Goal: Task Accomplishment & Management: Manage account settings

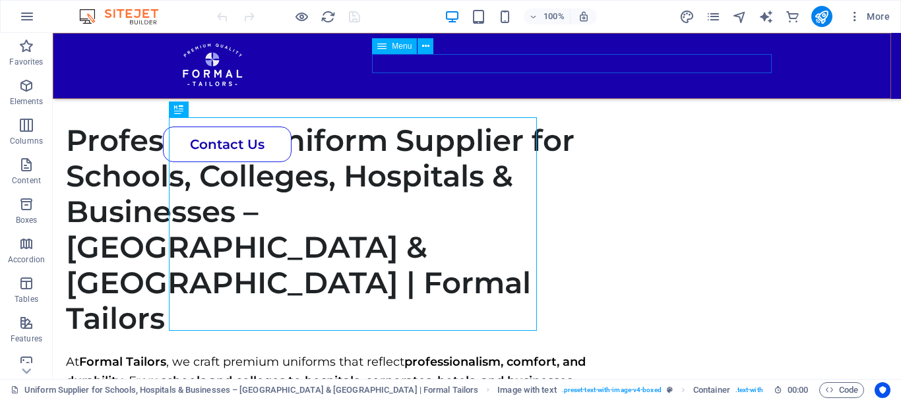
click at [562, 101] on nav "School College Hotels Hospitals Corporates" at bounding box center [472, 110] width 610 height 19
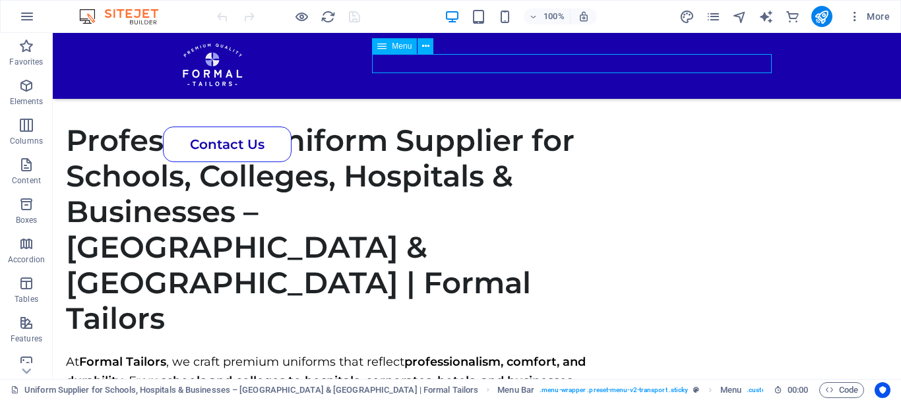
click at [562, 101] on nav "School College Hotels Hospitals Corporates" at bounding box center [472, 110] width 610 height 19
select select "3"
select select "1"
select select "2"
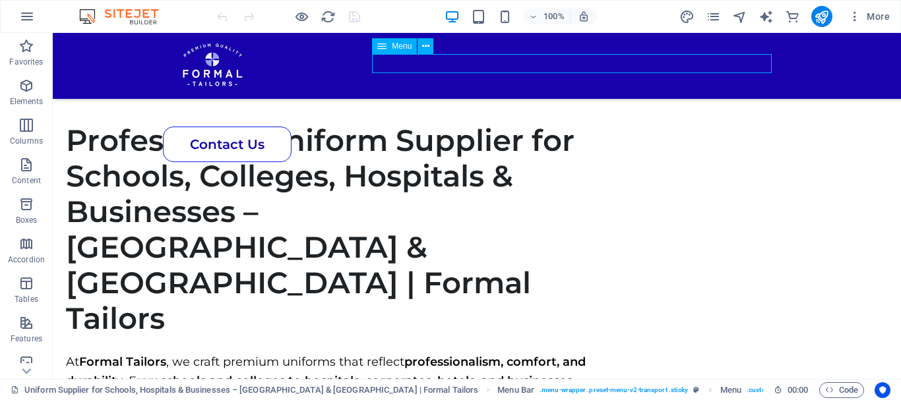
select select
select select "4"
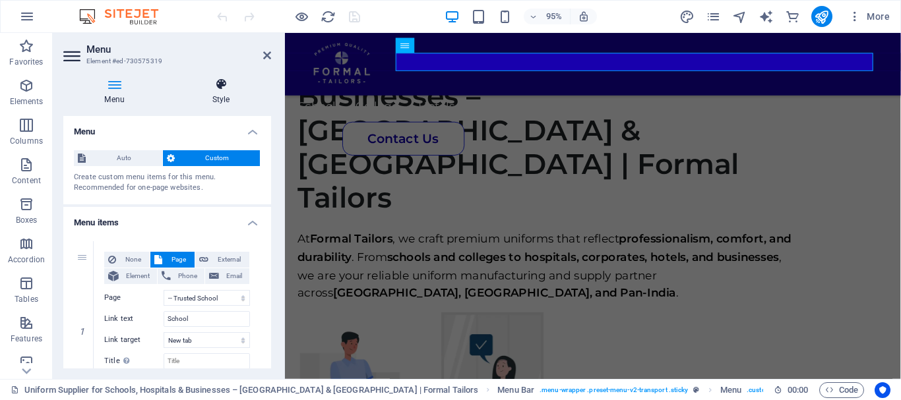
click at [212, 96] on h4 "Style" at bounding box center [221, 92] width 100 height 28
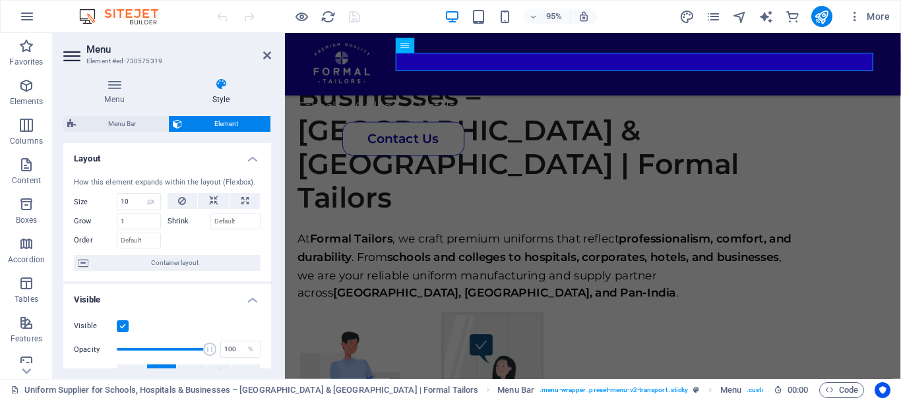
click at [216, 93] on h4 "Style" at bounding box center [221, 92] width 100 height 28
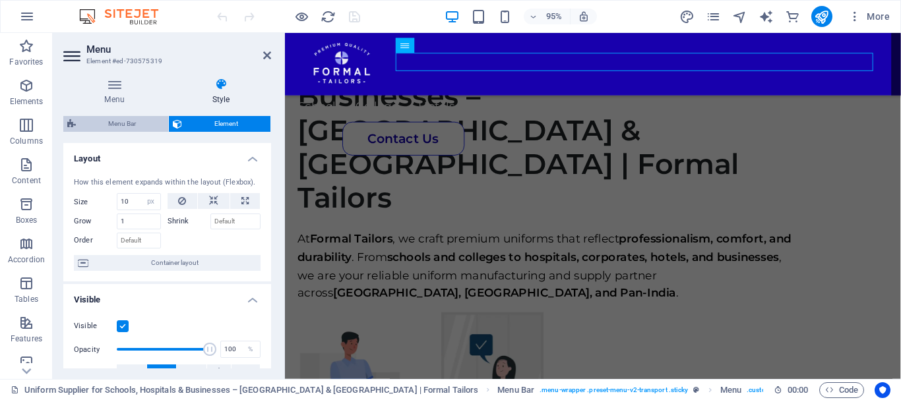
click at [129, 128] on span "Menu Bar" at bounding box center [122, 124] width 84 height 16
select select "px"
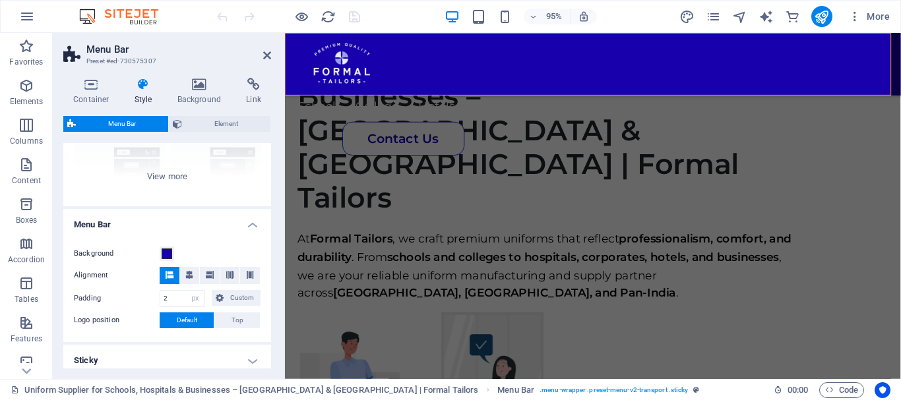
scroll to position [153, 0]
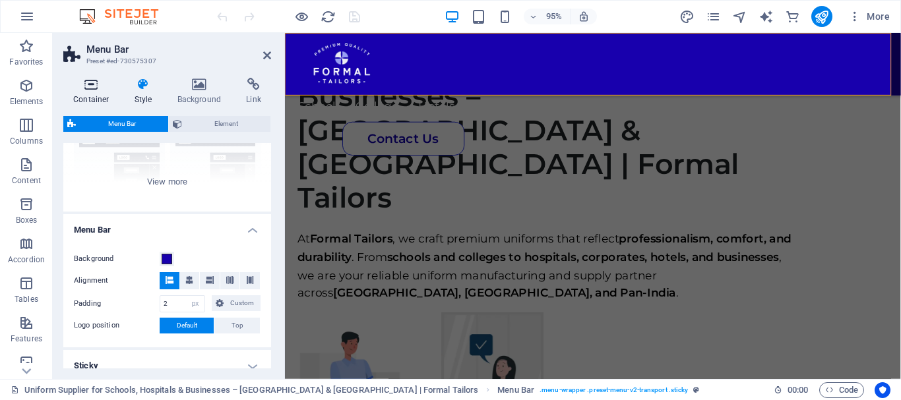
click at [88, 88] on icon at bounding box center [91, 84] width 56 height 13
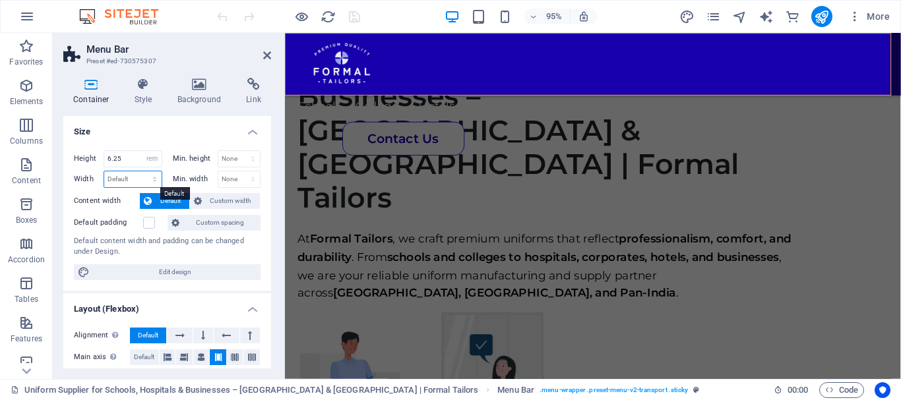
click at [140, 180] on select "Default px rem % em vh vw" at bounding box center [132, 180] width 57 height 16
select select "px"
click at [141, 172] on select "Default px rem % em vh vw" at bounding box center [132, 180] width 57 height 16
click at [124, 180] on input "968" at bounding box center [132, 180] width 57 height 16
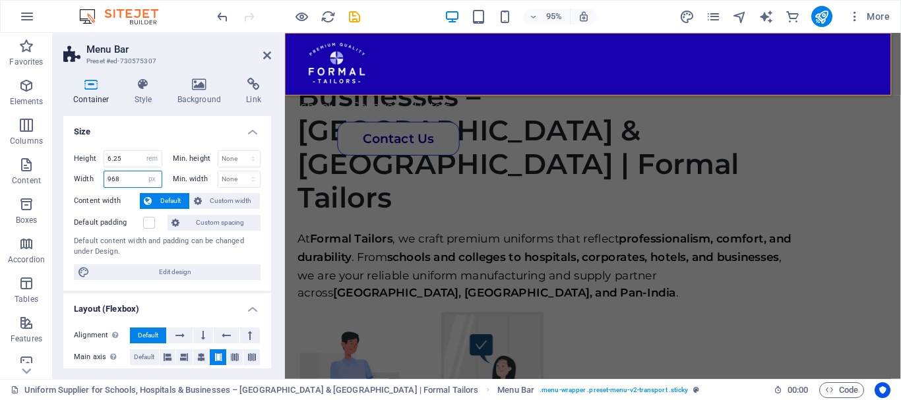
click at [124, 180] on input "968" at bounding box center [132, 180] width 57 height 16
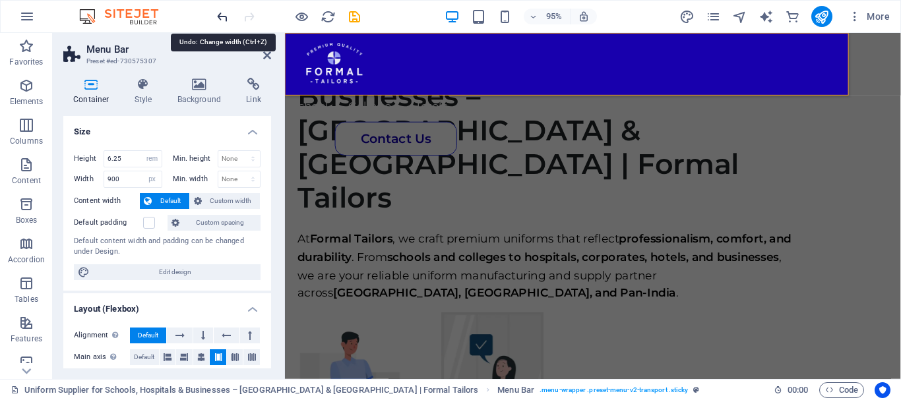
click at [220, 17] on icon "undo" at bounding box center [222, 16] width 15 height 15
type input "968"
click at [220, 14] on icon "undo" at bounding box center [222, 16] width 15 height 15
select select "DISABLED_OPTION_VALUE"
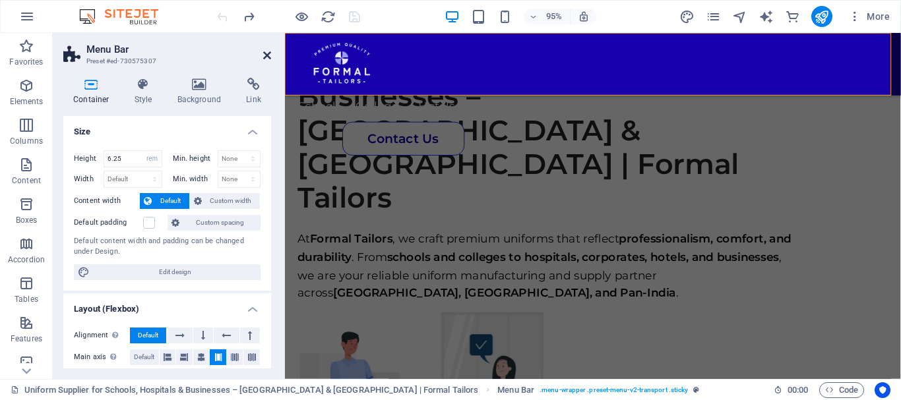
click at [265, 53] on icon at bounding box center [267, 55] width 8 height 11
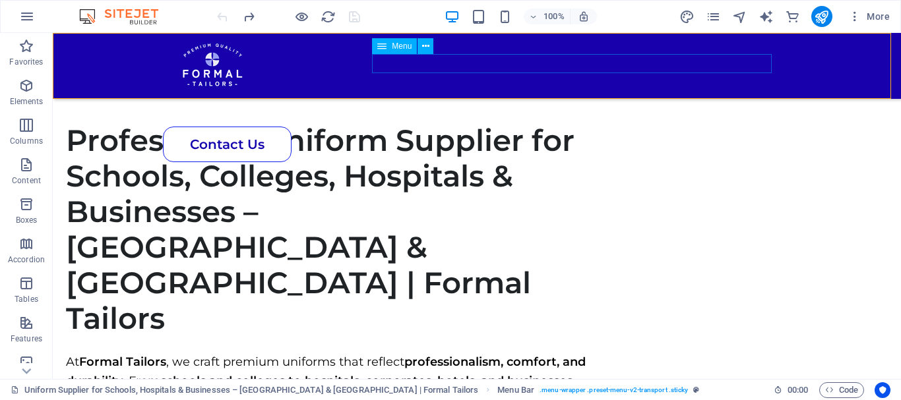
click at [399, 101] on nav "School College Hotels Hospitals Corporates" at bounding box center [472, 110] width 610 height 19
select select "px"
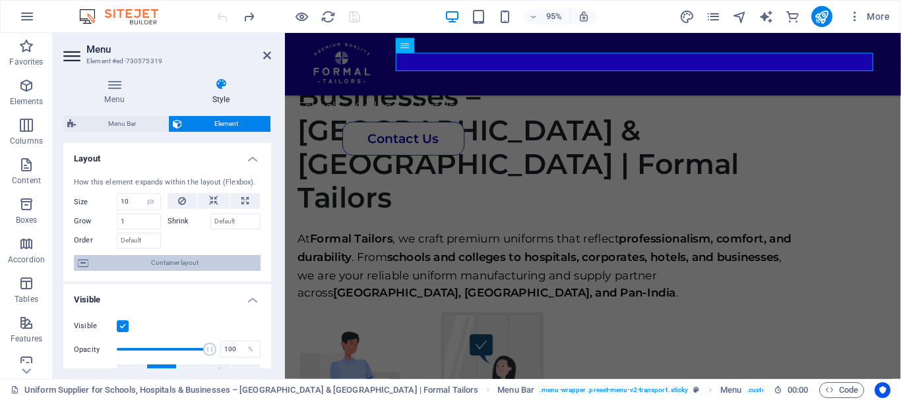
click at [212, 256] on span "Container layout" at bounding box center [174, 263] width 164 height 16
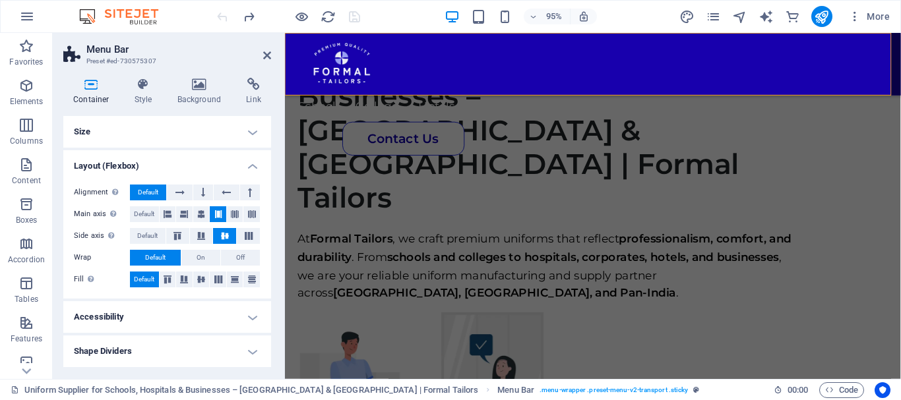
click at [170, 131] on h4 "Size" at bounding box center [167, 132] width 208 height 32
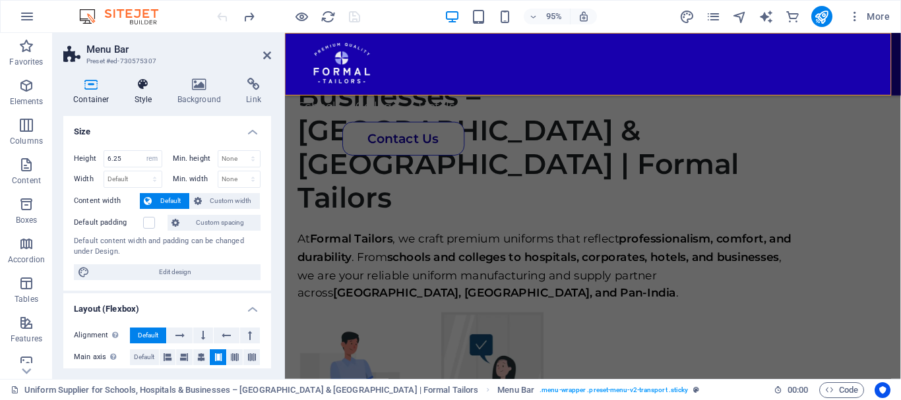
click at [146, 98] on h4 "Style" at bounding box center [146, 92] width 43 height 28
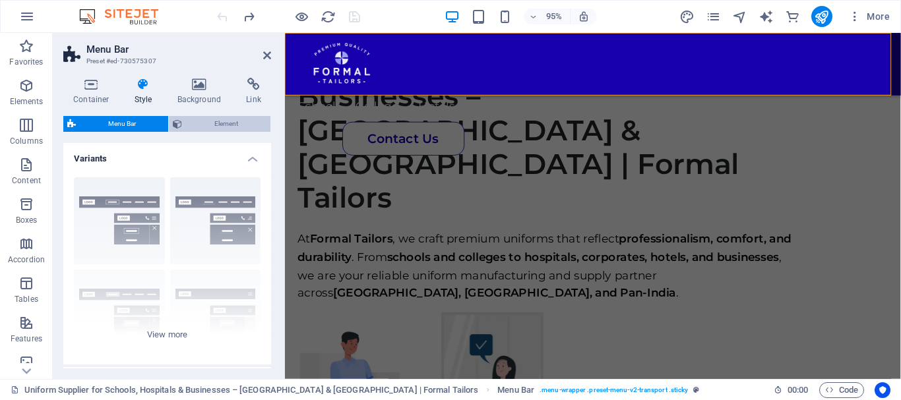
click at [228, 118] on span "Element" at bounding box center [226, 124] width 80 height 16
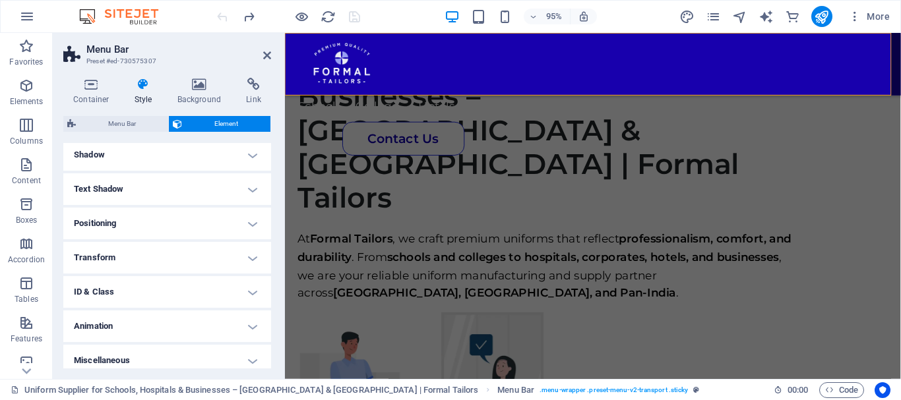
scroll to position [191, 0]
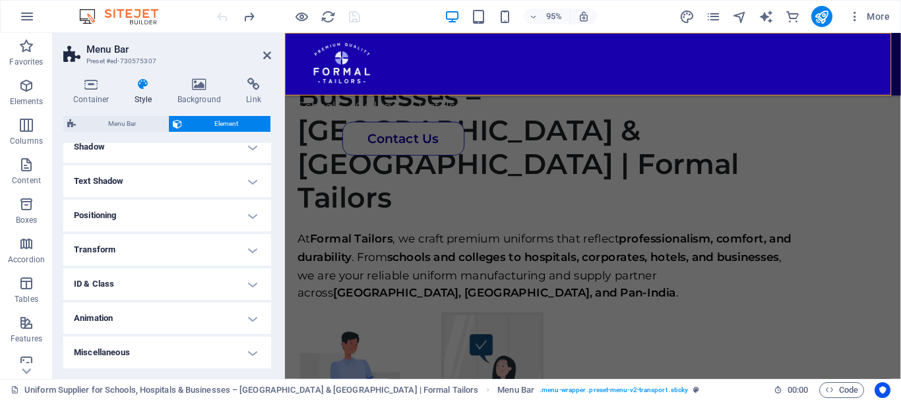
click at [266, 49] on h2 "Menu Bar" at bounding box center [178, 50] width 185 height 12
click at [267, 59] on icon at bounding box center [267, 55] width 8 height 11
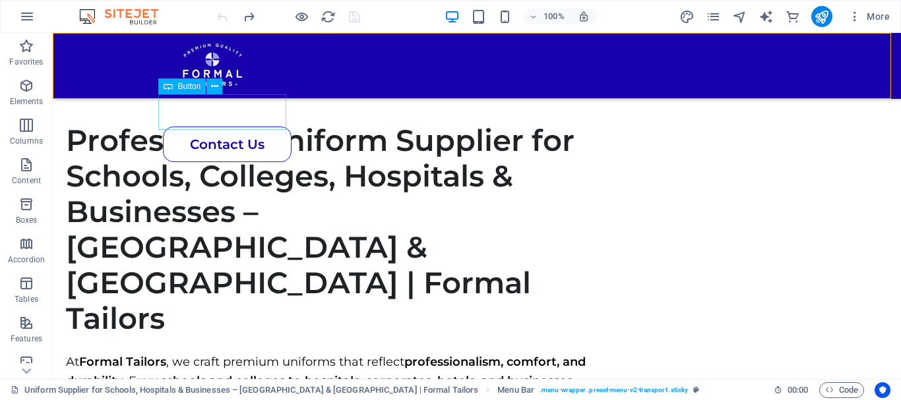
click at [265, 127] on div "Contact Us" at bounding box center [473, 145] width 621 height 36
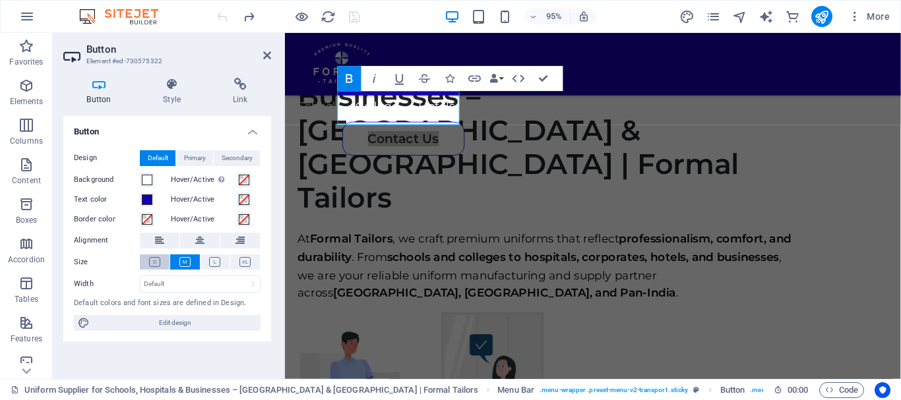
click at [160, 257] on button at bounding box center [155, 262] width 30 height 15
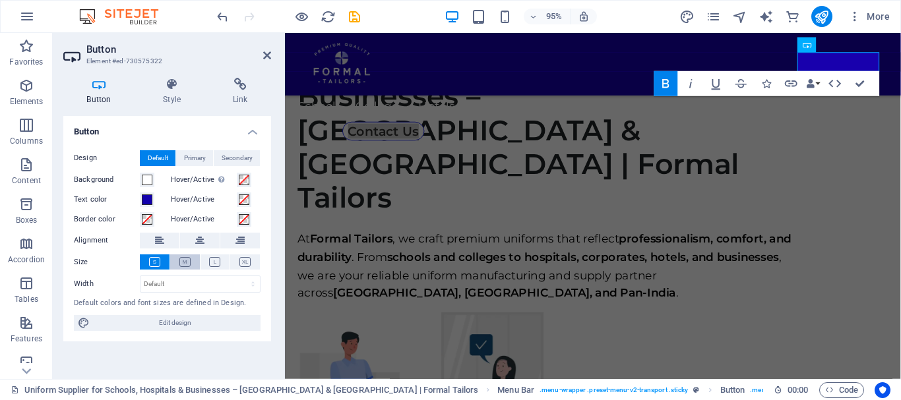
click at [173, 266] on button at bounding box center [185, 262] width 30 height 15
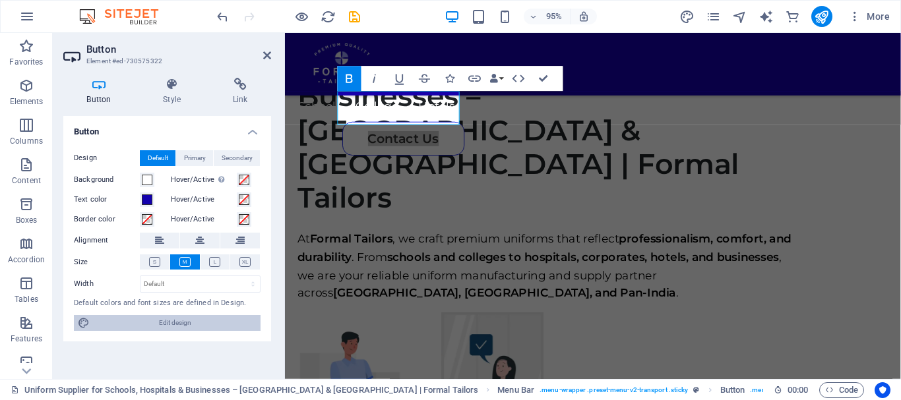
drag, startPoint x: 174, startPoint y: 320, endPoint x: 412, endPoint y: 372, distance: 243.1
click at [174, 320] on span "Edit design" at bounding box center [175, 323] width 163 height 16
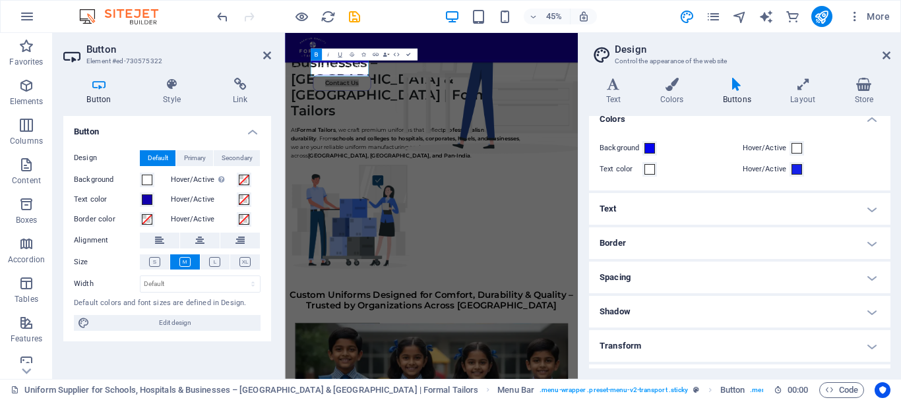
scroll to position [59, 0]
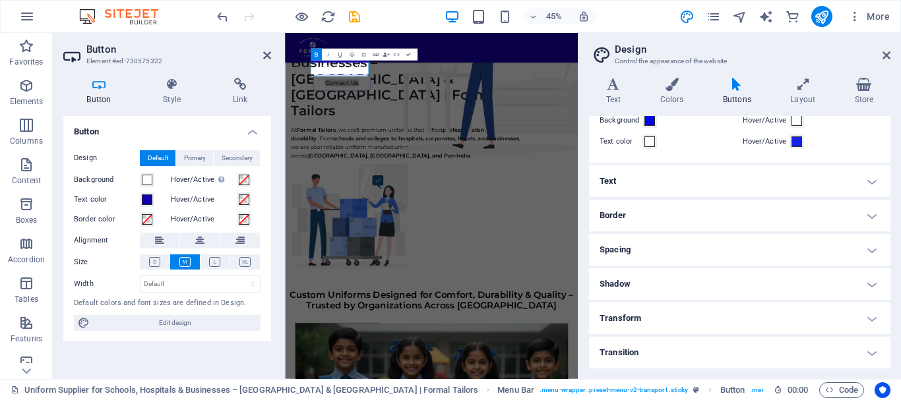
click at [717, 235] on h4 "Spacing" at bounding box center [739, 250] width 301 height 32
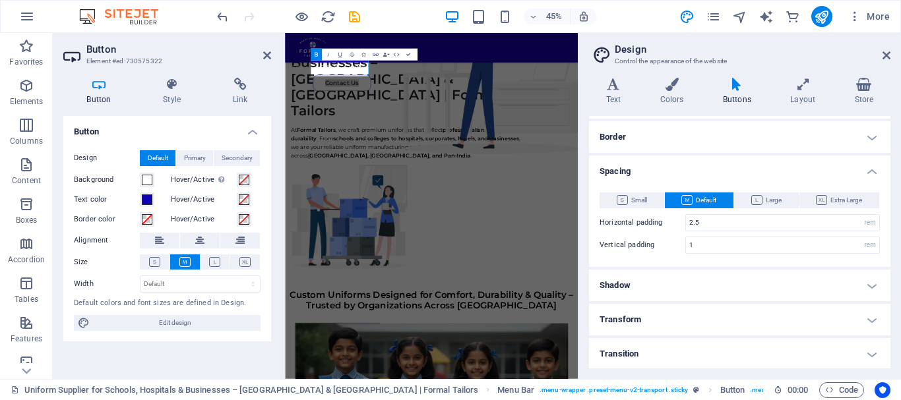
scroll to position [136, 0]
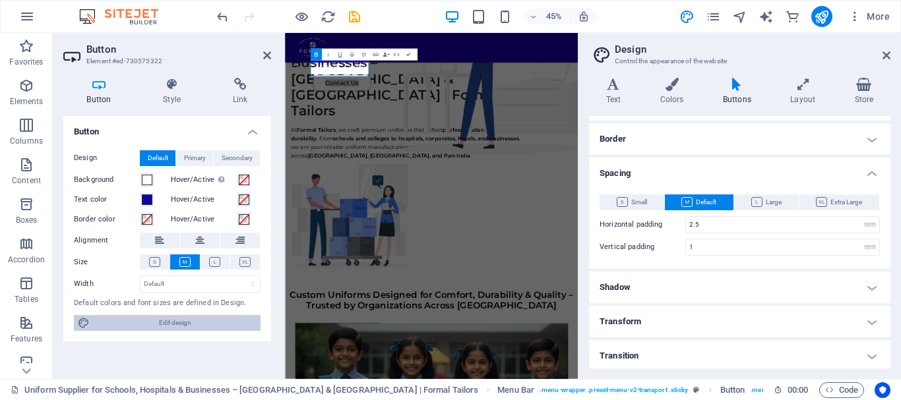
click at [204, 318] on span "Edit design" at bounding box center [175, 323] width 163 height 16
click at [179, 78] on icon at bounding box center [172, 84] width 65 height 13
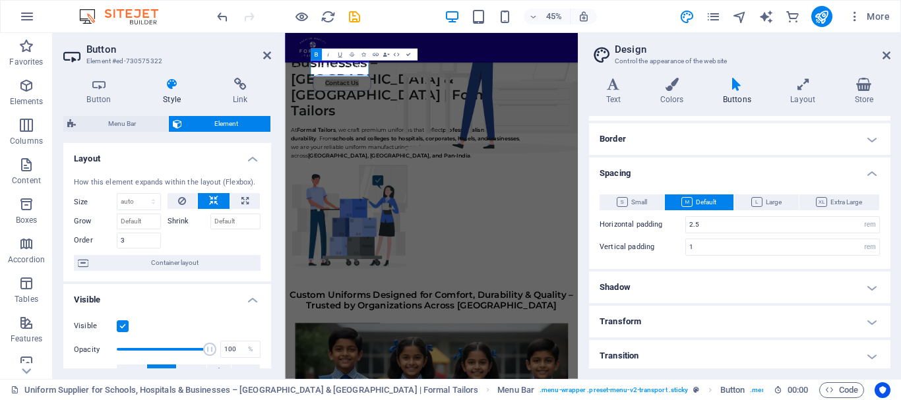
click at [212, 249] on div at bounding box center [215, 239] width 94 height 19
click at [210, 258] on span "Container layout" at bounding box center [174, 263] width 164 height 16
select select "rem"
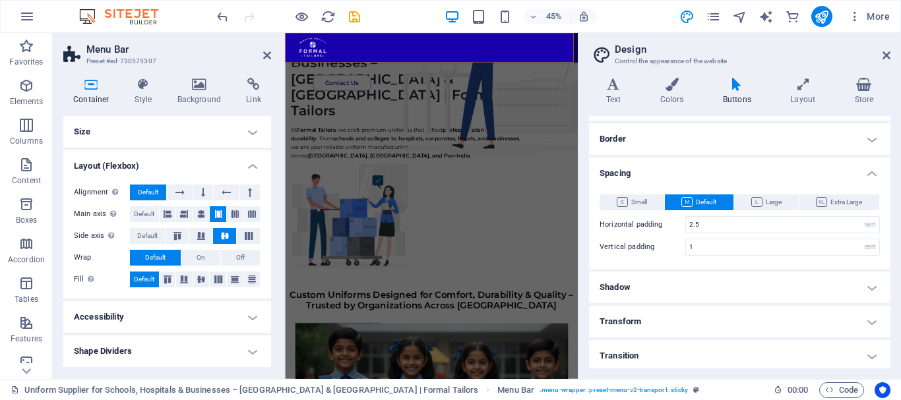
click at [136, 119] on h4 "Size" at bounding box center [167, 132] width 208 height 32
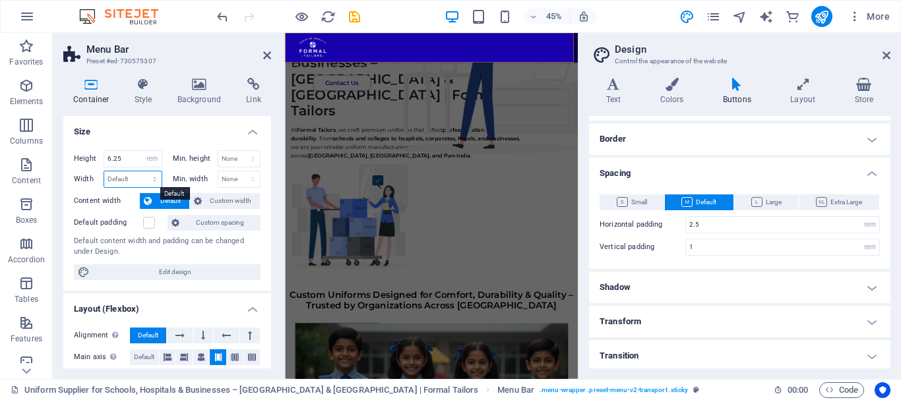
click at [150, 181] on select "Default px rem % em vh vw" at bounding box center [132, 180] width 57 height 16
click at [179, 125] on h4 "Size" at bounding box center [167, 128] width 208 height 24
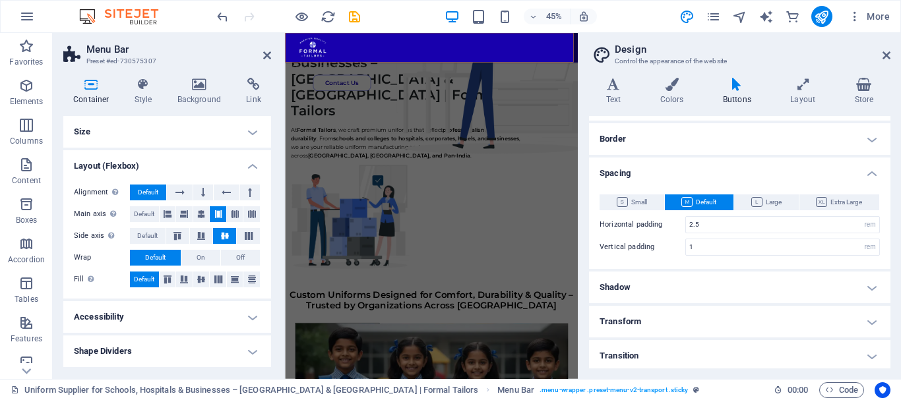
click at [164, 142] on h4 "Size" at bounding box center [167, 132] width 208 height 32
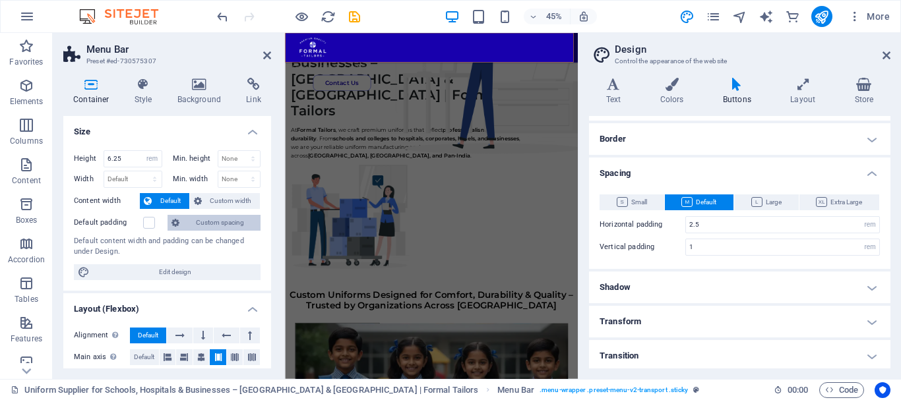
click at [187, 226] on button "Custom spacing" at bounding box center [214, 223] width 93 height 16
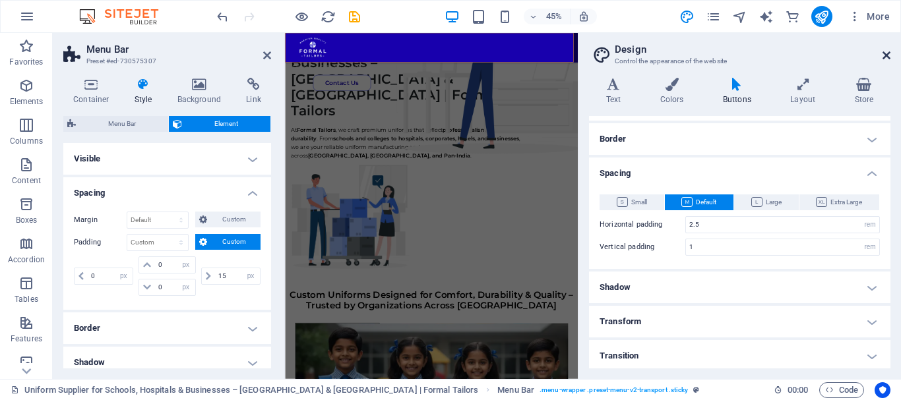
click at [885, 58] on icon at bounding box center [887, 55] width 8 height 11
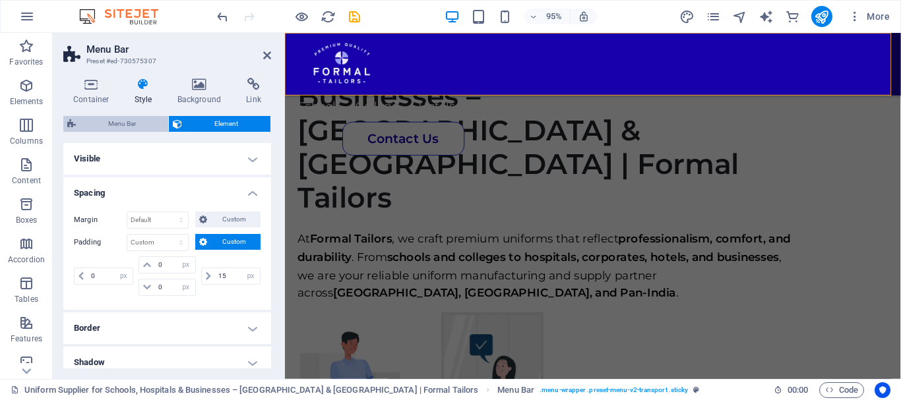
click at [112, 129] on span "Menu Bar" at bounding box center [122, 124] width 84 height 16
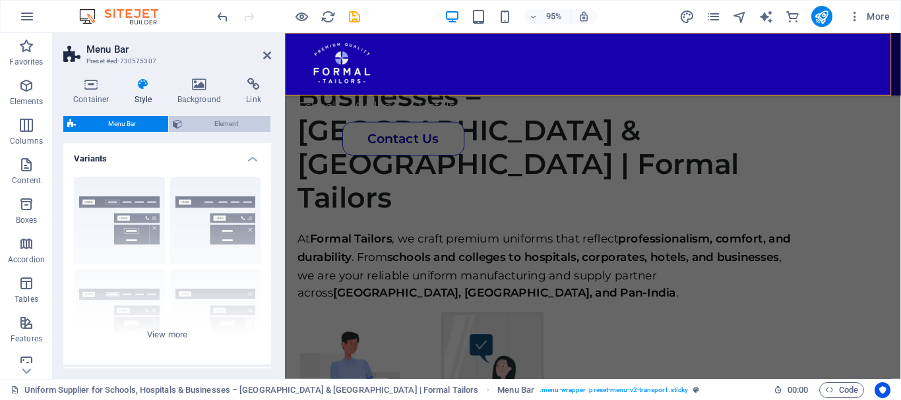
click at [214, 130] on span "Element" at bounding box center [226, 124] width 80 height 16
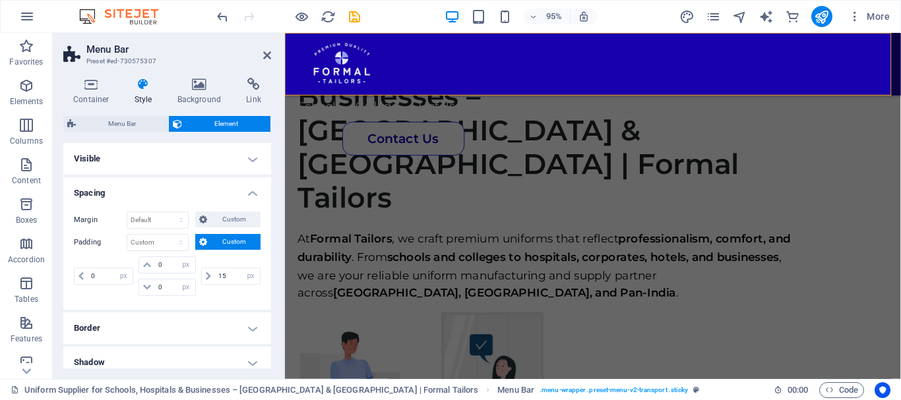
click at [247, 160] on h4 "Visible" at bounding box center [167, 159] width 208 height 32
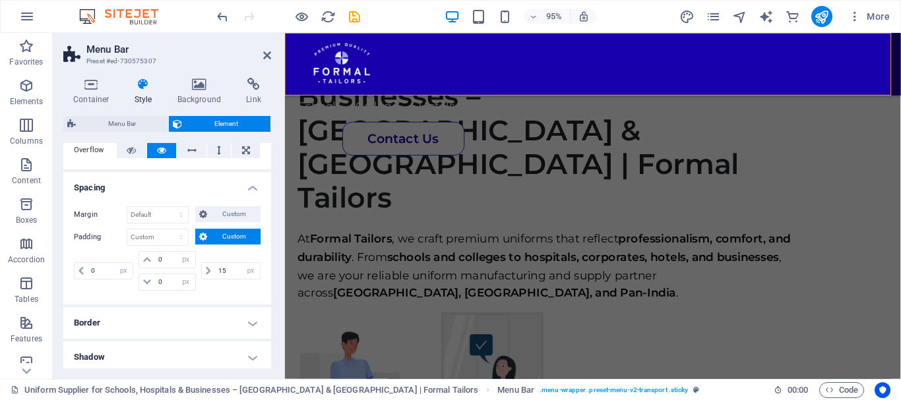
scroll to position [78, 0]
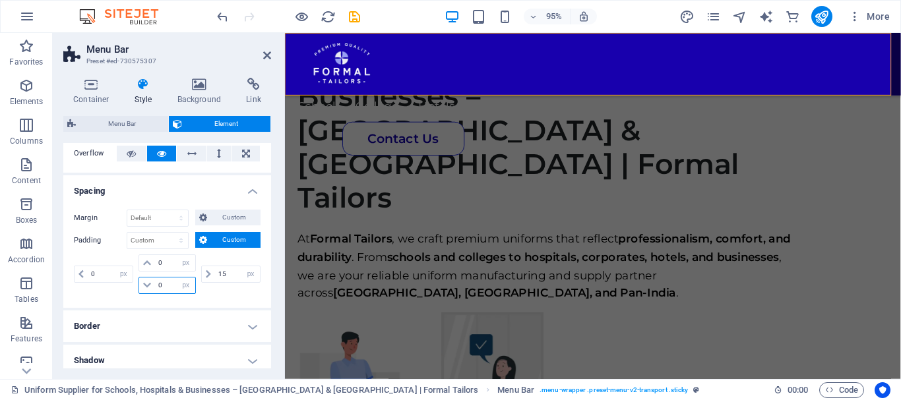
click at [155, 278] on input "0" at bounding box center [175, 286] width 40 height 16
click at [220, 19] on icon "undo" at bounding box center [222, 16] width 15 height 15
type input "0"
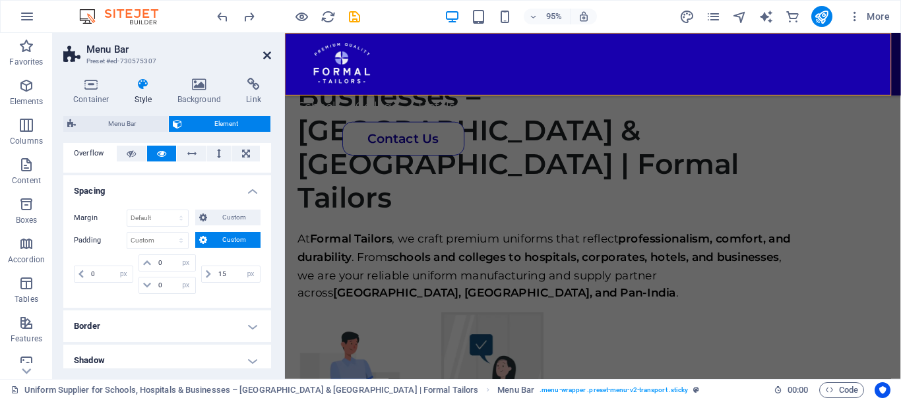
click at [267, 53] on aside "Menu Bar Preset #ed-730575307 Container Style Background Link Size Height 6.25 …" at bounding box center [169, 206] width 232 height 346
click at [267, 53] on icon at bounding box center [267, 55] width 8 height 11
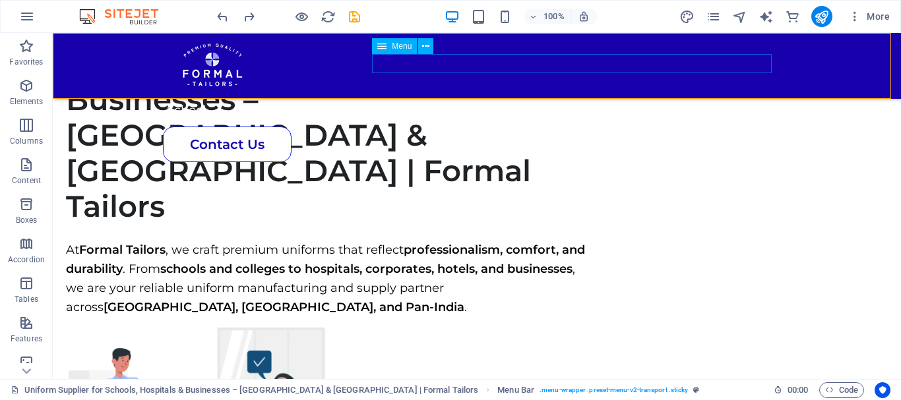
click at [429, 101] on nav "School College Hotels Hospitals Corporates" at bounding box center [472, 110] width 610 height 19
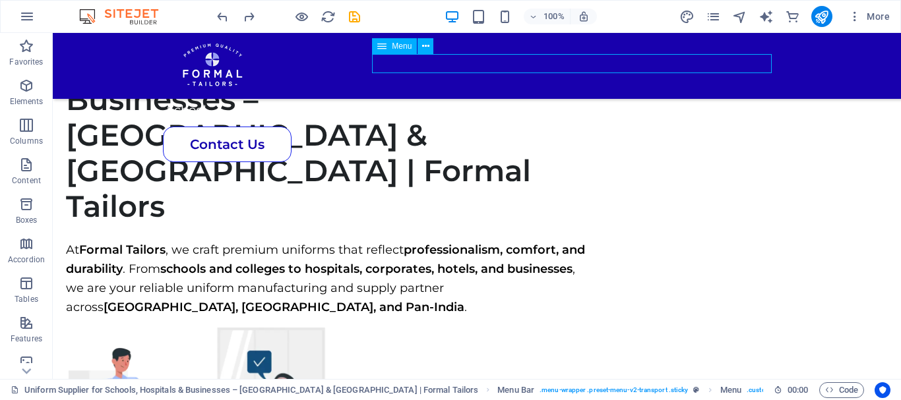
click at [416, 101] on nav "School College Hotels Hospitals Corporates" at bounding box center [472, 110] width 610 height 19
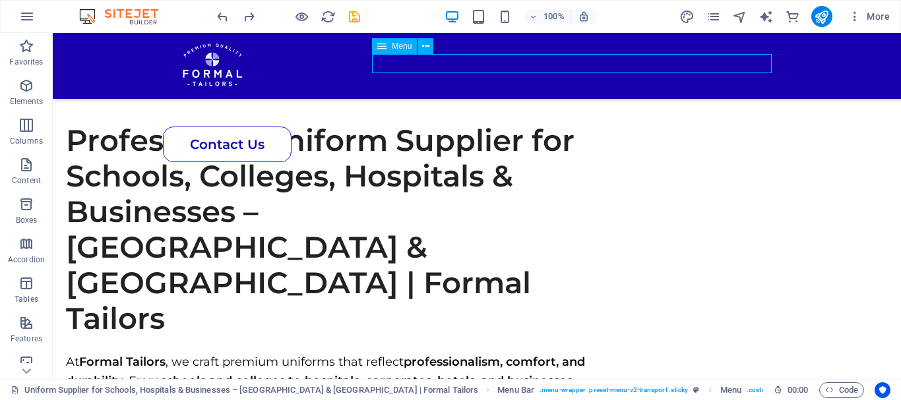
select select "px"
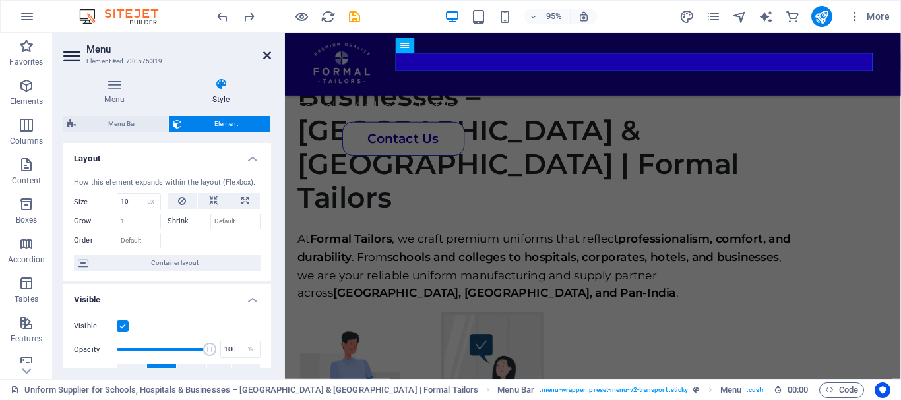
click at [267, 54] on icon at bounding box center [267, 55] width 8 height 11
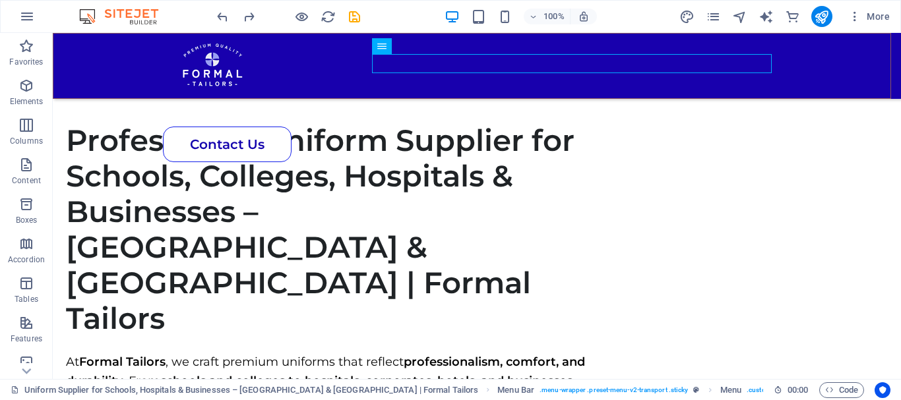
scroll to position [611, 0]
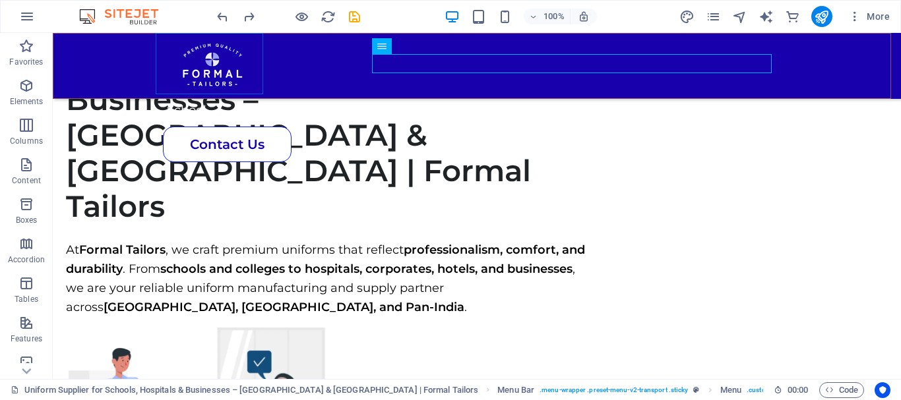
click at [161, 55] on div at bounding box center [471, 63] width 623 height 61
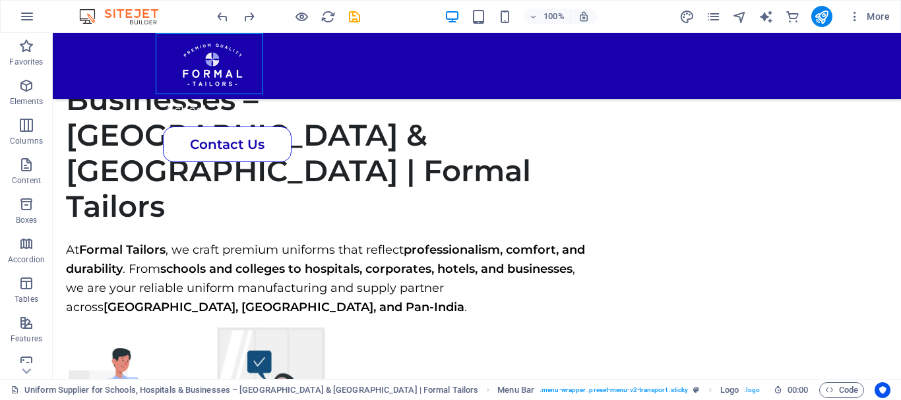
click at [161, 55] on div at bounding box center [471, 63] width 623 height 61
select select "px"
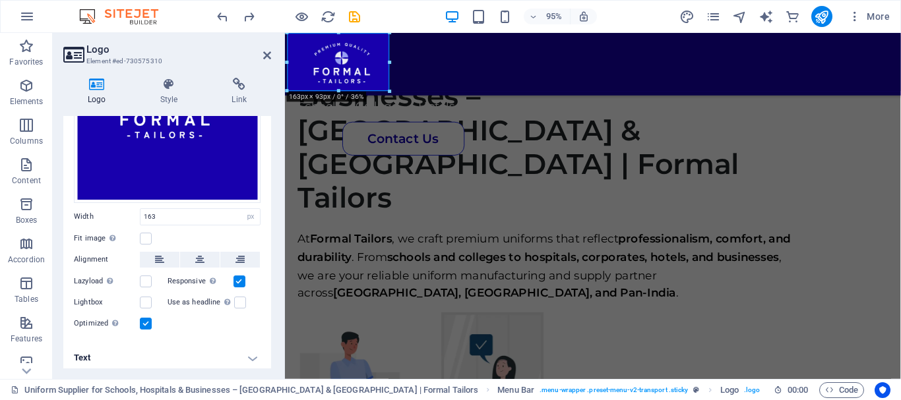
scroll to position [158, 0]
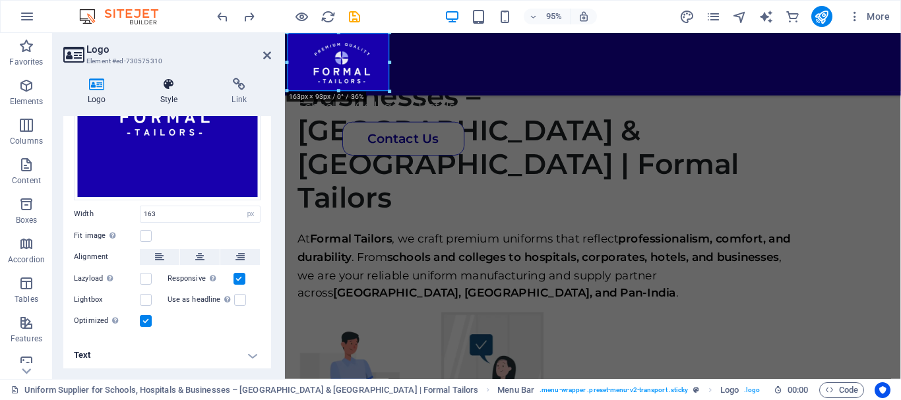
click at [167, 98] on h4 "Style" at bounding box center [172, 92] width 72 height 28
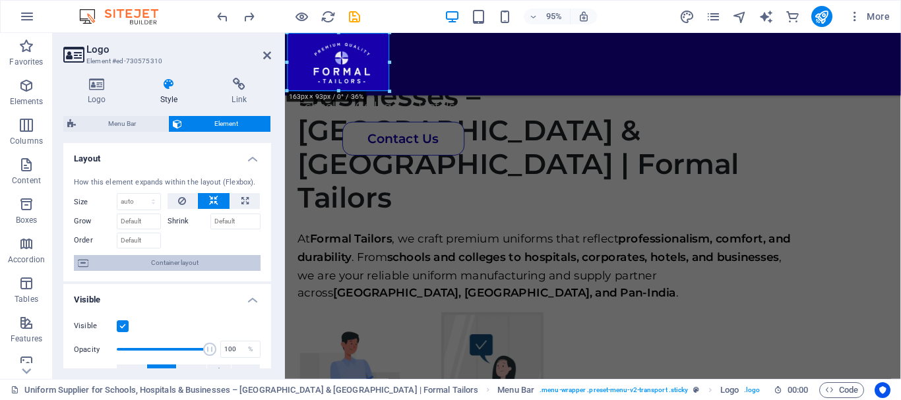
click at [201, 270] on span "Container layout" at bounding box center [174, 263] width 164 height 16
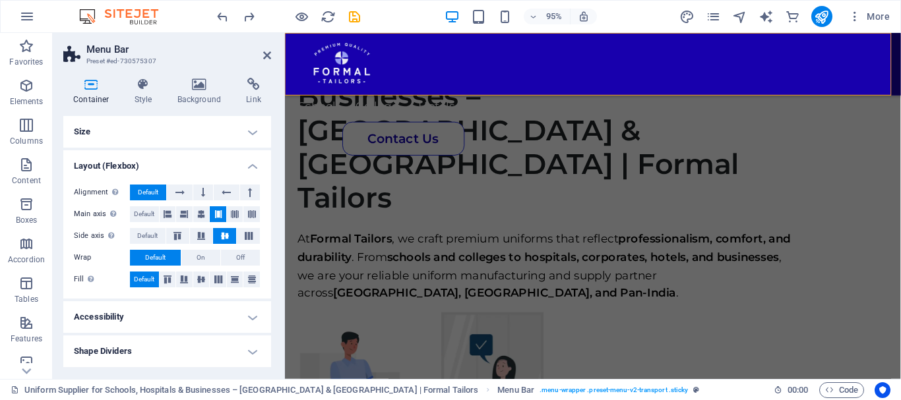
click at [173, 124] on h4 "Size" at bounding box center [167, 132] width 208 height 32
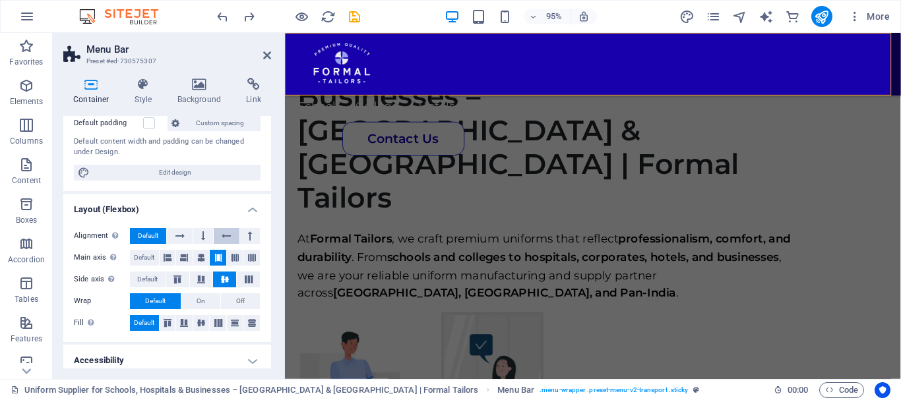
scroll to position [117, 0]
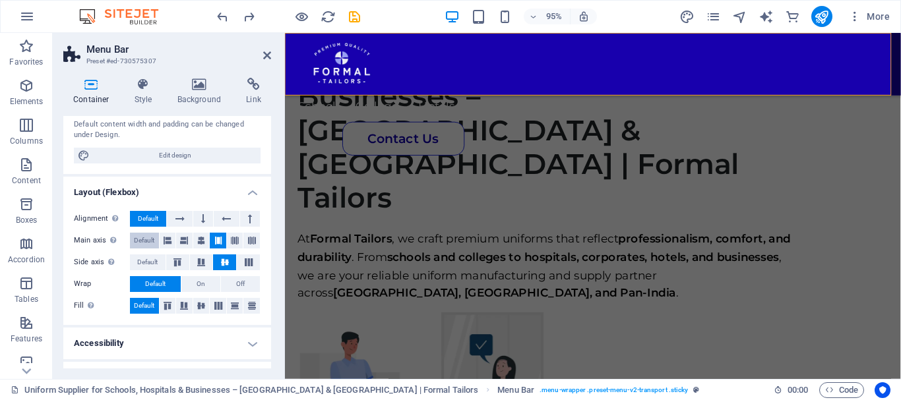
click at [154, 236] on span "Default" at bounding box center [144, 241] width 20 height 16
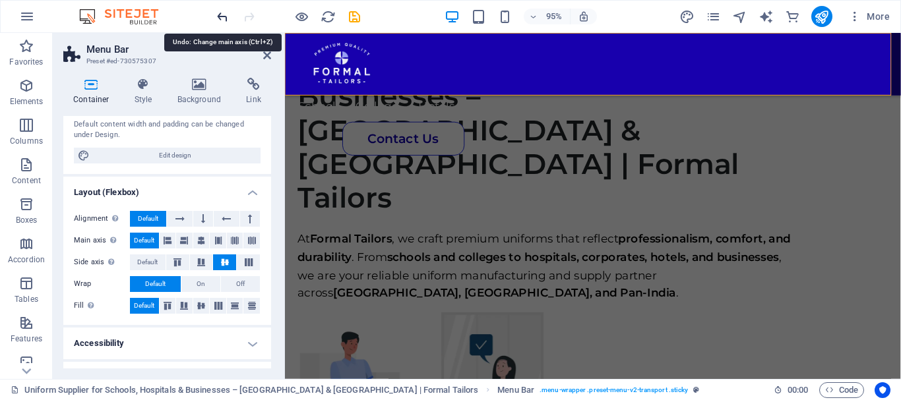
click at [220, 16] on icon "undo" at bounding box center [222, 16] width 15 height 15
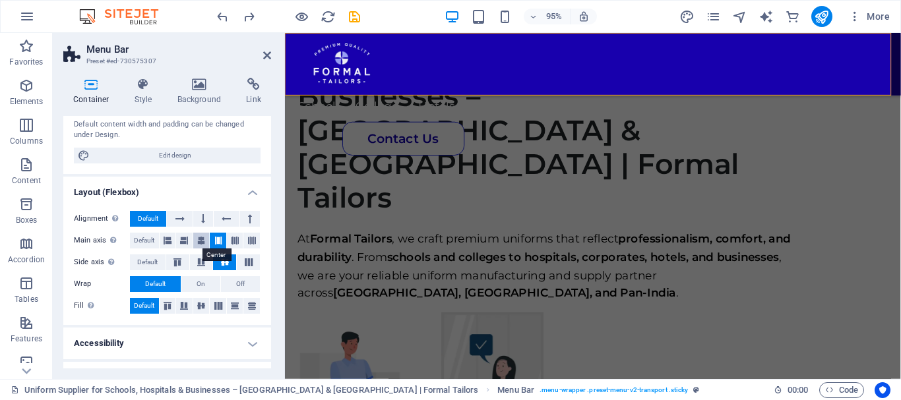
click at [199, 239] on icon at bounding box center [201, 241] width 8 height 16
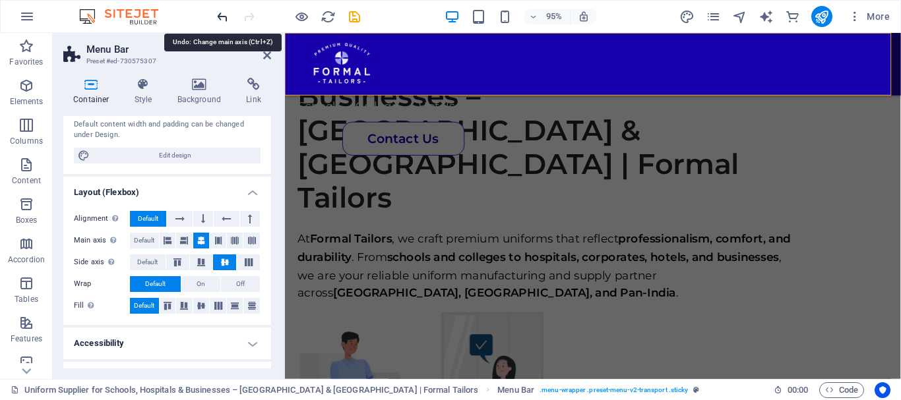
click at [221, 20] on icon "undo" at bounding box center [222, 16] width 15 height 15
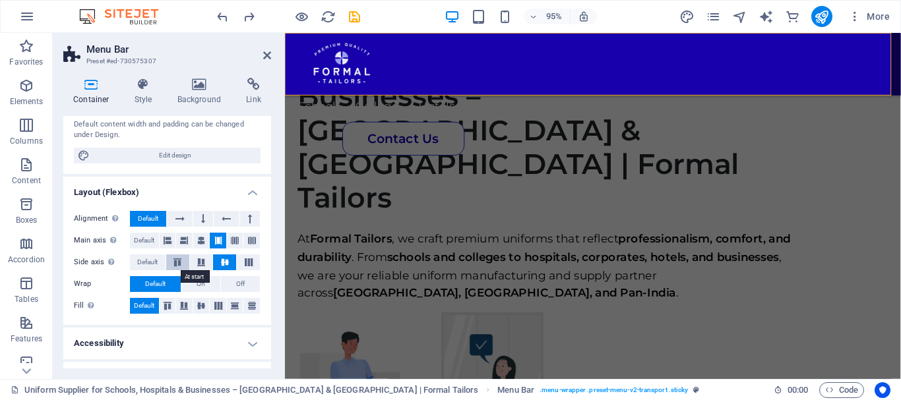
click at [177, 264] on icon at bounding box center [178, 263] width 16 height 8
click at [203, 265] on icon at bounding box center [201, 263] width 16 height 8
click at [221, 263] on icon at bounding box center [225, 263] width 16 height 8
click at [226, 20] on icon "undo" at bounding box center [222, 16] width 15 height 15
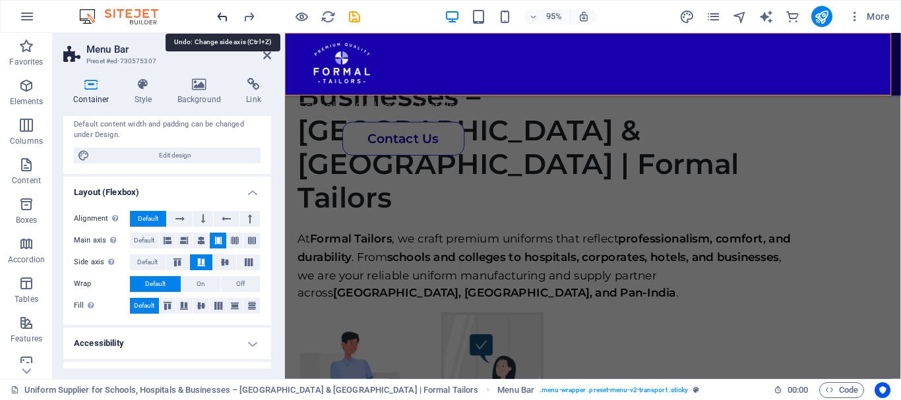
click at [226, 20] on icon "undo" at bounding box center [222, 16] width 15 height 15
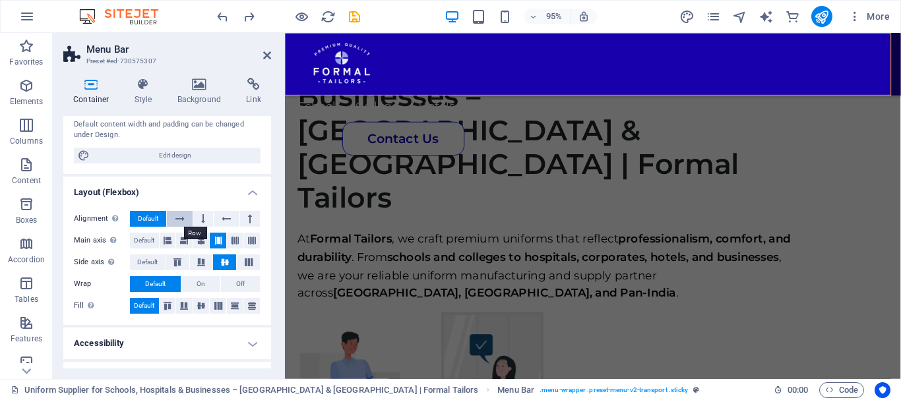
click at [188, 219] on button at bounding box center [179, 219] width 25 height 16
click at [204, 217] on icon at bounding box center [203, 219] width 4 height 16
click at [222, 219] on icon at bounding box center [226, 219] width 9 height 16
click at [244, 220] on button at bounding box center [250, 219] width 20 height 16
click at [181, 217] on icon at bounding box center [179, 219] width 9 height 16
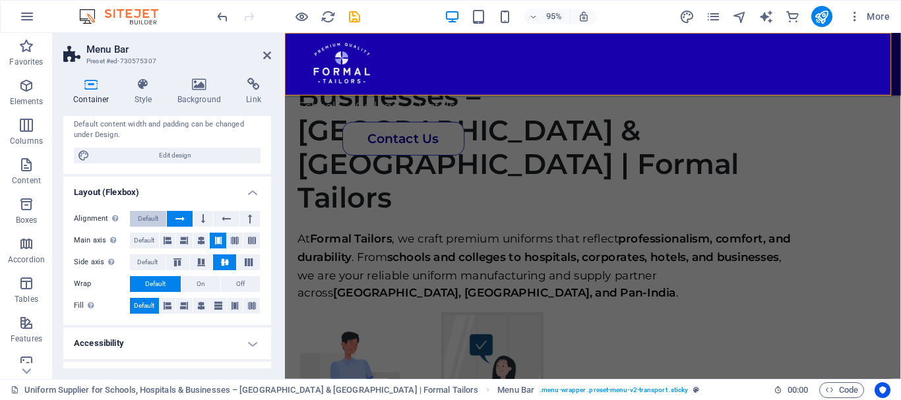
click at [157, 215] on span "Default" at bounding box center [148, 219] width 20 height 16
click at [157, 218] on span "Default" at bounding box center [148, 219] width 20 height 16
click at [173, 242] on button at bounding box center [168, 241] width 16 height 16
click at [191, 244] on button at bounding box center [184, 241] width 16 height 16
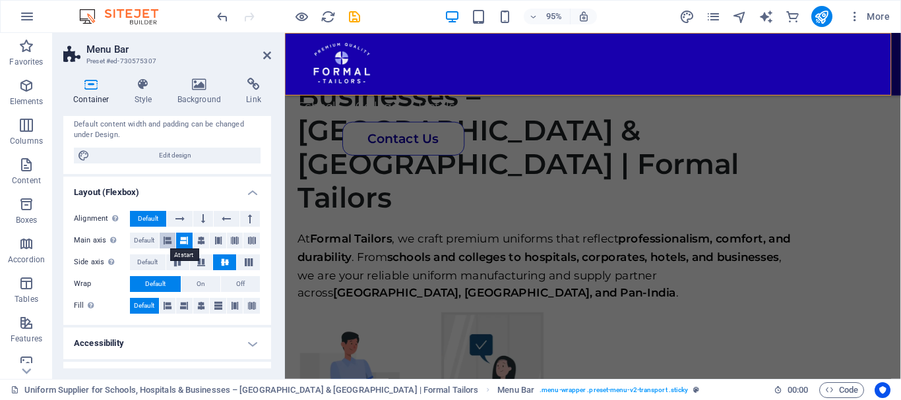
click at [170, 241] on icon at bounding box center [168, 241] width 8 height 16
click at [187, 241] on icon at bounding box center [184, 241] width 8 height 16
click at [210, 241] on button at bounding box center [218, 241] width 16 height 16
click at [221, 241] on button at bounding box center [218, 241] width 16 height 16
click at [234, 241] on icon at bounding box center [235, 241] width 8 height 16
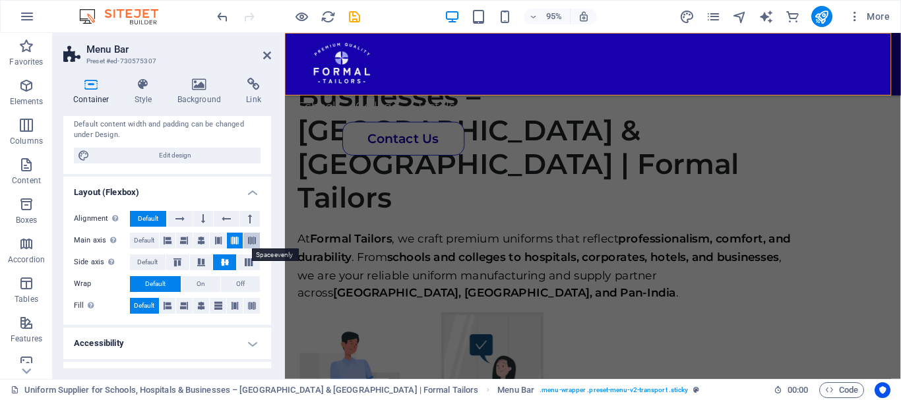
click at [256, 241] on button at bounding box center [251, 241] width 16 height 16
click at [156, 233] on button "Default" at bounding box center [144, 241] width 29 height 16
click at [176, 235] on button at bounding box center [184, 241] width 16 height 16
click at [144, 238] on span "Default" at bounding box center [144, 241] width 20 height 16
click at [173, 258] on button at bounding box center [177, 263] width 23 height 16
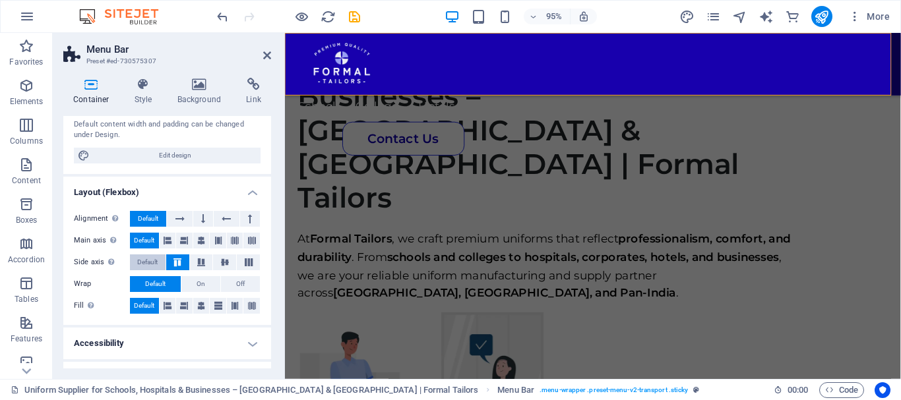
click at [139, 261] on span "Default" at bounding box center [147, 263] width 20 height 16
click at [193, 287] on button "On" at bounding box center [200, 284] width 39 height 16
click at [214, 257] on button at bounding box center [224, 263] width 23 height 16
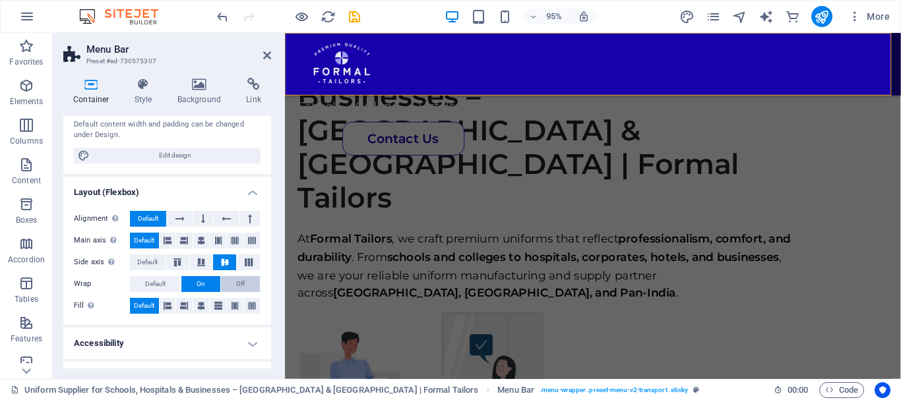
click at [245, 282] on button "Off" at bounding box center [240, 284] width 39 height 16
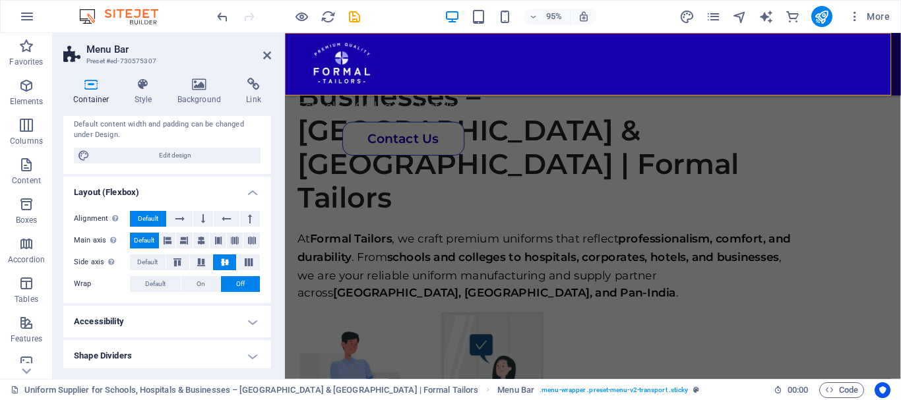
click at [263, 63] on header "Menu Bar Preset #ed-730575307" at bounding box center [167, 50] width 208 height 34
click at [268, 57] on icon at bounding box center [267, 55] width 8 height 11
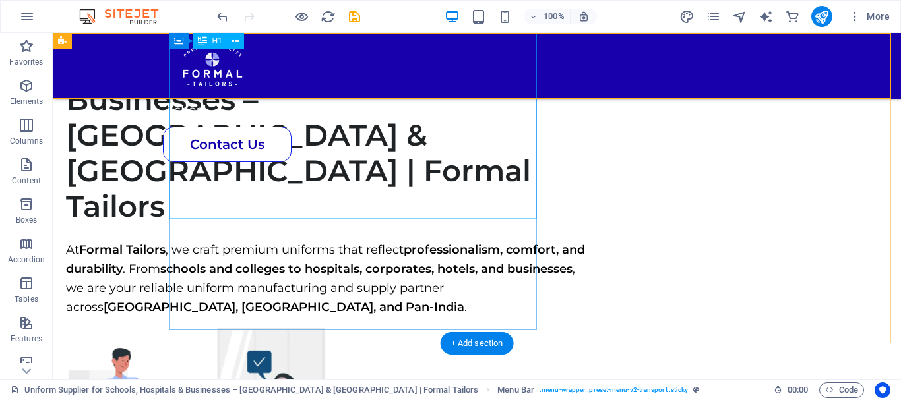
scroll to position [0, 0]
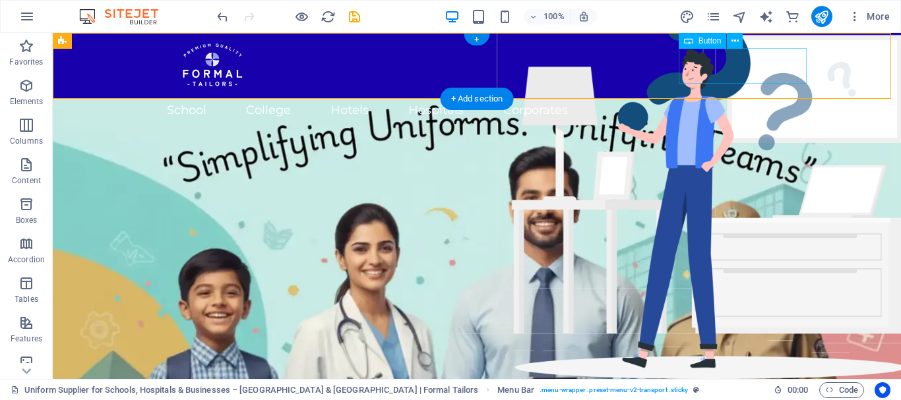
click at [711, 127] on div "Contact Us" at bounding box center [473, 145] width 621 height 36
click at [123, 73] on div "School College Hotels Hospitals Corporates Contact Us" at bounding box center [477, 66] width 848 height 66
select select "rem"
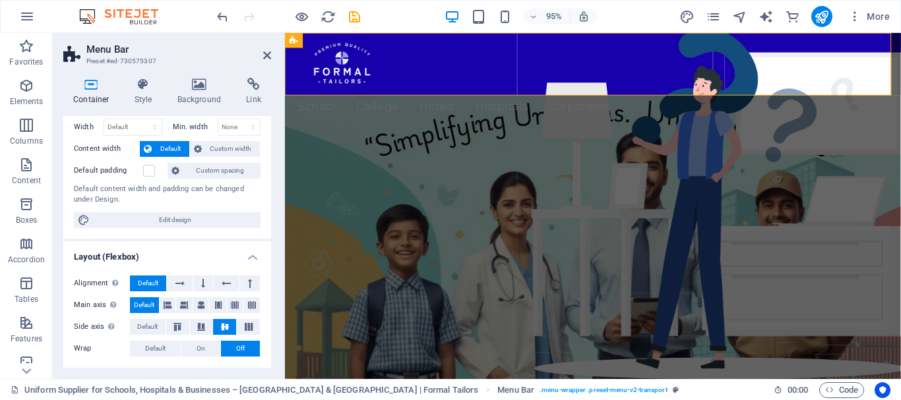
scroll to position [120, 0]
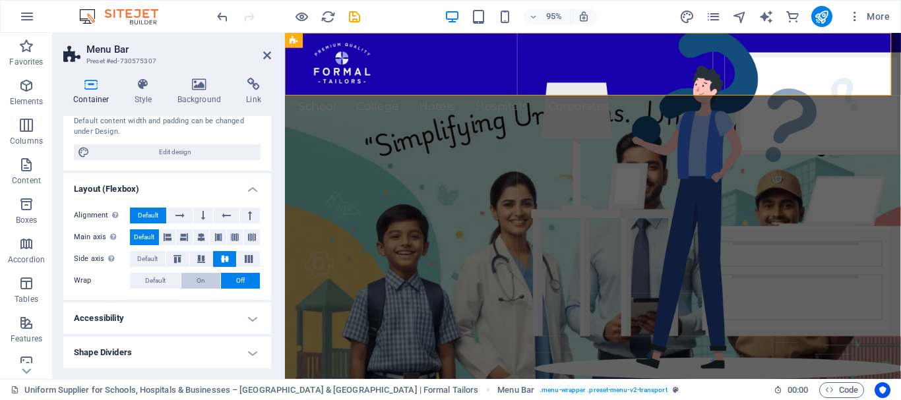
click at [185, 283] on button "On" at bounding box center [200, 281] width 39 height 16
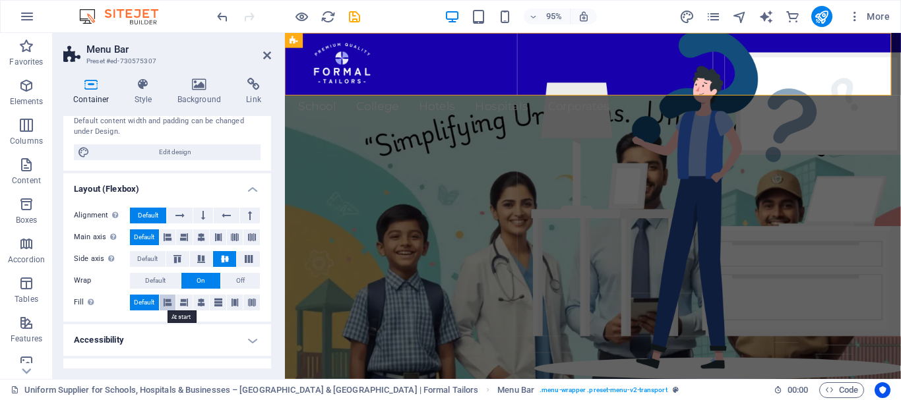
click at [167, 303] on icon at bounding box center [168, 303] width 8 height 16
click at [176, 303] on button at bounding box center [184, 303] width 16 height 16
click at [199, 306] on icon at bounding box center [201, 303] width 8 height 16
click at [218, 306] on icon at bounding box center [218, 303] width 8 height 16
click at [232, 306] on icon at bounding box center [235, 303] width 8 height 16
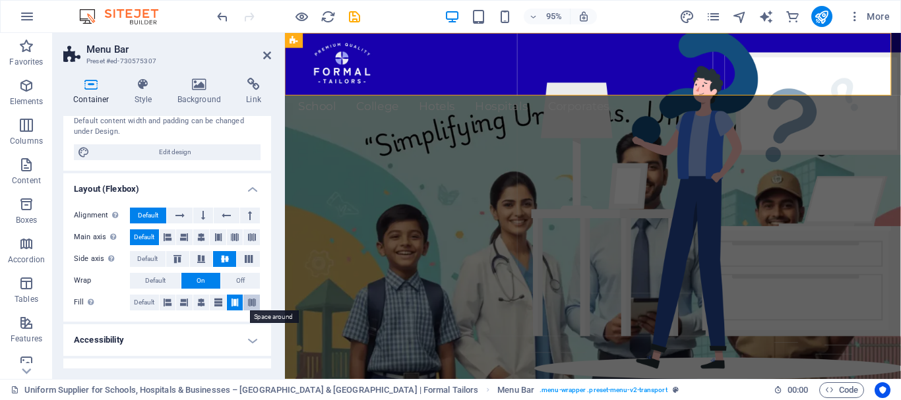
click at [252, 306] on icon at bounding box center [252, 303] width 8 height 16
click at [229, 283] on button "Off" at bounding box center [240, 281] width 39 height 16
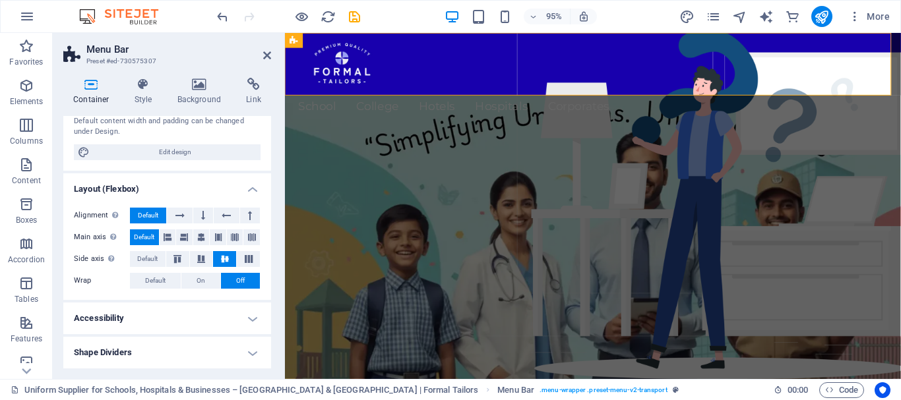
click at [168, 187] on h4 "Layout (Flexbox)" at bounding box center [167, 185] width 208 height 24
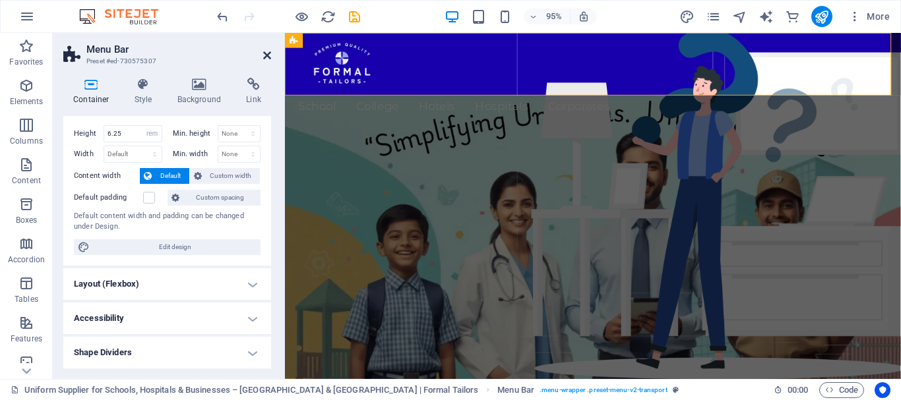
click at [266, 51] on icon at bounding box center [267, 55] width 8 height 11
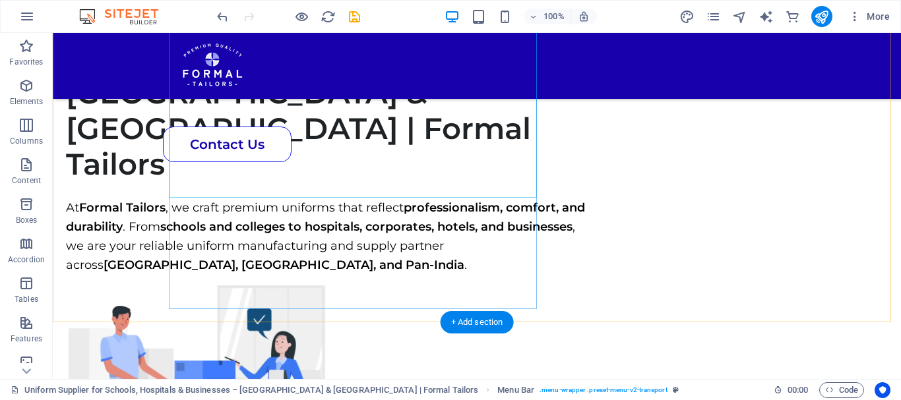
scroll to position [658, 0]
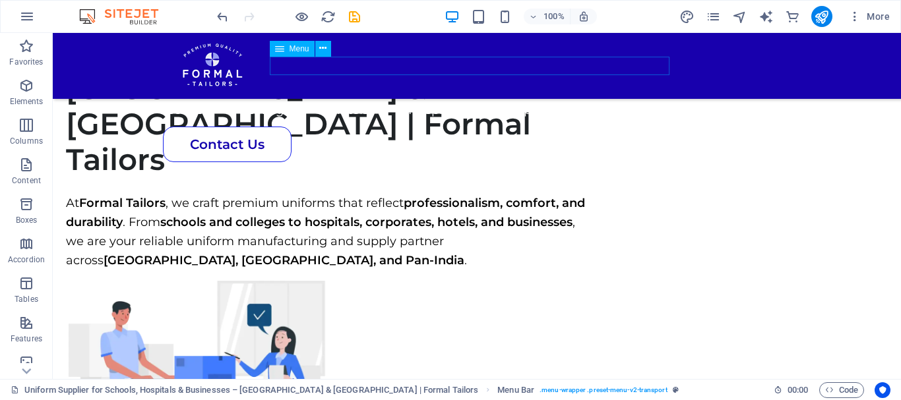
click at [554, 101] on nav "School College Hotels Hospitals Corporates" at bounding box center [472, 110] width 610 height 19
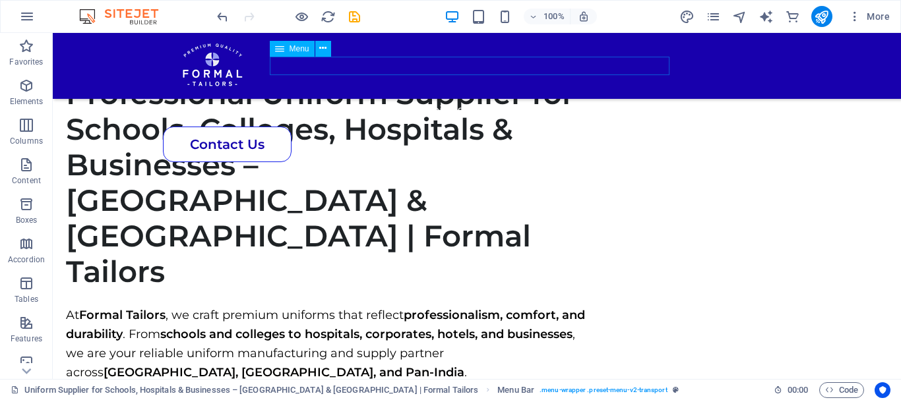
select select "px"
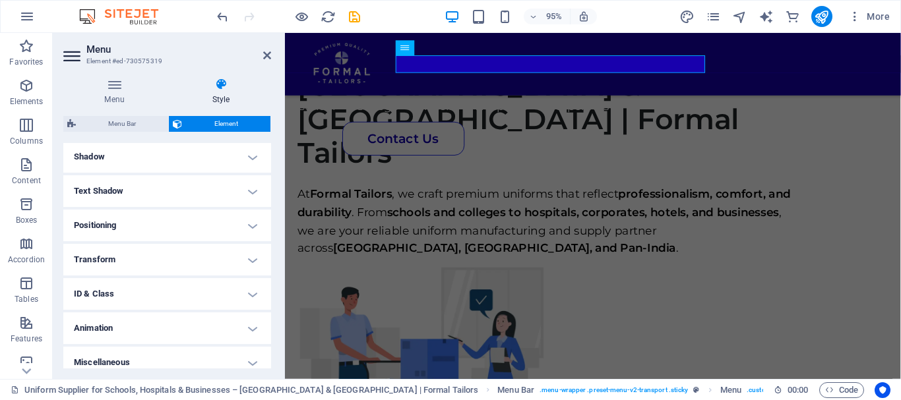
scroll to position [332, 0]
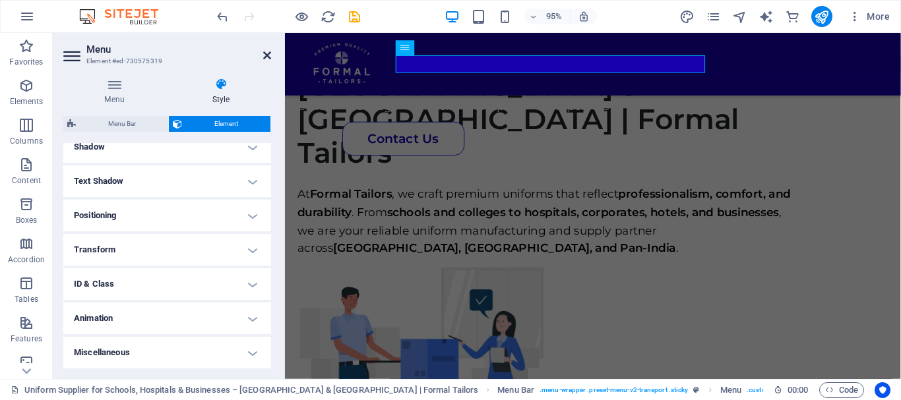
click at [265, 56] on icon at bounding box center [267, 55] width 8 height 11
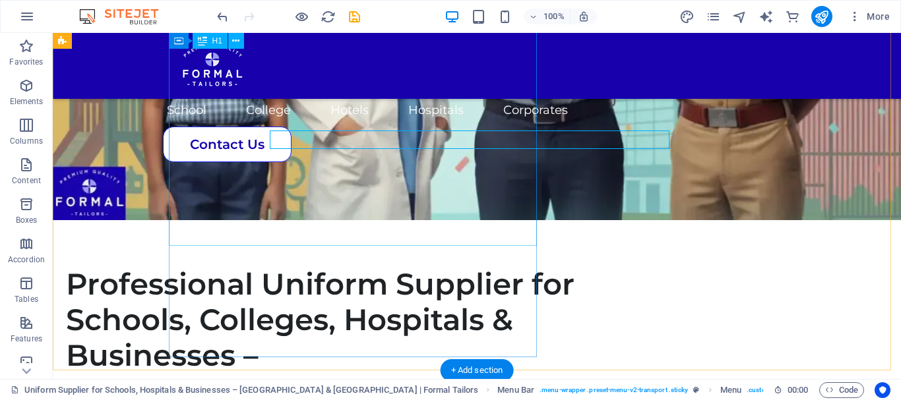
scroll to position [0, 0]
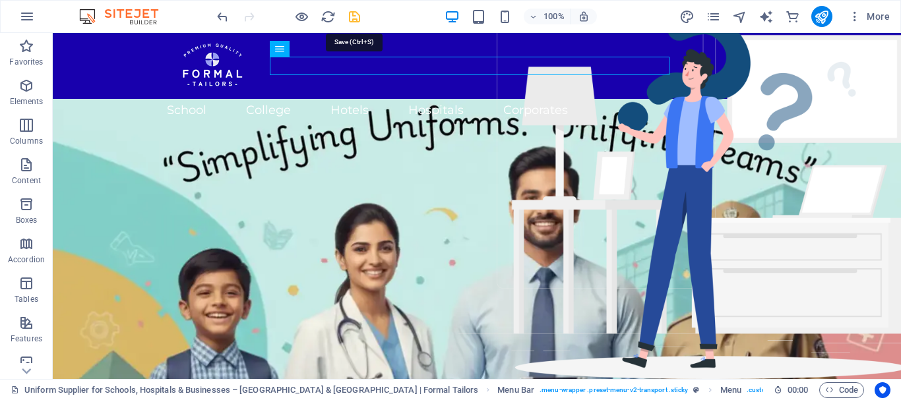
click at [354, 22] on icon "save" at bounding box center [354, 16] width 15 height 15
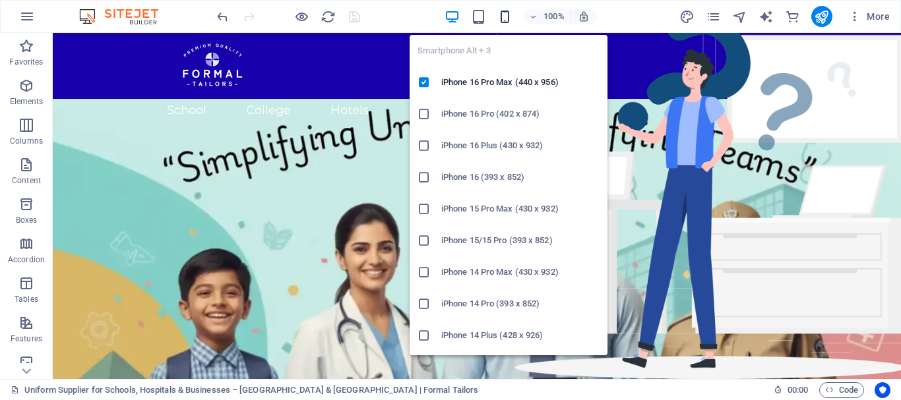
click at [498, 18] on icon "button" at bounding box center [504, 16] width 15 height 15
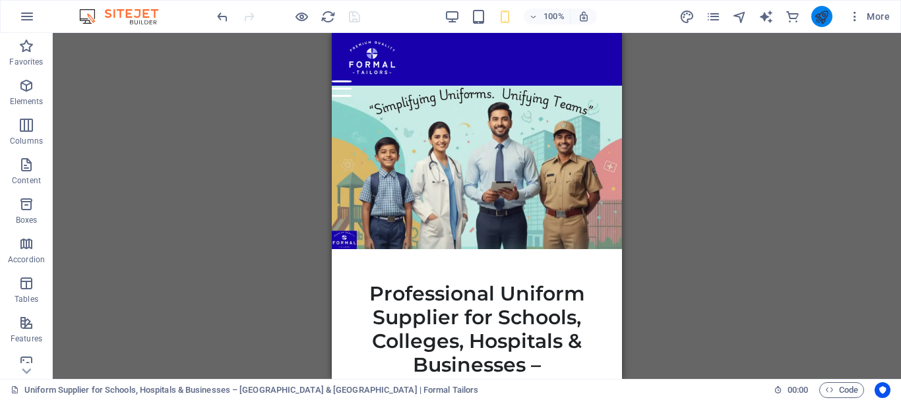
click at [813, 17] on button "publish" at bounding box center [821, 16] width 21 height 21
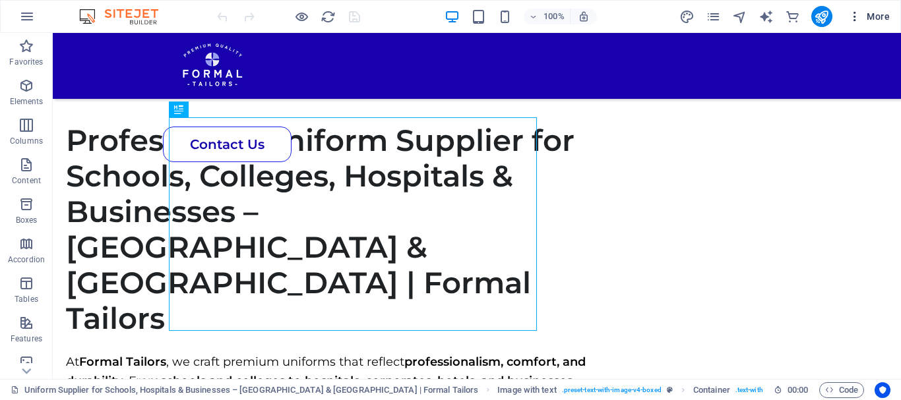
click at [851, 18] on icon "button" at bounding box center [854, 16] width 13 height 13
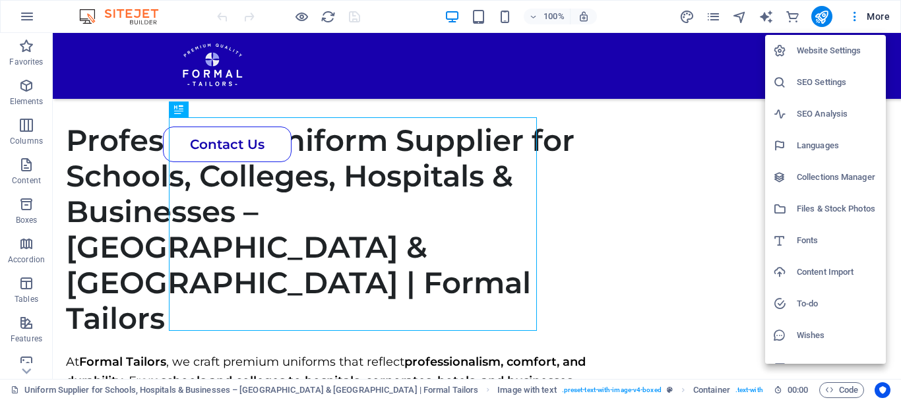
click at [834, 56] on h6 "Website Settings" at bounding box center [837, 51] width 81 height 16
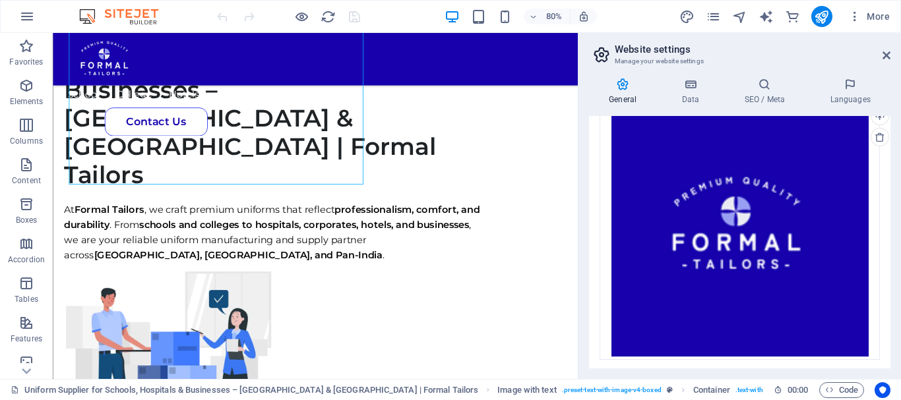
scroll to position [396, 0]
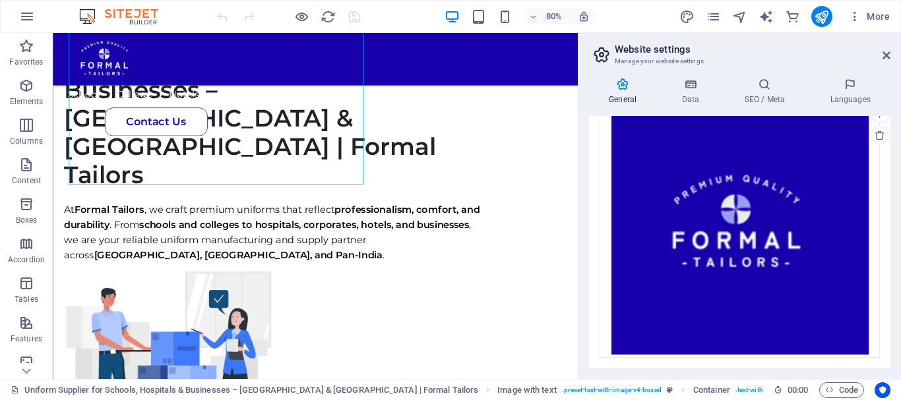
click at [704, 106] on div "General Data SEO / Meta Languages Website name formaltailors.com Logo Drag file…" at bounding box center [739, 223] width 301 height 291
click at [692, 90] on icon at bounding box center [690, 84] width 57 height 13
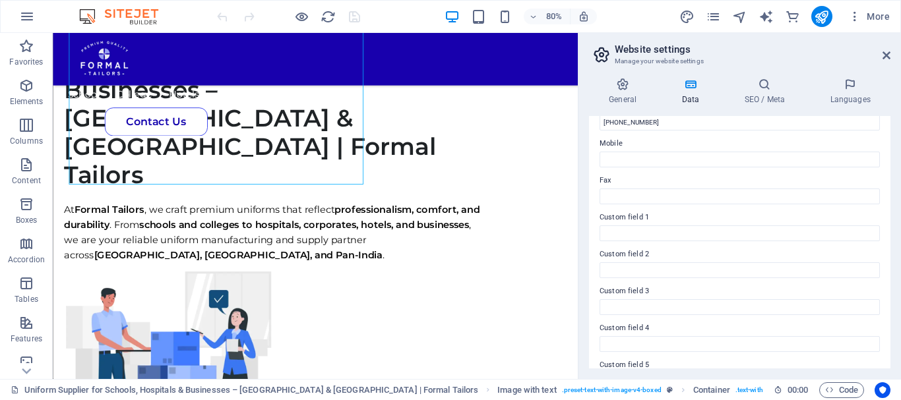
scroll to position [381, 0]
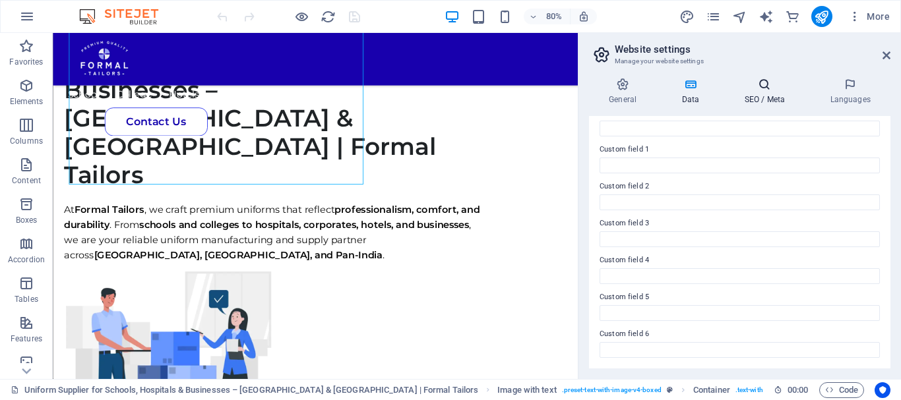
click at [770, 92] on h4 "SEO / Meta" at bounding box center [767, 92] width 86 height 28
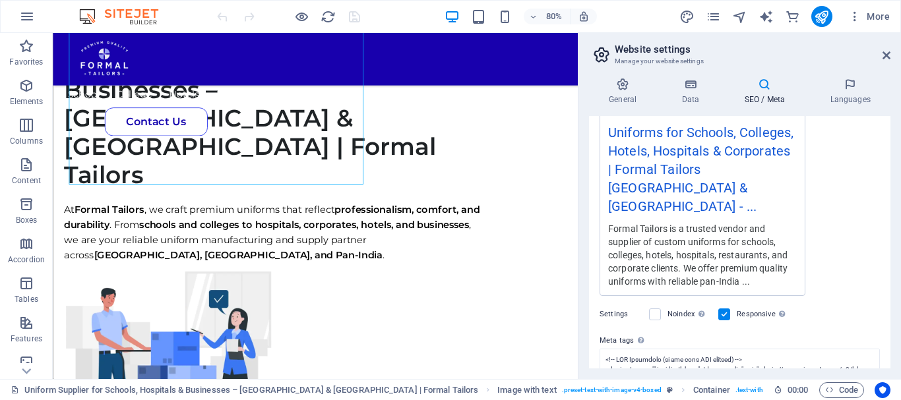
scroll to position [341, 0]
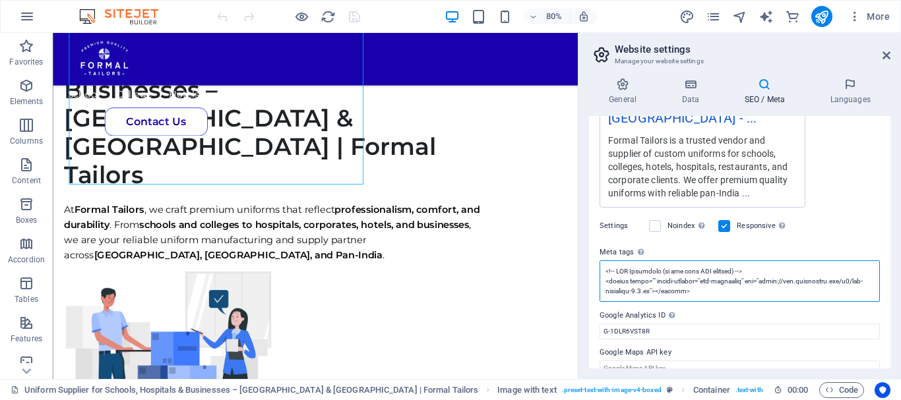
click at [737, 261] on textarea "Meta tags Enter HTML code here that will be placed inside the tags of your webs…" at bounding box center [740, 282] width 280 height 42
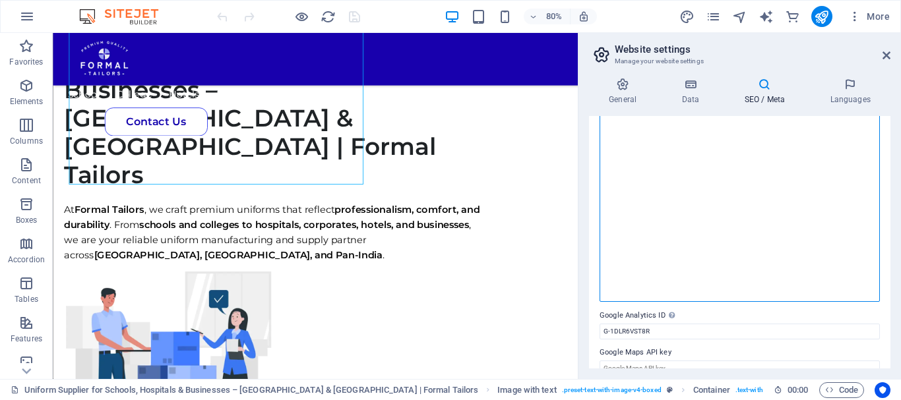
scroll to position [321, 0]
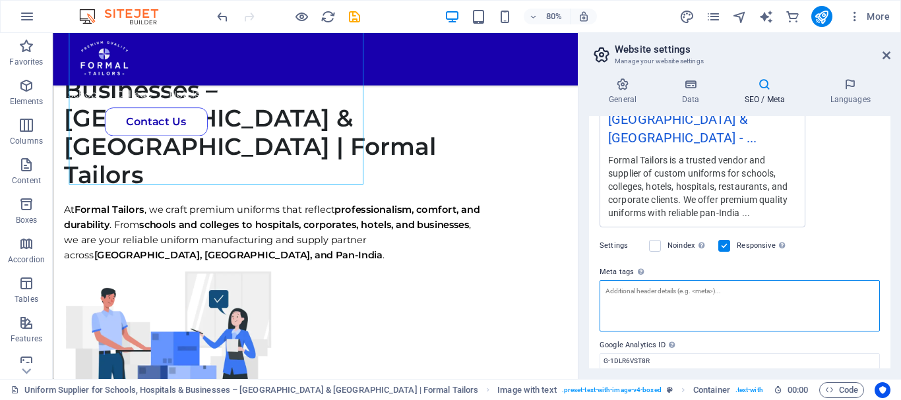
click at [758, 280] on textarea "Meta tags Enter HTML code here that will be placed inside the tags of your webs…" at bounding box center [740, 305] width 280 height 51
type textarea "<!-- AMP Analytics (if you need AMP support) --> <script async="" custom-elemen…"
paste textarea "<!-- ✅ SEO Meta Tags --> <title>Uniform Supplier in Bangalore & Karnataka | For…"
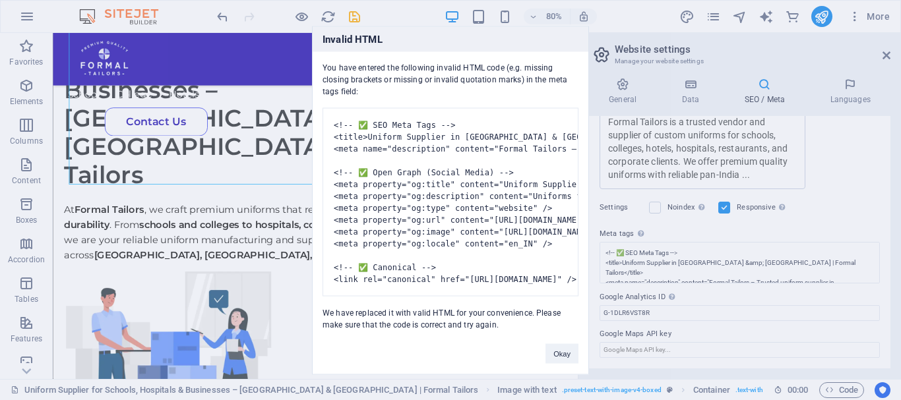
scroll to position [341, 0]
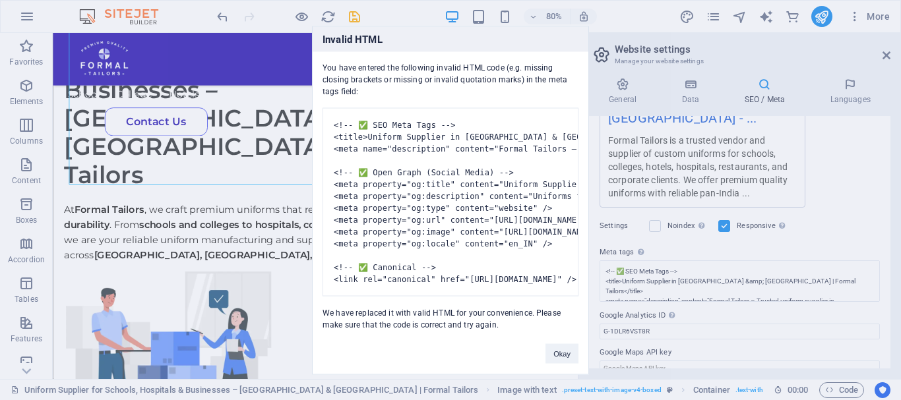
click at [801, 113] on body "formaltailors.com Uniform Supplier for Schools, Hospitals & Businesses – Bangal…" at bounding box center [450, 200] width 901 height 400
click at [552, 354] on button "Okay" at bounding box center [562, 354] width 33 height 20
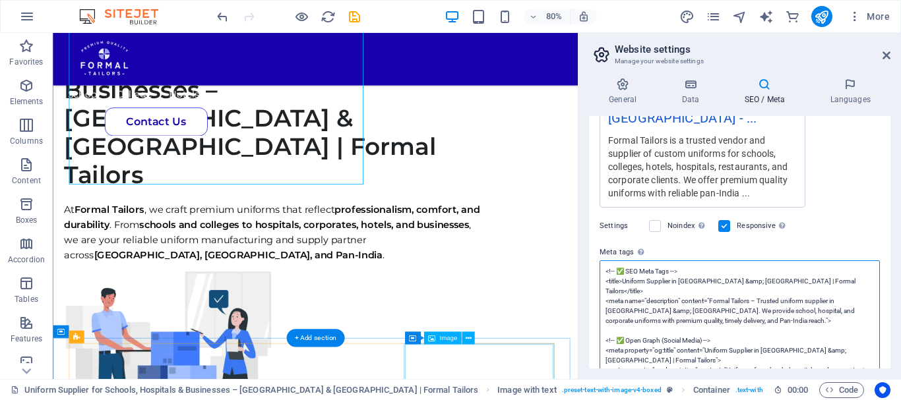
scroll to position [461, 0]
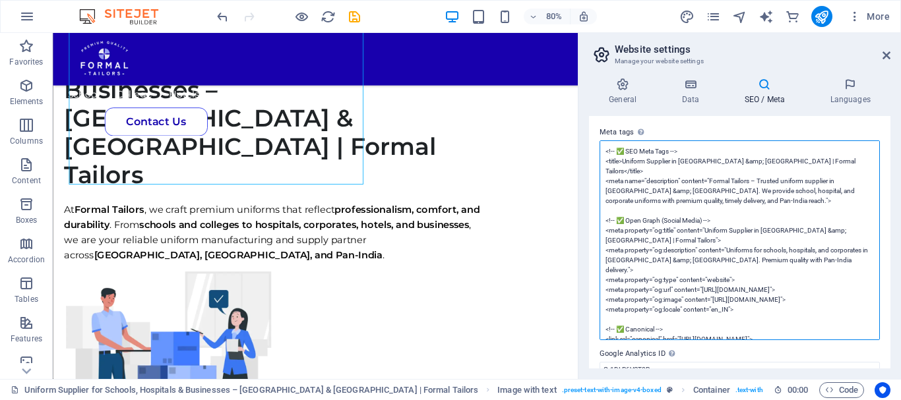
click at [717, 309] on textarea "<!-- ✅ SEO Meta Tags --> <title>Uniform Supplier in Bangalore &amp; Karnataka |…" at bounding box center [740, 241] width 280 height 200
drag, startPoint x: 744, startPoint y: 272, endPoint x: 589, endPoint y: 180, distance: 180.4
click at [589, 180] on div "SEO Title The title of your website - make it something that stands out in sear…" at bounding box center [739, 242] width 301 height 253
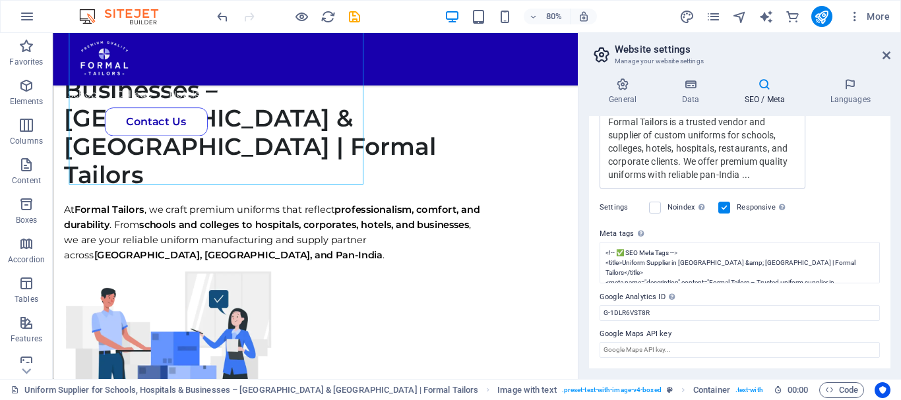
scroll to position [341, 0]
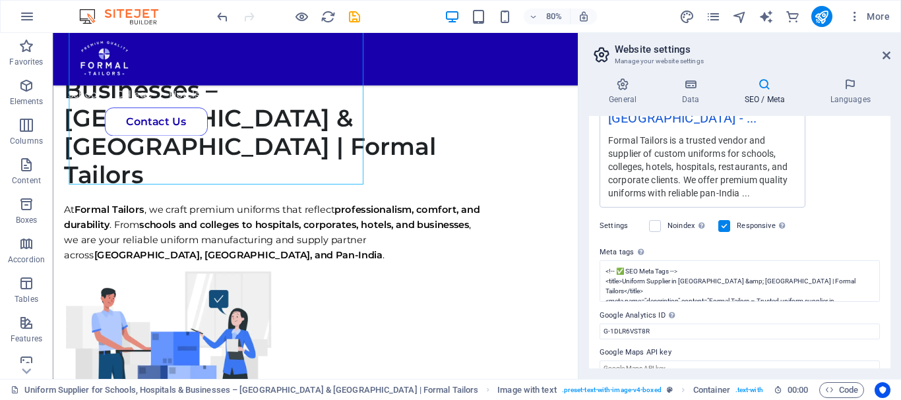
click at [702, 152] on div "SEO Title The title of your website - make it something that stands out in sear…" at bounding box center [739, 242] width 301 height 253
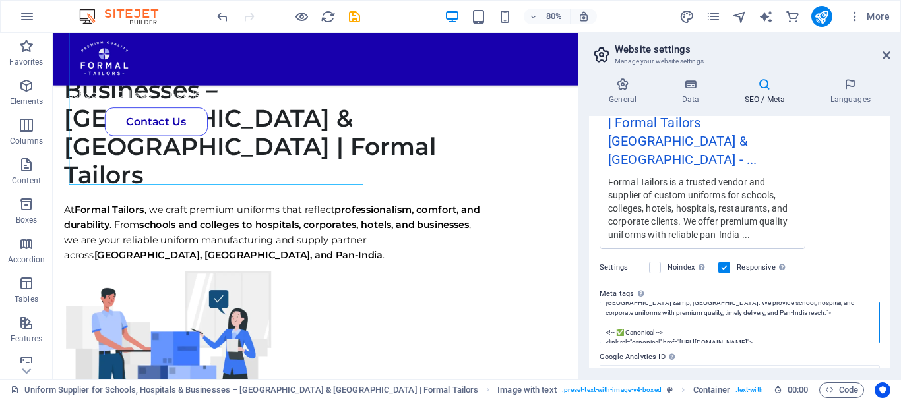
scroll to position [0, 0]
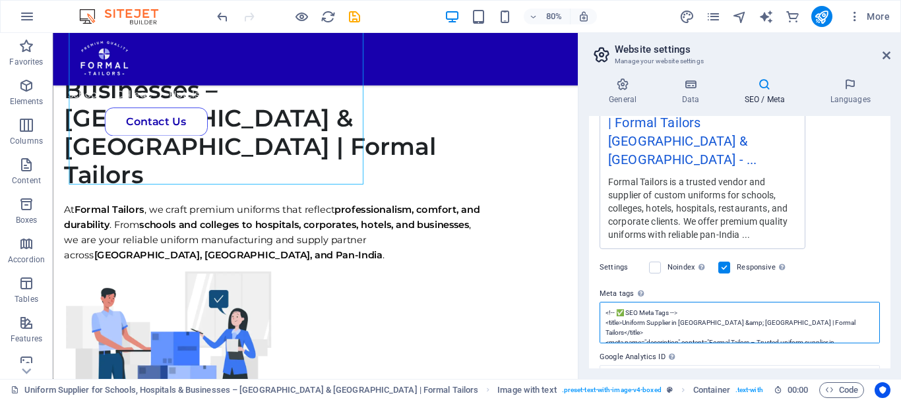
click at [778, 309] on textarea "<!-- ✅ SEO Meta Tags --> <title>Uniform Supplier in Bangalore &amp; Karnataka |…" at bounding box center [740, 323] width 280 height 42
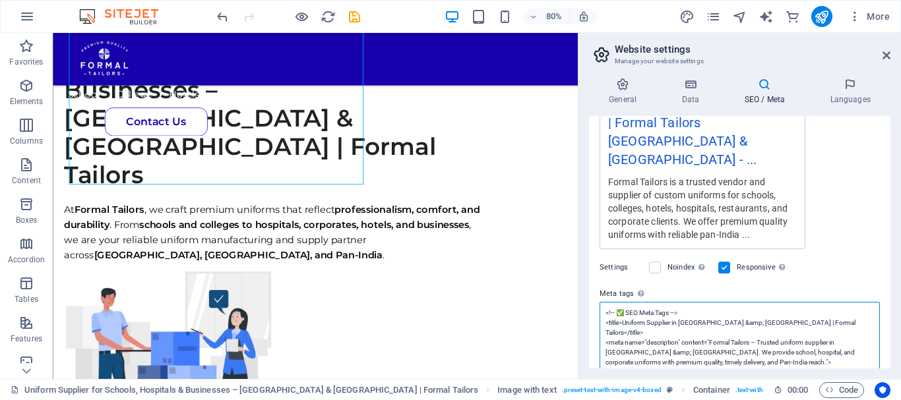
click at [778, 309] on textarea "<!-- ✅ SEO Meta Tags --> <title>Uniform Supplier in Bangalore &amp; Karnataka |…" at bounding box center [740, 357] width 280 height 111
click at [785, 332] on textarea "<!-- ✅ SEO Meta Tags --> <title>Uniform Supplier in Bangalore &amp; Karnataka |…" at bounding box center [740, 357] width 280 height 111
paste textarea "title>Uniform Supplier in Bangalore & Karnataka | Formal Tailors</title> <meta …"
type textarea "<!-- ✅ SEO Meta Tags --> <title>Uniform Supplier in Bangalore &amp; Karnataka |…"
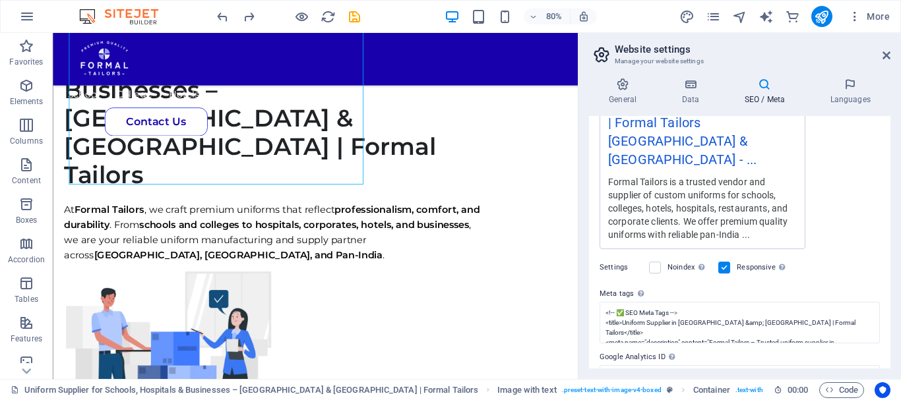
click at [840, 255] on div "Settings Noindex Instruct search engines to exclude this website from search re…" at bounding box center [740, 267] width 280 height 37
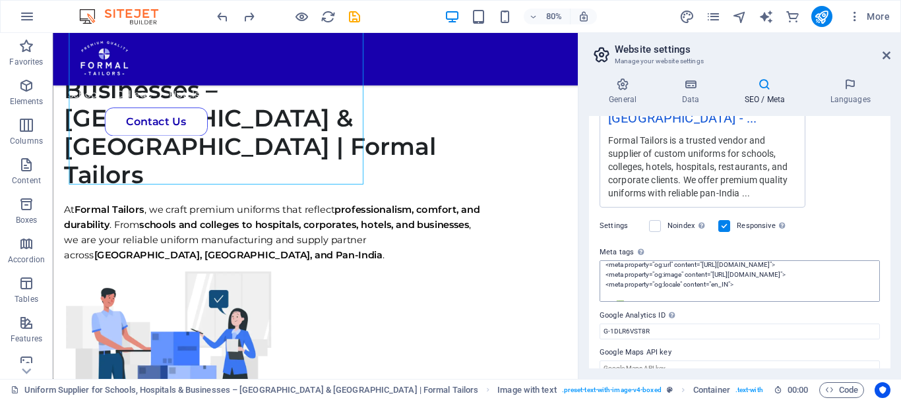
scroll to position [148, 0]
click at [832, 224] on div "Settings Noindex Instruct search engines to exclude this website from search re…" at bounding box center [740, 226] width 280 height 37
click at [686, 78] on icon at bounding box center [690, 84] width 57 height 13
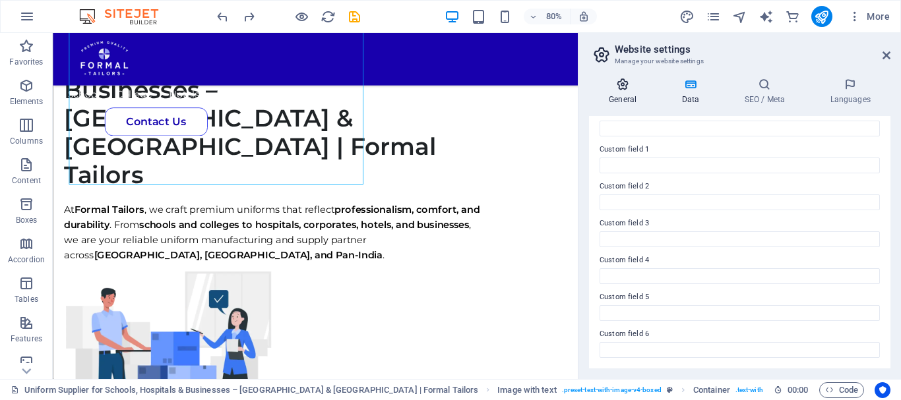
click at [628, 98] on h4 "General" at bounding box center [625, 92] width 73 height 28
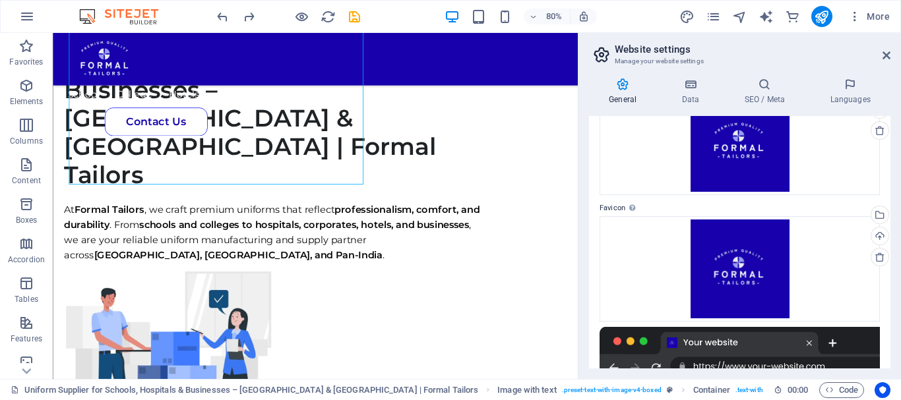
scroll to position [0, 0]
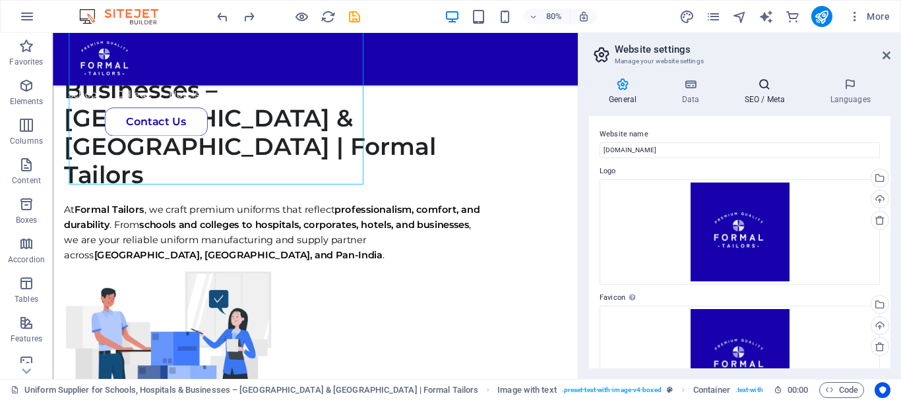
click at [753, 101] on h4 "SEO / Meta" at bounding box center [767, 92] width 86 height 28
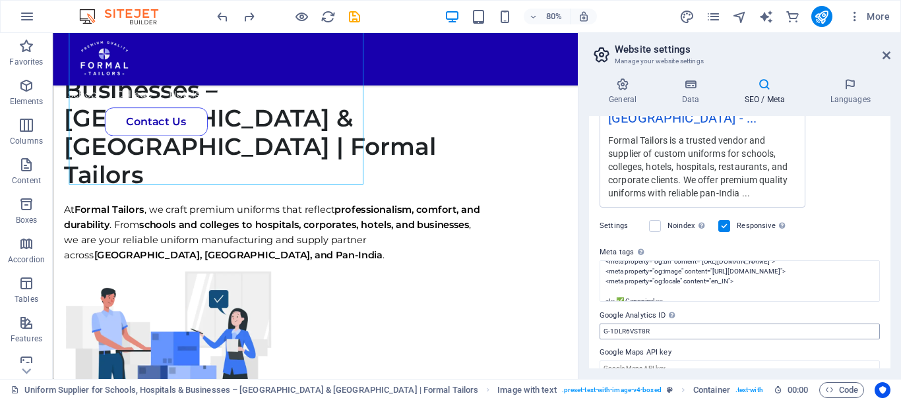
scroll to position [340, 0]
click at [849, 90] on icon at bounding box center [850, 84] width 80 height 13
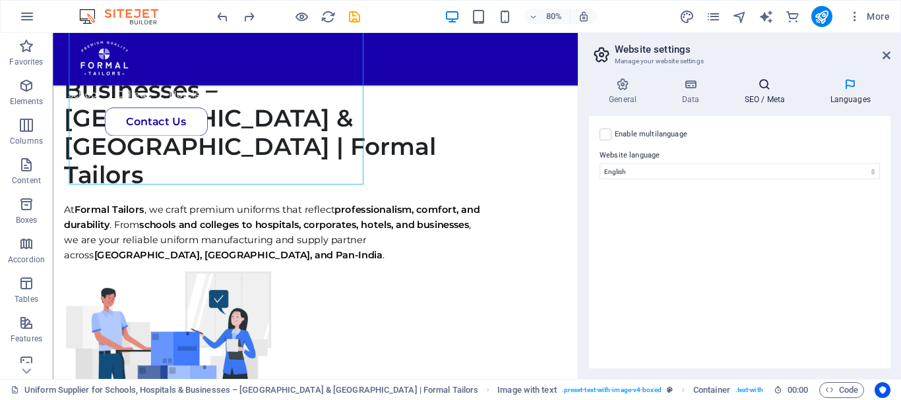
click at [775, 85] on icon at bounding box center [764, 84] width 80 height 13
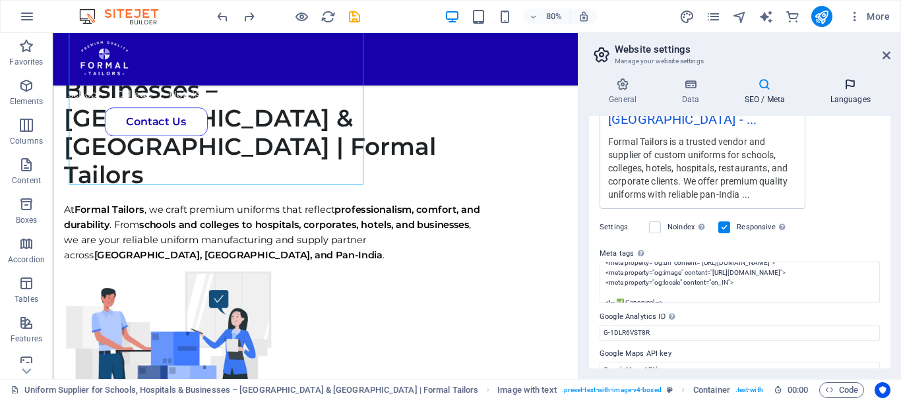
click at [839, 90] on icon at bounding box center [850, 84] width 80 height 13
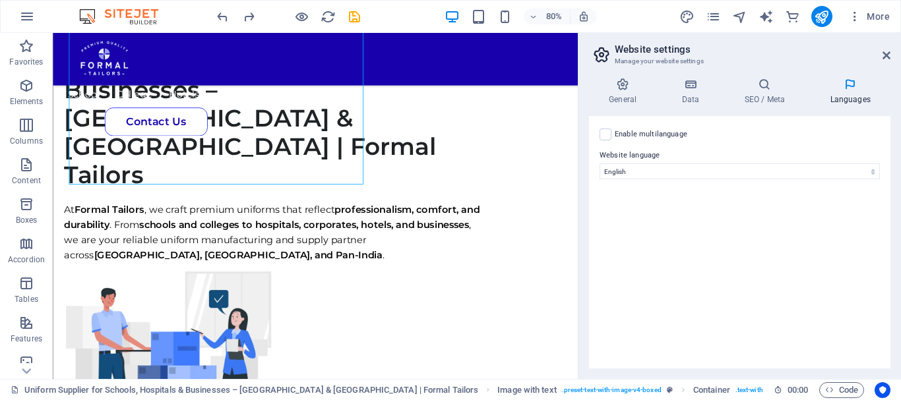
click at [623, 130] on label "Enable multilanguage To disable multilanguage delete all languages until only o…" at bounding box center [651, 135] width 73 height 16
click at [0, 0] on input "Enable multilanguage To disable multilanguage delete all languages until only o…" at bounding box center [0, 0] width 0 height 0
click at [623, 130] on label "Enable multilanguage To disable multilanguage delete all languages until only o…" at bounding box center [651, 135] width 73 height 16
click at [0, 0] on input "Enable multilanguage To disable multilanguage delete all languages until only o…" at bounding box center [0, 0] width 0 height 0
click at [632, 125] on div "Enable multilanguage To disable multilanguage delete all languages until only o…" at bounding box center [739, 242] width 301 height 253
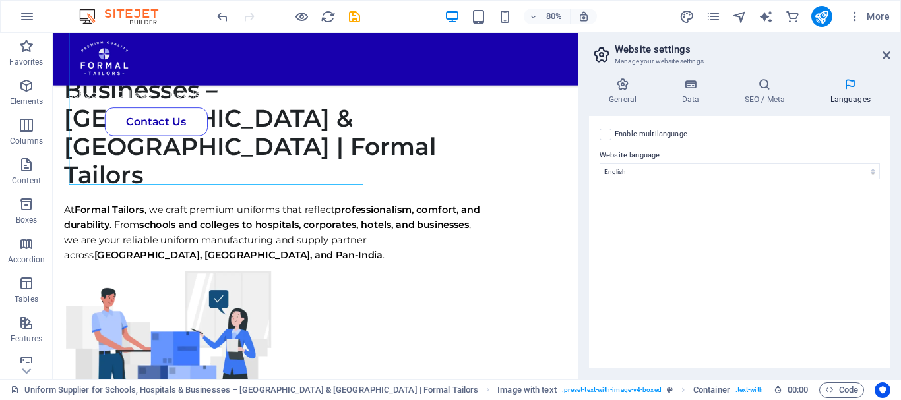
click at [626, 130] on label "Enable multilanguage To disable multilanguage delete all languages until only o…" at bounding box center [651, 135] width 73 height 16
click at [0, 0] on input "Enable multilanguage To disable multilanguage delete all languages until only o…" at bounding box center [0, 0] width 0 height 0
click at [673, 225] on label "Language" at bounding box center [749, 220] width 239 height 16
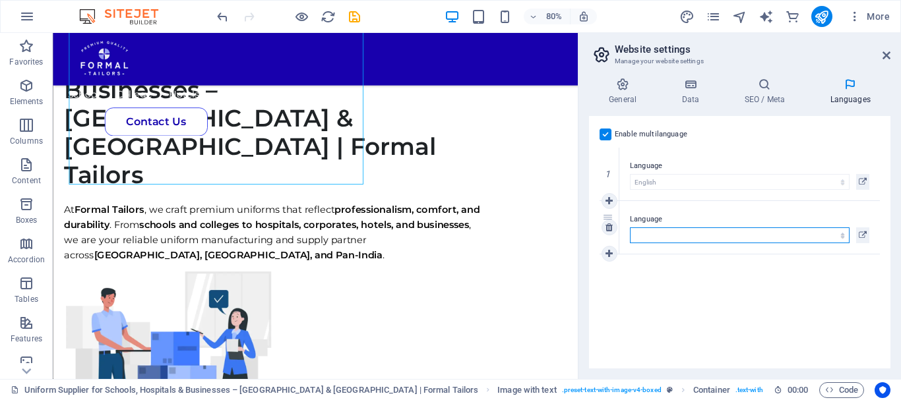
click at [673, 228] on select "Abkhazian Afar Afrikaans Akan Albanian Amharic Arabic Aragonese Armenian Assame…" at bounding box center [740, 236] width 220 height 16
click at [743, 228] on select "Abkhazian Afar Afrikaans Akan Albanian Amharic Arabic Aragonese Armenian Assame…" at bounding box center [740, 236] width 220 height 16
select select "79"
click at [630, 228] on select "Abkhazian Afar Afrikaans Akan Albanian Amharic Arabic Aragonese Armenian Assame…" at bounding box center [740, 236] width 220 height 16
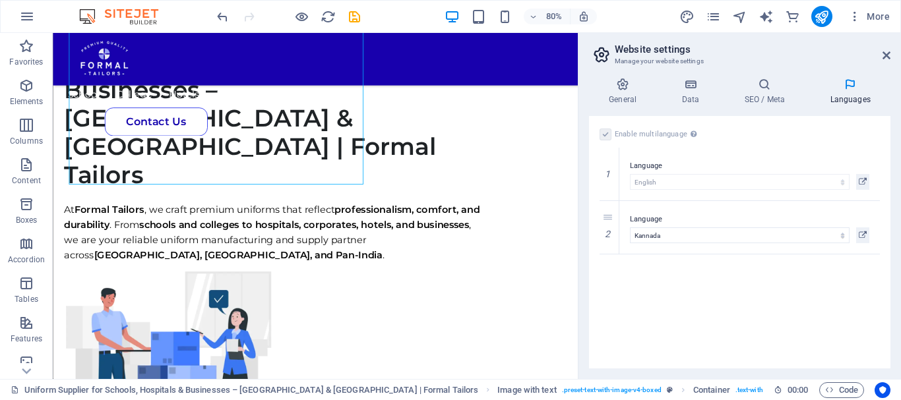
click at [772, 142] on div "Enable multilanguage To disable multilanguage delete all languages until only o…" at bounding box center [740, 135] width 280 height 16
click at [764, 88] on icon at bounding box center [764, 84] width 80 height 13
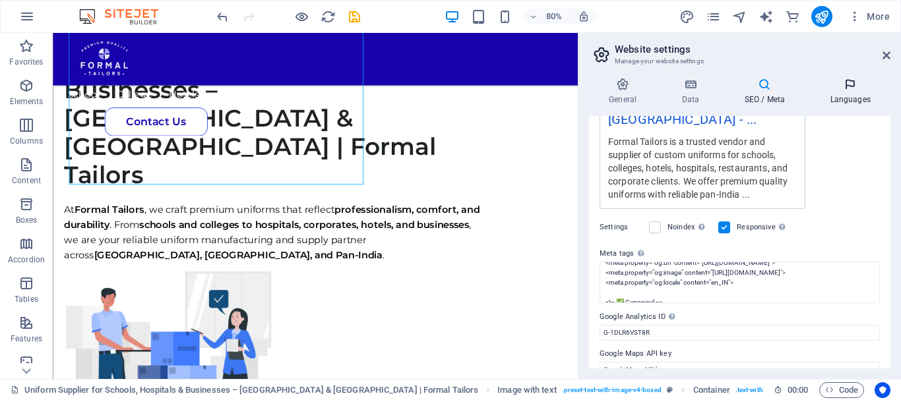
click at [827, 105] on h4 "Languages" at bounding box center [850, 92] width 80 height 28
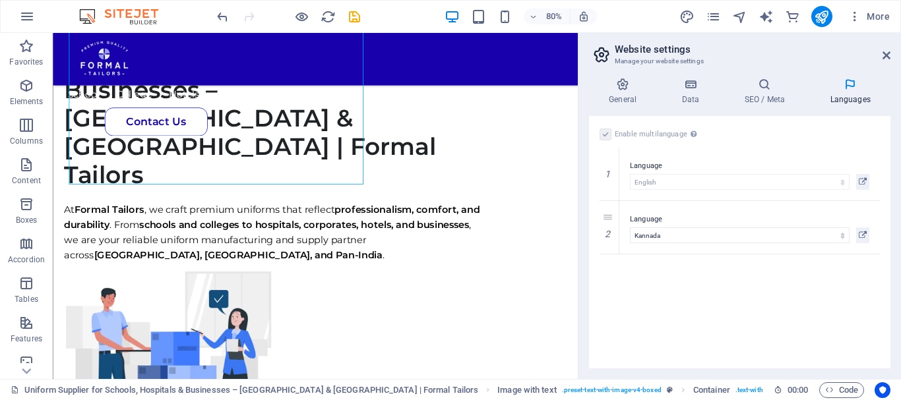
click at [609, 133] on label at bounding box center [606, 135] width 12 height 12
click at [606, 135] on label at bounding box center [606, 135] width 12 height 12
click at [610, 225] on icon at bounding box center [609, 227] width 7 height 9
click at [611, 138] on div "Enable multilanguage To disable multilanguage delete all languages until only o…" at bounding box center [740, 135] width 280 height 16
click at [607, 133] on label at bounding box center [606, 135] width 12 height 12
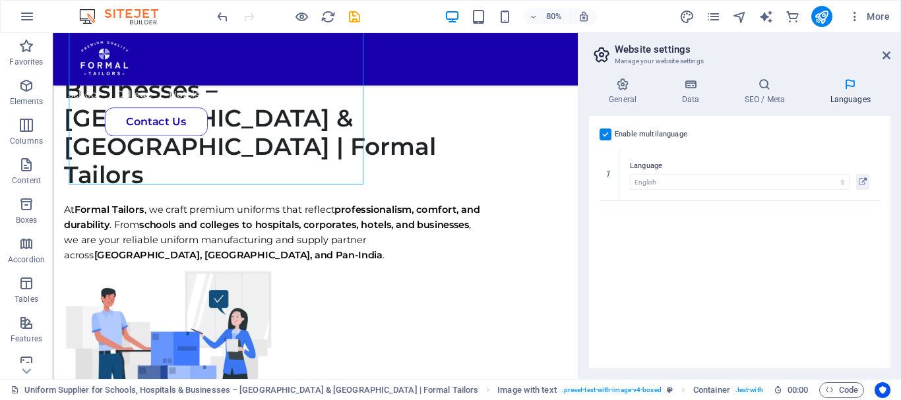
click at [0, 0] on input "Enable multilanguage To disable multilanguage delete all languages until only o…" at bounding box center [0, 0] width 0 height 0
click at [889, 51] on icon at bounding box center [887, 55] width 8 height 11
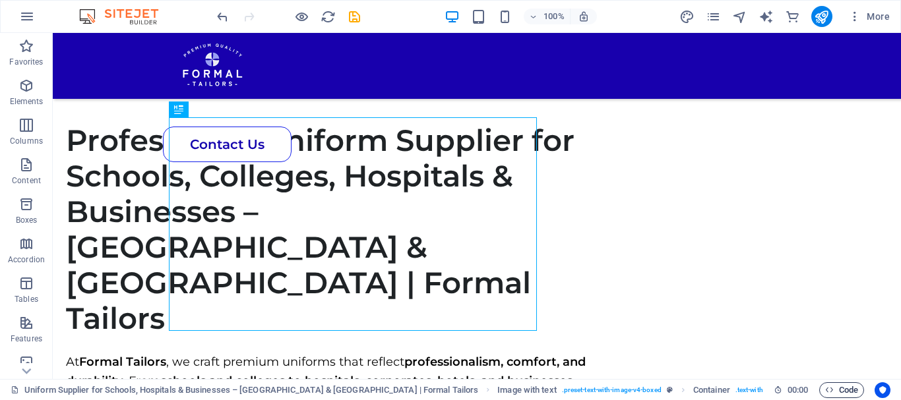
click at [834, 383] on span "Code" at bounding box center [841, 391] width 33 height 16
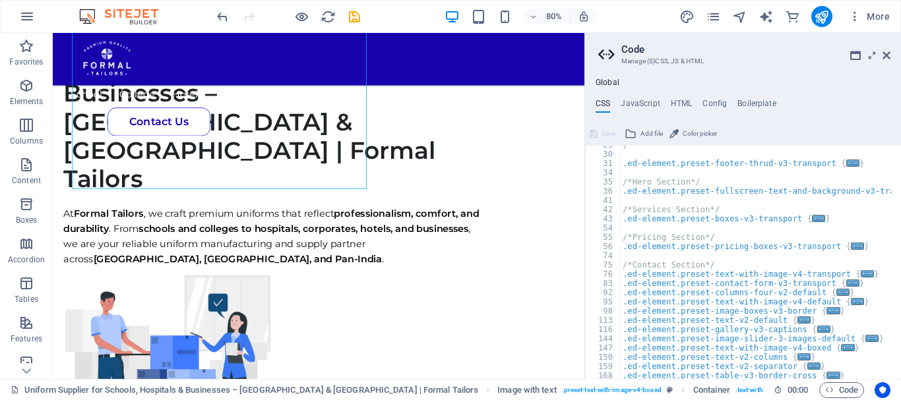
scroll to position [109, 0]
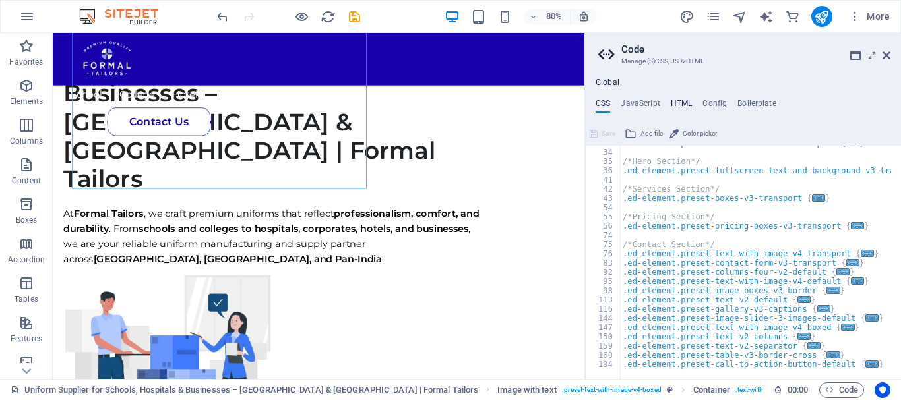
click at [678, 108] on h4 "HTML" at bounding box center [682, 106] width 22 height 15
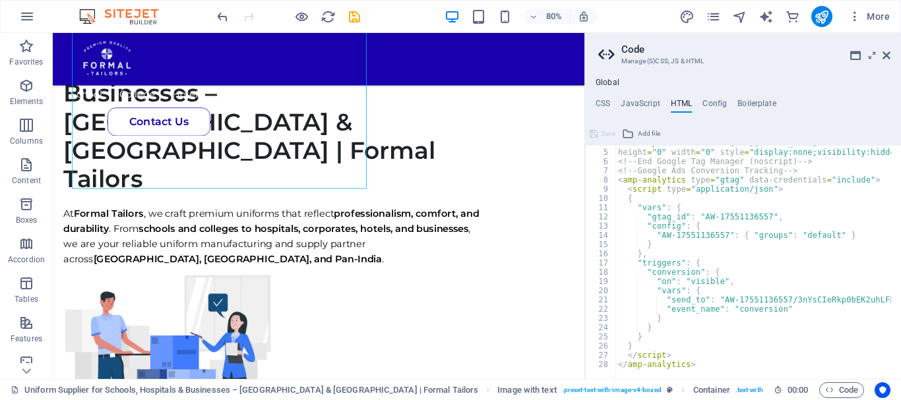
scroll to position [35, 0]
click at [752, 364] on div "< noscript > < iframe src = "https://www.googletagmanager.com/ns.html?id=GTM-ML…" at bounding box center [795, 260] width 361 height 242
type textarea "</script> </amp-analytics>"
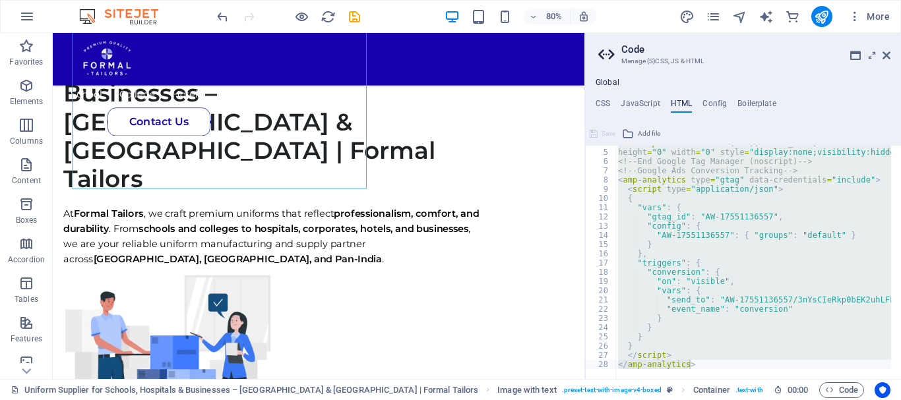
click at [615, 84] on h4 "Global" at bounding box center [608, 83] width 24 height 11
drag, startPoint x: 886, startPoint y: 59, endPoint x: 833, endPoint y: 26, distance: 62.6
click at [886, 59] on icon at bounding box center [887, 55] width 8 height 11
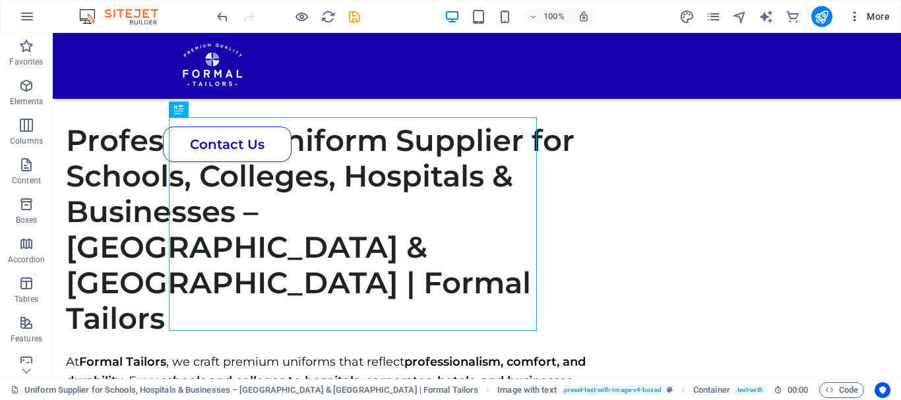
click at [854, 9] on button "More" at bounding box center [869, 16] width 52 height 21
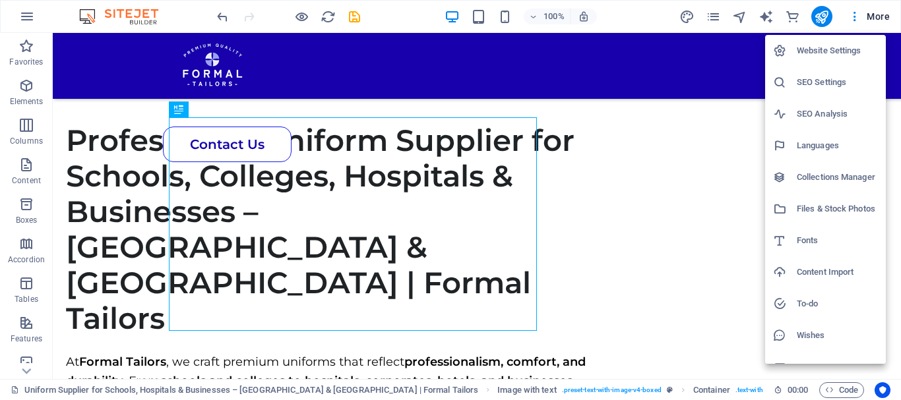
click at [809, 56] on h6 "Website Settings" at bounding box center [837, 51] width 81 height 16
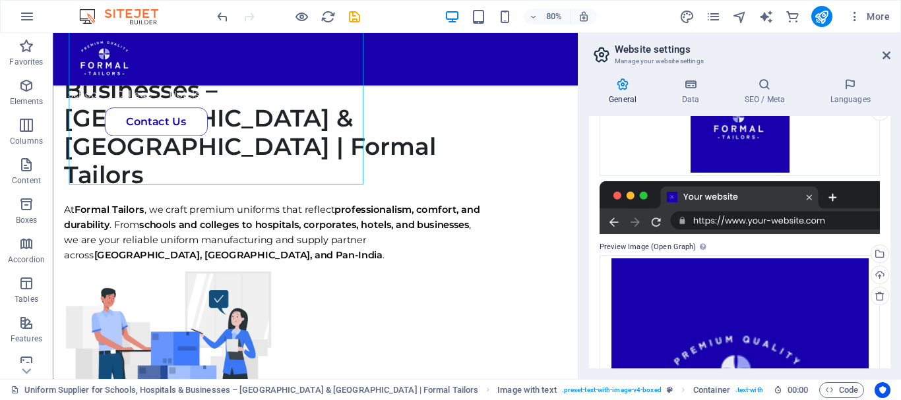
scroll to position [396, 0]
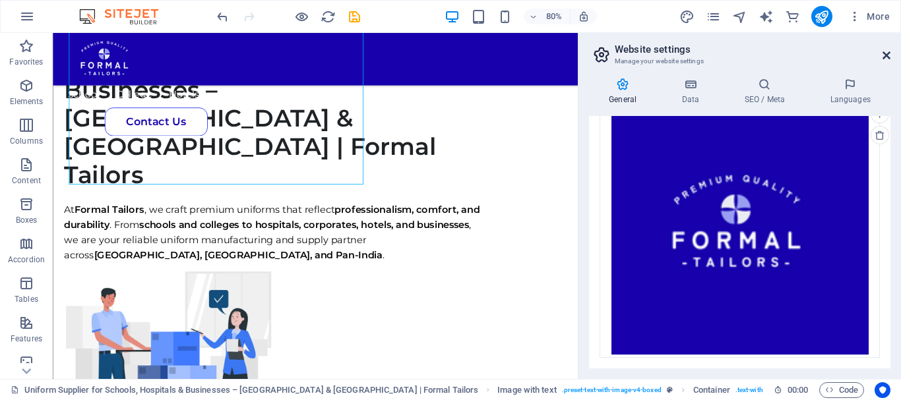
click at [886, 57] on icon at bounding box center [887, 55] width 8 height 11
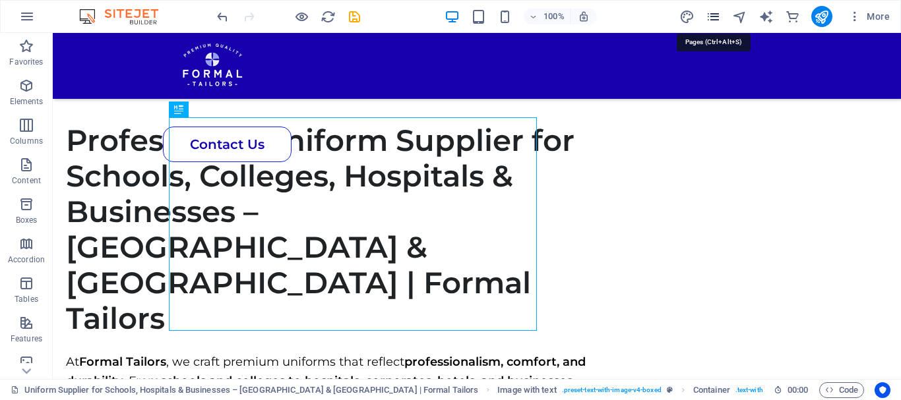
click at [713, 24] on icon "pages" at bounding box center [713, 16] width 15 height 15
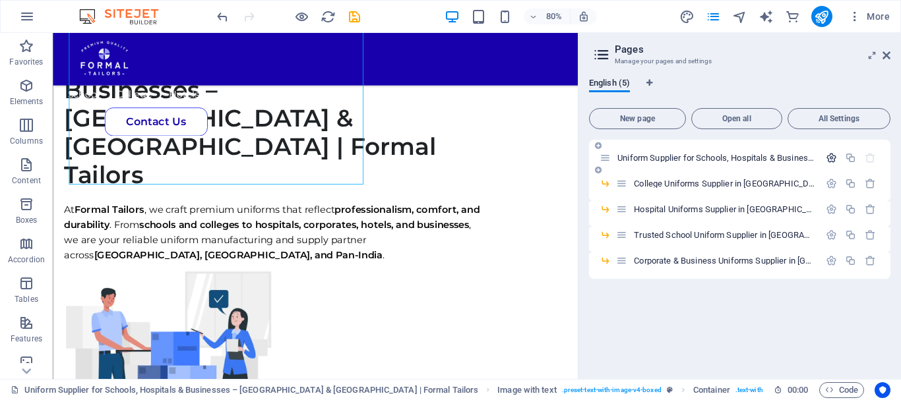
click at [826, 160] on icon "button" at bounding box center [831, 157] width 11 height 11
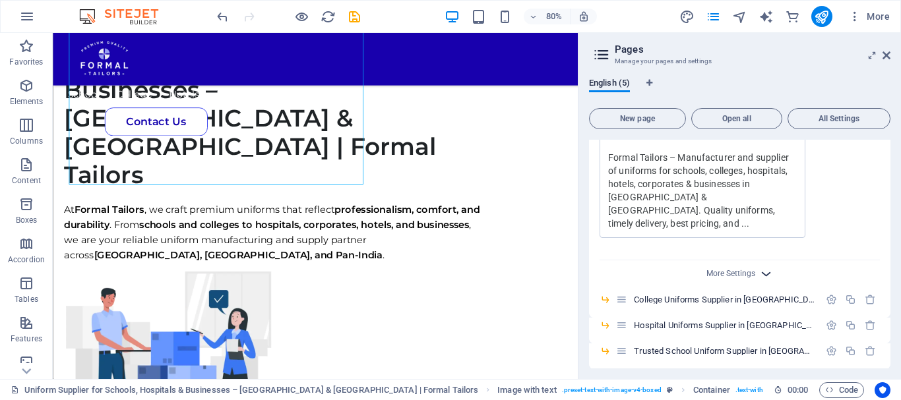
scroll to position [0, 0]
click at [763, 266] on icon "button" at bounding box center [766, 273] width 15 height 15
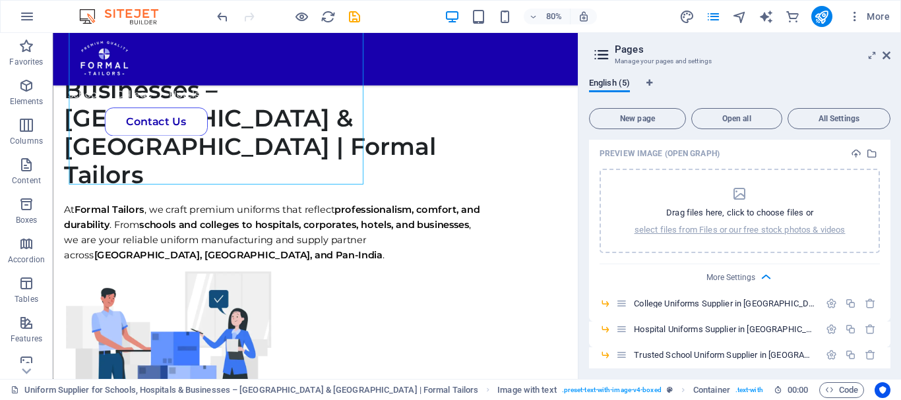
scroll to position [705, 0]
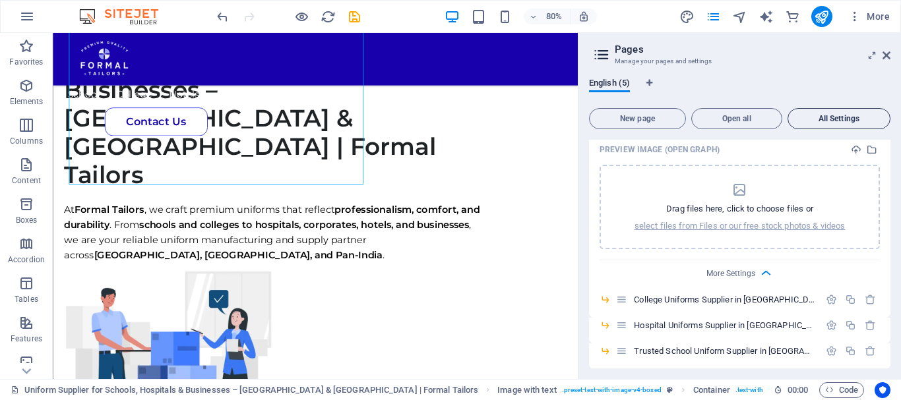
click at [836, 125] on button "All Settings" at bounding box center [839, 118] width 103 height 21
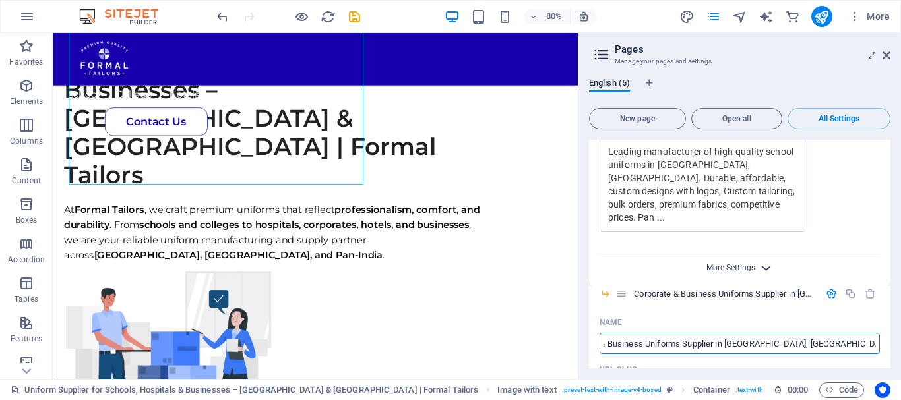
scroll to position [0, 0]
click at [744, 263] on span "More Settings" at bounding box center [730, 267] width 49 height 9
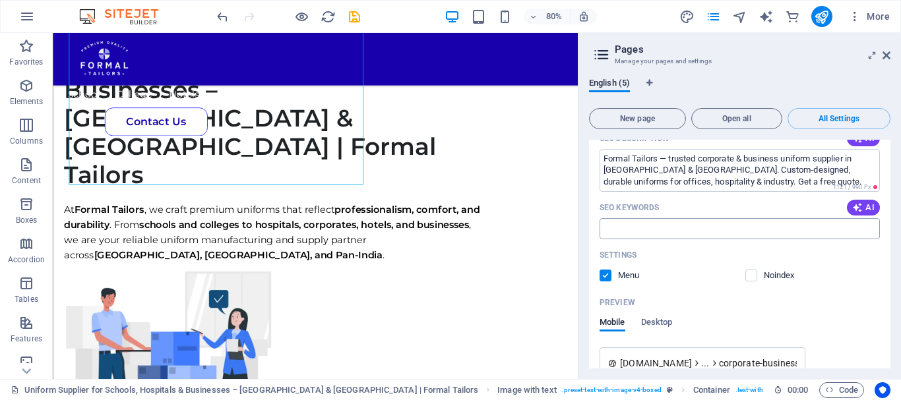
scroll to position [3054, 0]
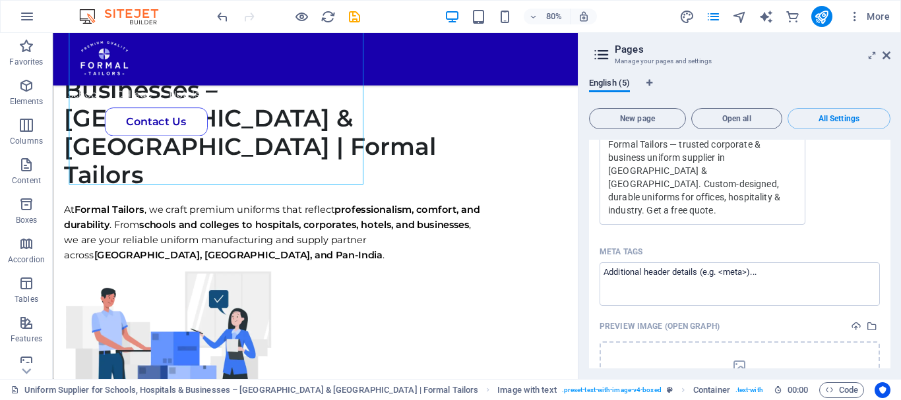
scroll to position [3244, 0]
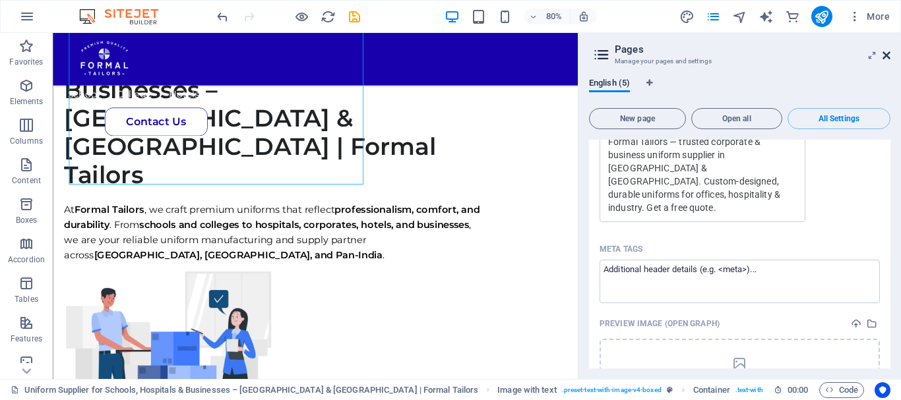
click at [888, 51] on icon at bounding box center [887, 55] width 8 height 11
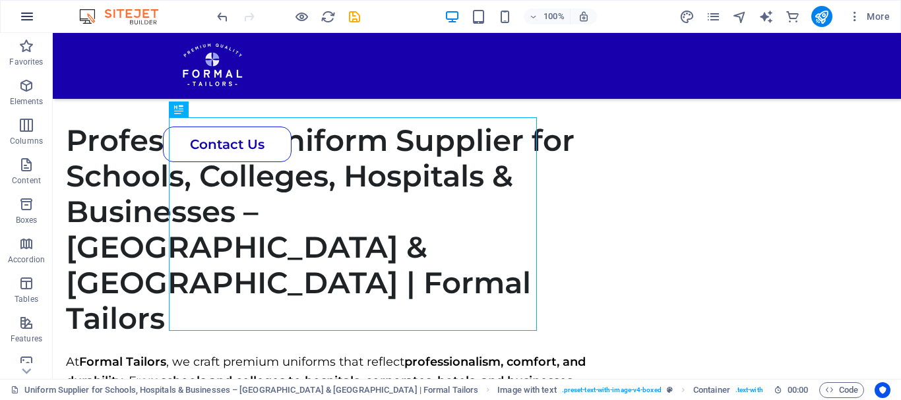
click at [28, 18] on icon "button" at bounding box center [27, 17] width 16 height 16
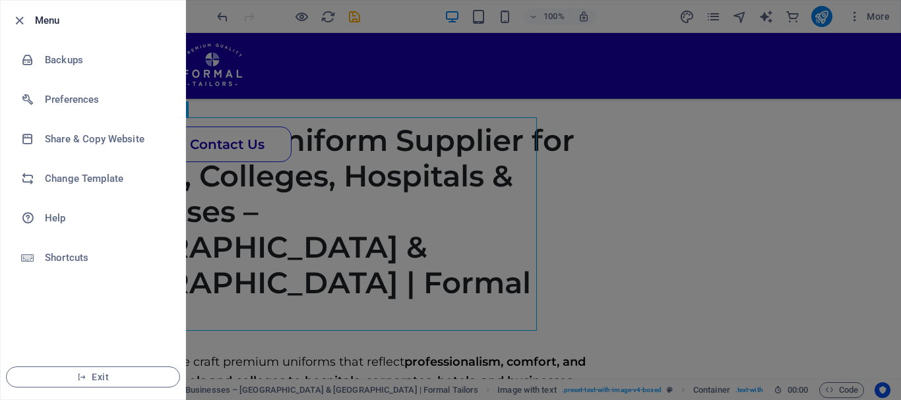
click at [21, 11] on li "Menu" at bounding box center [93, 21] width 185 height 40
click at [20, 18] on icon "button" at bounding box center [19, 20] width 15 height 15
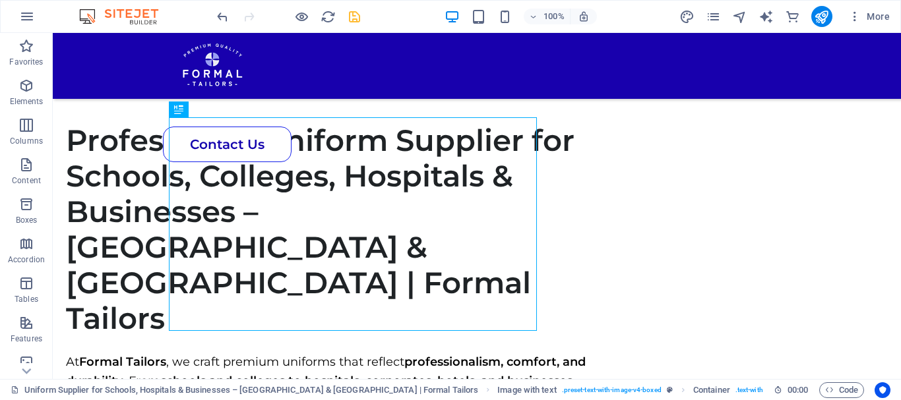
drag, startPoint x: 363, startPoint y: 11, endPoint x: 352, endPoint y: 18, distance: 13.7
click at [352, 18] on div "100% More" at bounding box center [554, 16] width 681 height 21
click at [352, 18] on icon "save" at bounding box center [354, 16] width 15 height 15
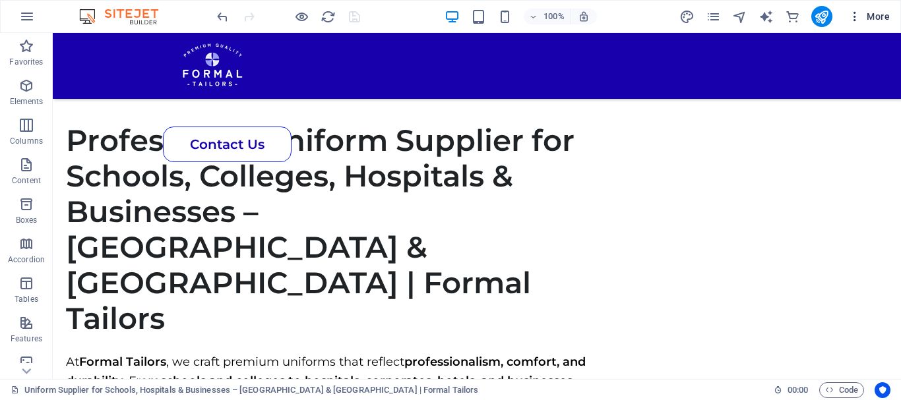
click at [854, 20] on icon "button" at bounding box center [854, 16] width 13 height 13
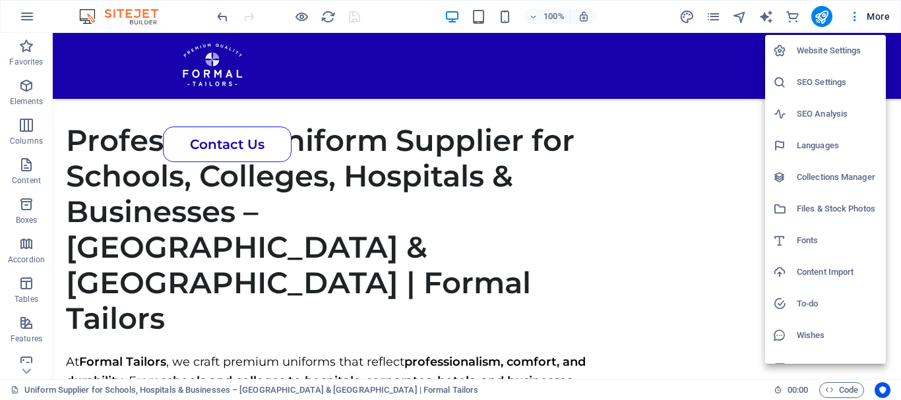
click at [846, 386] on div at bounding box center [450, 200] width 901 height 400
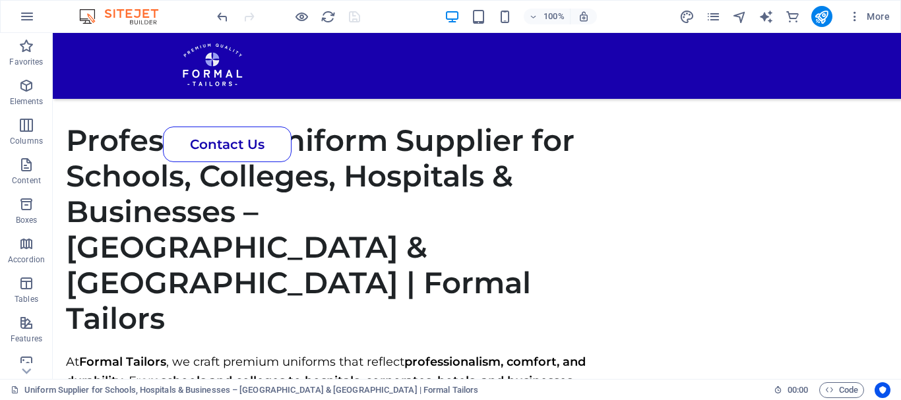
click at [836, 389] on span "Code" at bounding box center [841, 391] width 33 height 16
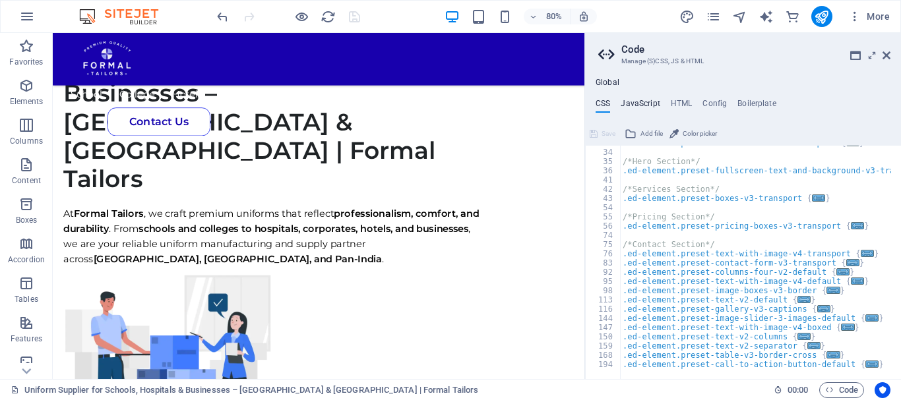
click at [645, 105] on h4 "JavaScript" at bounding box center [640, 106] width 39 height 15
type textarea "/* JS for preset "Menu V2" */"
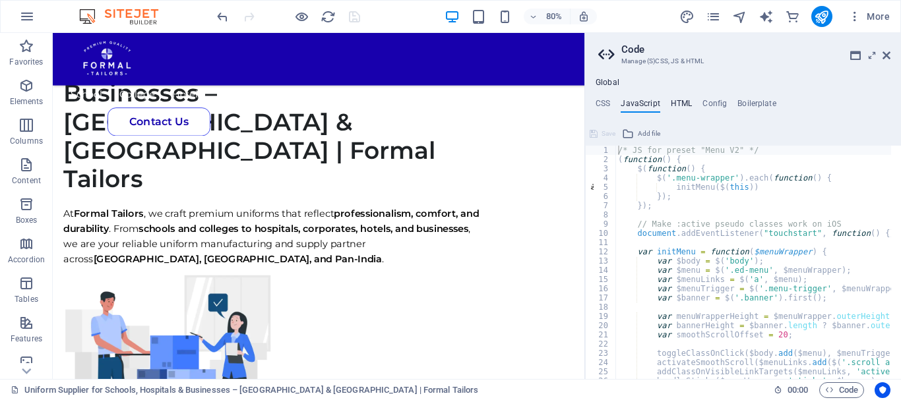
click at [687, 102] on h4 "HTML" at bounding box center [682, 106] width 22 height 15
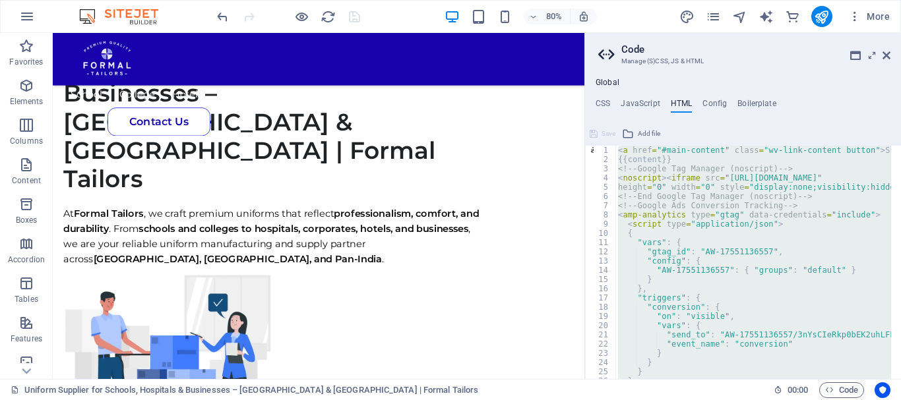
scroll to position [0, 0]
drag, startPoint x: 731, startPoint y: 100, endPoint x: 721, endPoint y: 103, distance: 10.4
click at [721, 103] on ul "CSS JavaScript HTML Config Boilerplate" at bounding box center [743, 106] width 316 height 15
click at [721, 103] on h4 "Config" at bounding box center [715, 106] width 24 height 15
type textarea "$color-background: #ffffff;"
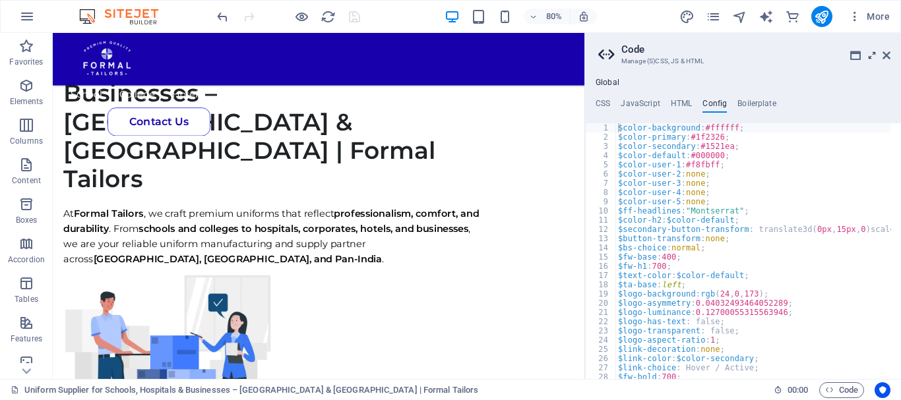
click at [872, 57] on icon at bounding box center [872, 55] width 0 height 11
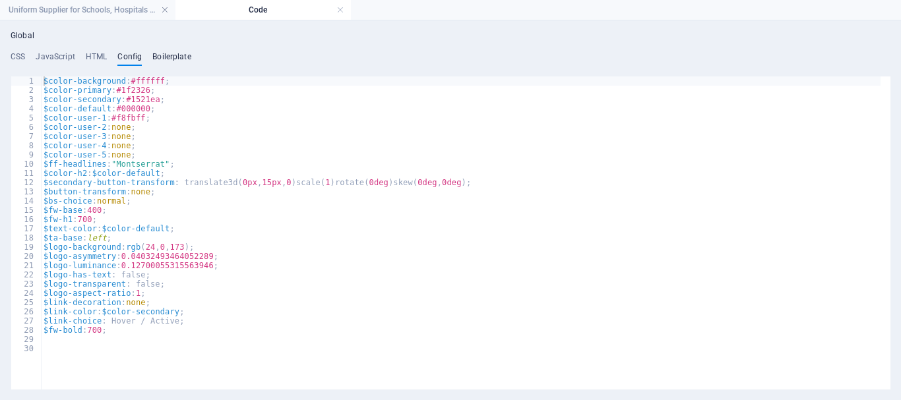
click at [174, 59] on h4 "Boilerplate" at bounding box center [171, 59] width 39 height 15
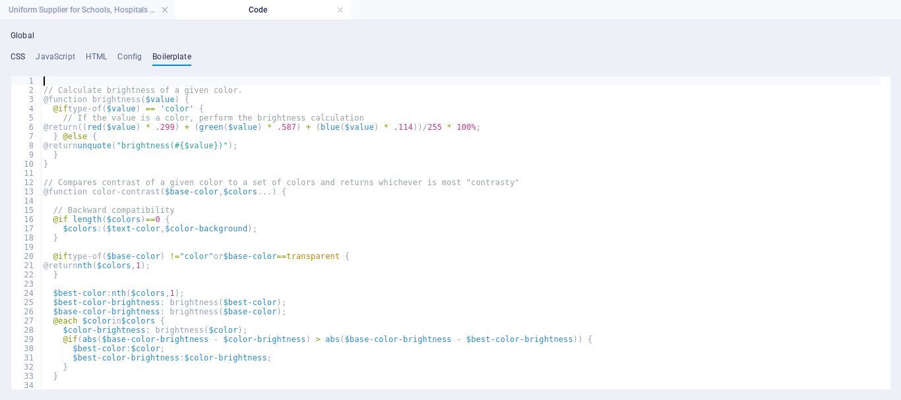
click at [22, 59] on h4 "CSS" at bounding box center [18, 59] width 15 height 15
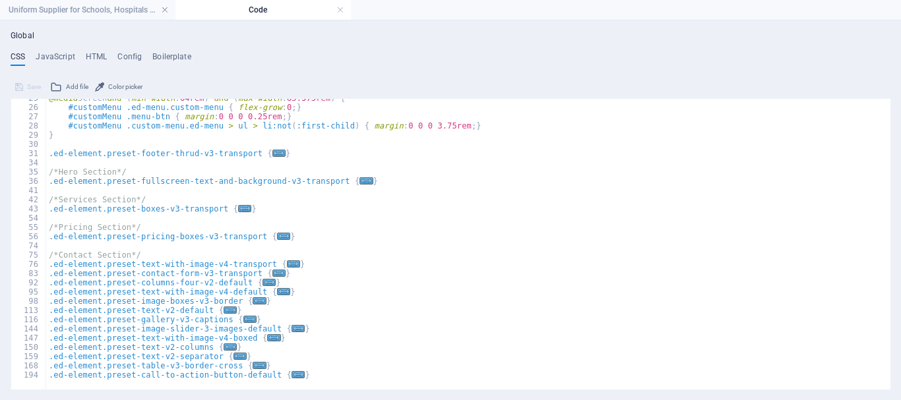
scroll to position [42, 0]
click at [19, 36] on h4 "Global" at bounding box center [23, 36] width 24 height 11
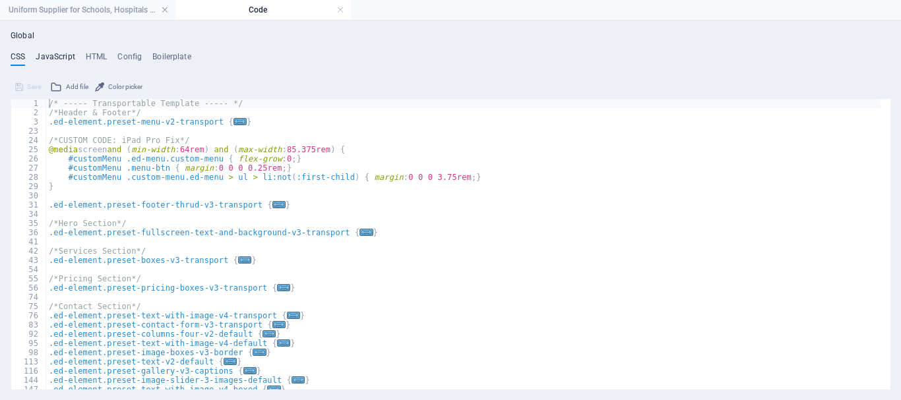
click at [61, 52] on h4 "JavaScript" at bounding box center [55, 59] width 39 height 15
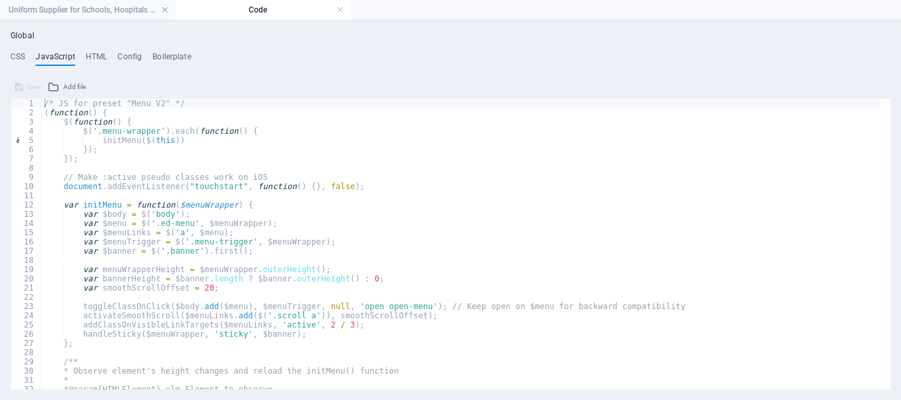
click at [113, 65] on ul "CSS JavaScript HTML Config Boilerplate" at bounding box center [451, 59] width 880 height 15
click at [95, 51] on div "Global CSS JavaScript HTML Config Boilerplate /* ----- Transportable Template -…" at bounding box center [451, 210] width 880 height 359
click at [92, 61] on h4 "HTML" at bounding box center [97, 59] width 22 height 15
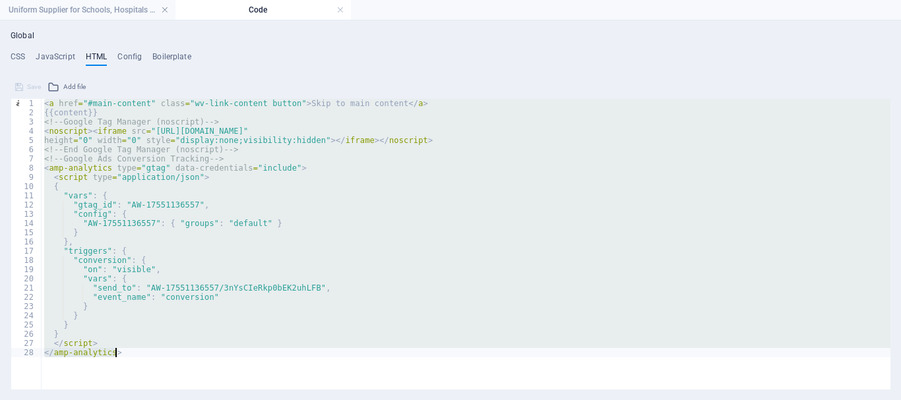
click at [346, 13] on h4 "Code" at bounding box center [262, 10] width 175 height 15
click at [342, 11] on link at bounding box center [340, 10] width 8 height 13
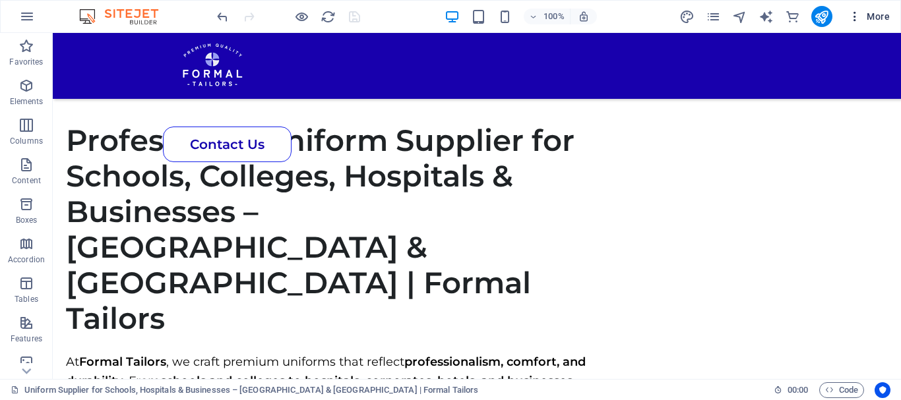
click at [852, 11] on icon "button" at bounding box center [854, 16] width 13 height 13
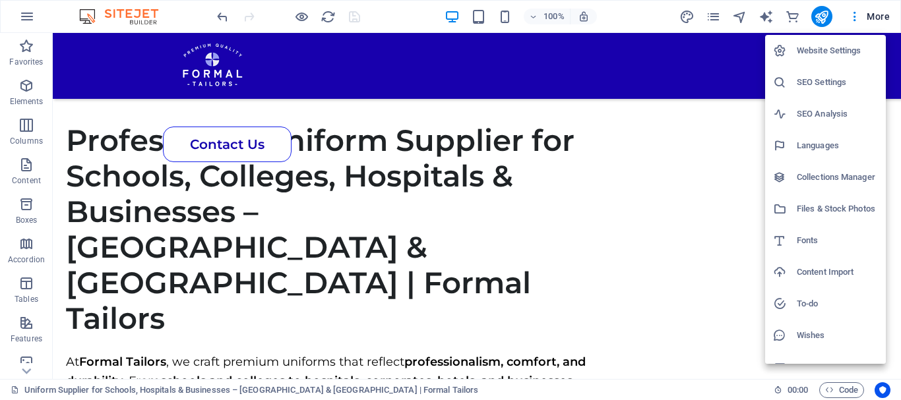
click at [832, 49] on h6 "Website Settings" at bounding box center [837, 51] width 81 height 16
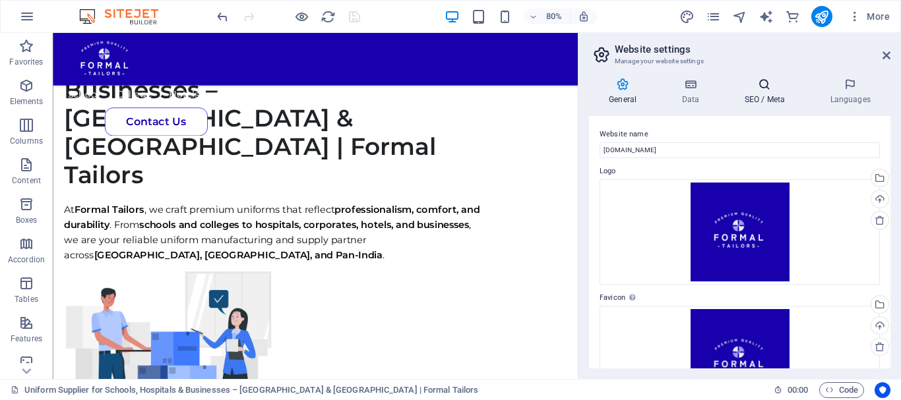
click at [746, 89] on icon at bounding box center [764, 84] width 80 height 13
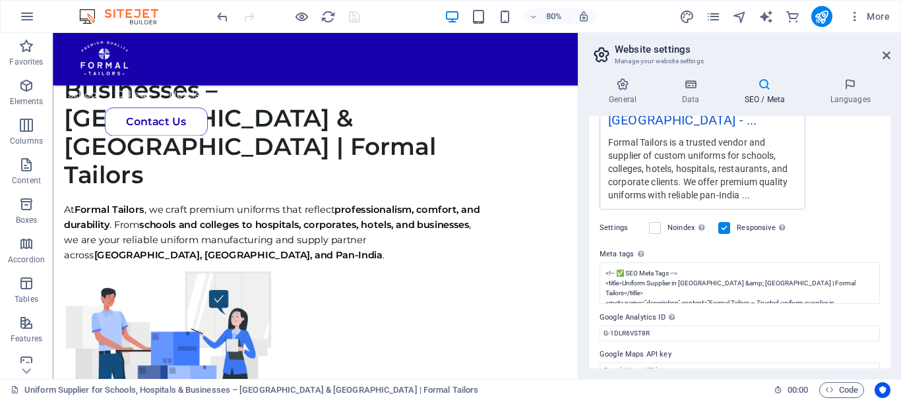
scroll to position [341, 0]
click at [670, 284] on div "SEO Title The title of your website - make it something that stands out in sear…" at bounding box center [739, 242] width 301 height 253
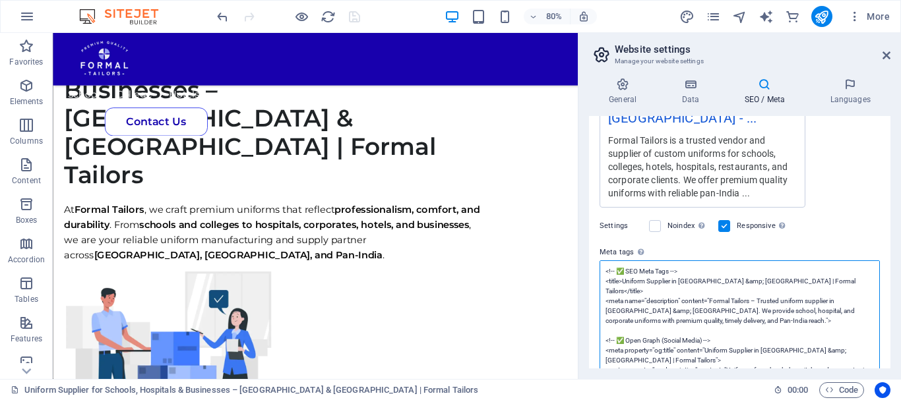
click at [658, 276] on textarea "<!-- ✅ SEO Meta Tags --> <title>Uniform Supplier in Bangalore &amp; Karnataka |…" at bounding box center [740, 361] width 280 height 200
click at [666, 315] on textarea "<!-- ✅ SEO Meta Tags --> <title>Uniform Supplier in Bangalore &amp; Karnataka |…" at bounding box center [740, 361] width 280 height 200
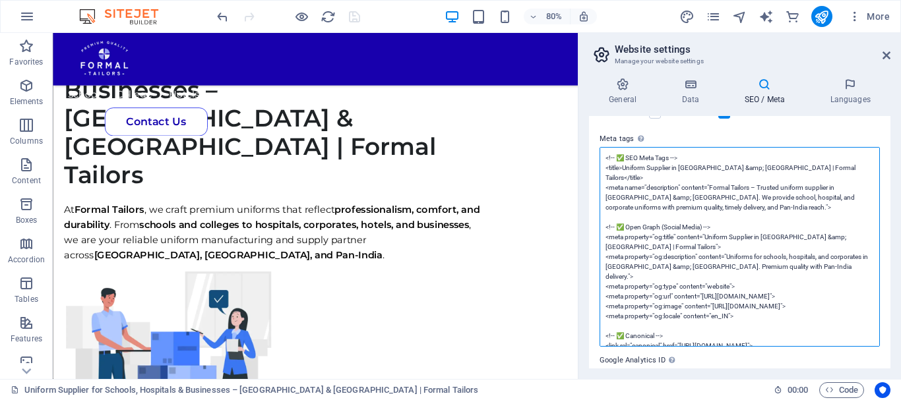
scroll to position [456, 0]
click at [772, 315] on textarea "<!-- ✅ SEO Meta Tags --> <title>Uniform Supplier in Bangalore &amp; Karnataka |…" at bounding box center [740, 245] width 280 height 200
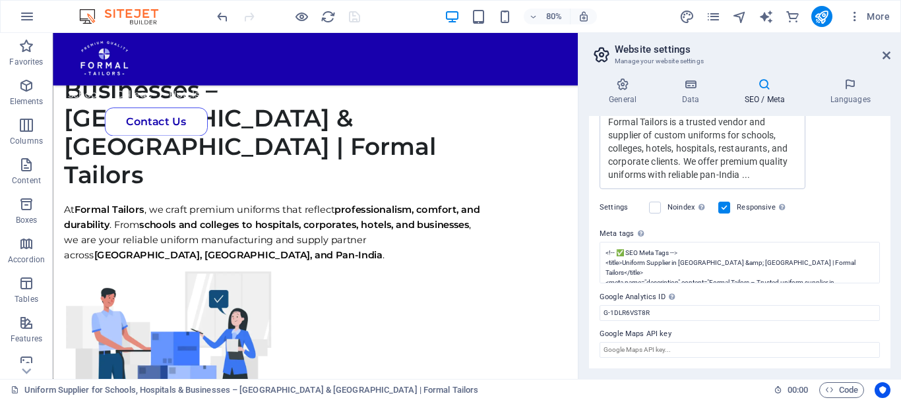
scroll to position [341, 0]
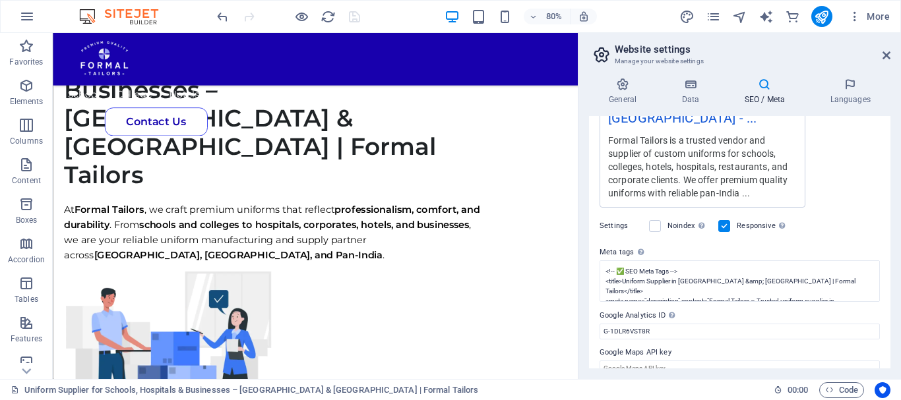
click at [803, 67] on div "General Data SEO / Meta Languages Website name formaltailors.com Logo Drag file…" at bounding box center [739, 223] width 323 height 312
click at [891, 58] on aside "Website settings Manage your website settings General Data SEO / Meta Languages…" at bounding box center [739, 206] width 323 height 346
click at [892, 55] on aside "Website settings Manage your website settings General Data SEO / Meta Languages…" at bounding box center [739, 206] width 323 height 346
click at [886, 56] on icon at bounding box center [887, 55] width 8 height 11
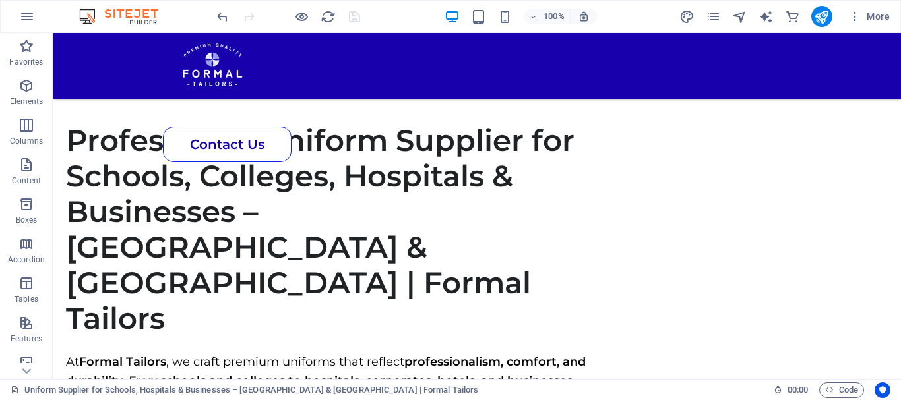
click at [834, 15] on div "More" at bounding box center [787, 16] width 216 height 21
click at [815, 17] on icon "publish" at bounding box center [821, 16] width 15 height 15
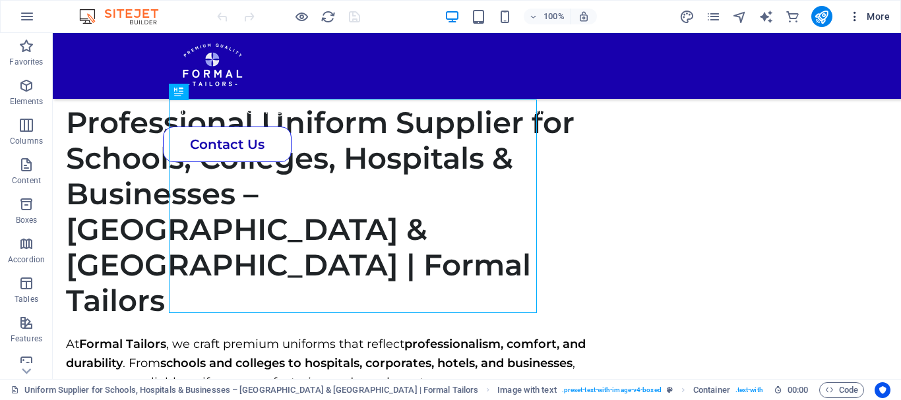
click at [850, 12] on icon "button" at bounding box center [854, 16] width 13 height 13
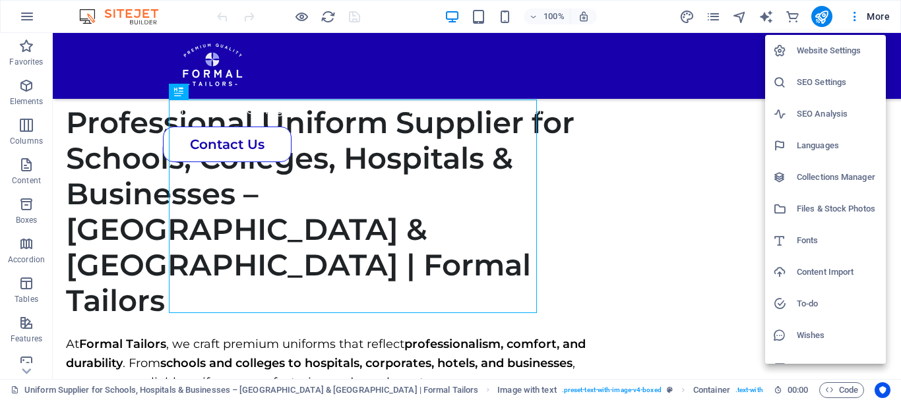
click at [811, 56] on h6 "Website Settings" at bounding box center [837, 51] width 81 height 16
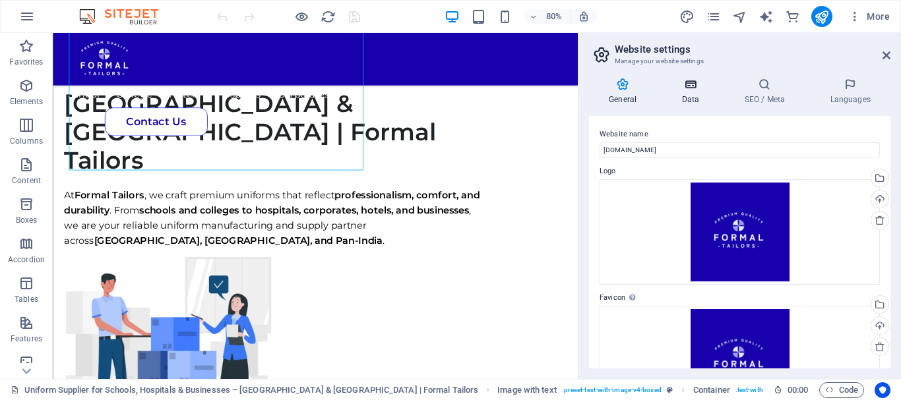
click at [703, 103] on h4 "Data" at bounding box center [693, 92] width 63 height 28
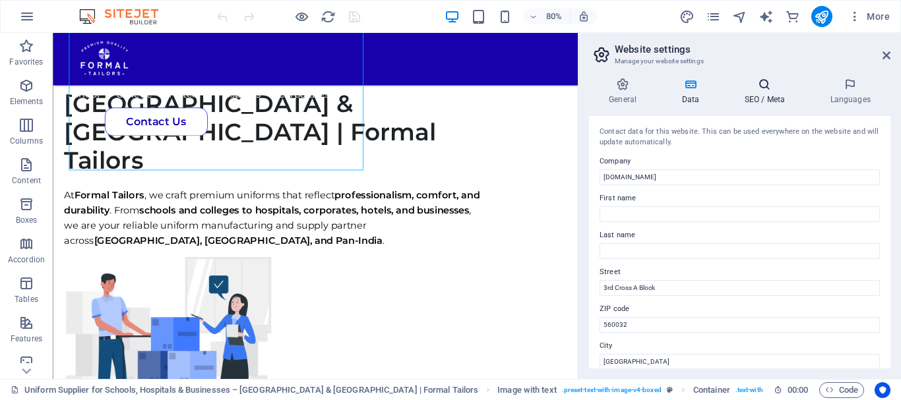
click at [753, 95] on h4 "SEO / Meta" at bounding box center [767, 92] width 86 height 28
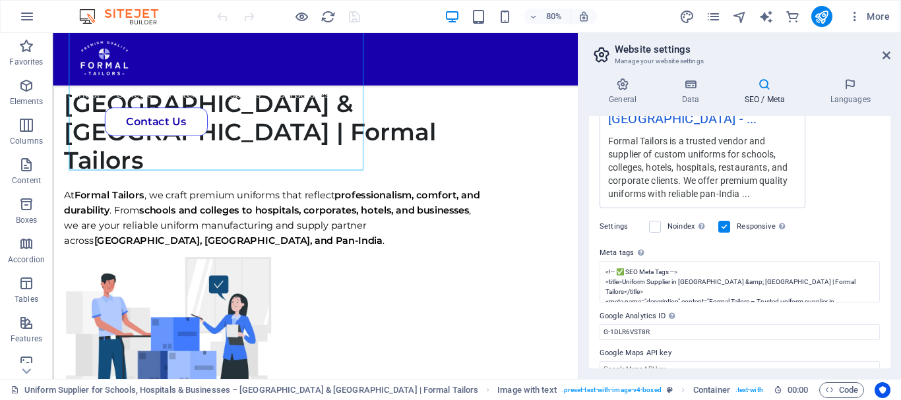
scroll to position [341, 0]
click at [658, 261] on textarea "<!-- ✅ SEO Meta Tags --> <title>Uniform Supplier in Bangalore &amp; Karnataka |…" at bounding box center [740, 282] width 280 height 42
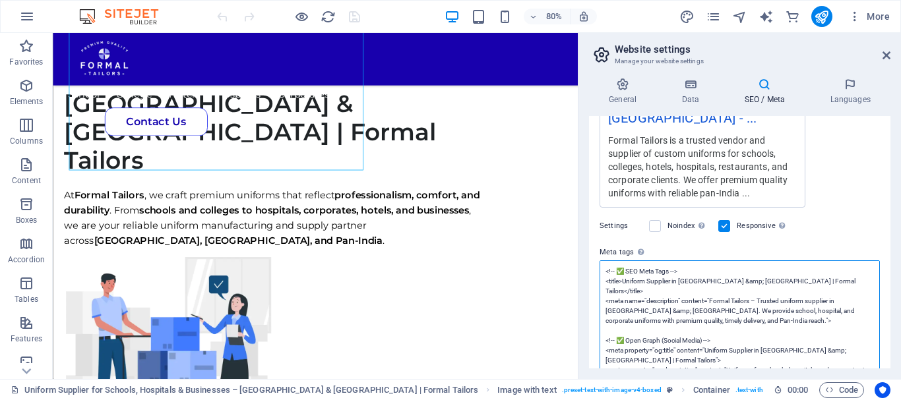
click at [658, 261] on textarea "<!-- ✅ SEO Meta Tags --> <title>Uniform Supplier in Bangalore &amp; Karnataka |…" at bounding box center [740, 361] width 280 height 200
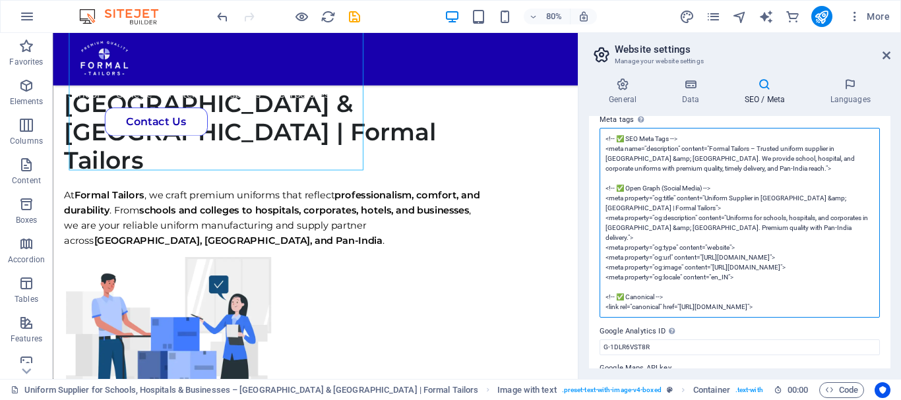
scroll to position [482, 0]
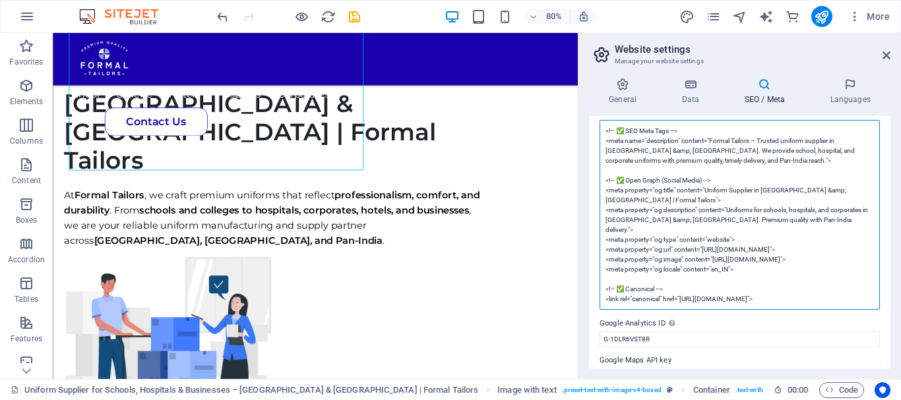
click at [721, 245] on textarea "<!-- ✅ SEO Meta Tags --> <meta name="description" content="Formal Tailors – Tru…" at bounding box center [740, 215] width 280 height 190
click at [716, 246] on textarea "<!-- ✅ SEO Meta Tags --> <meta name="description" content="Formal Tailors – Tru…" at bounding box center [740, 215] width 280 height 190
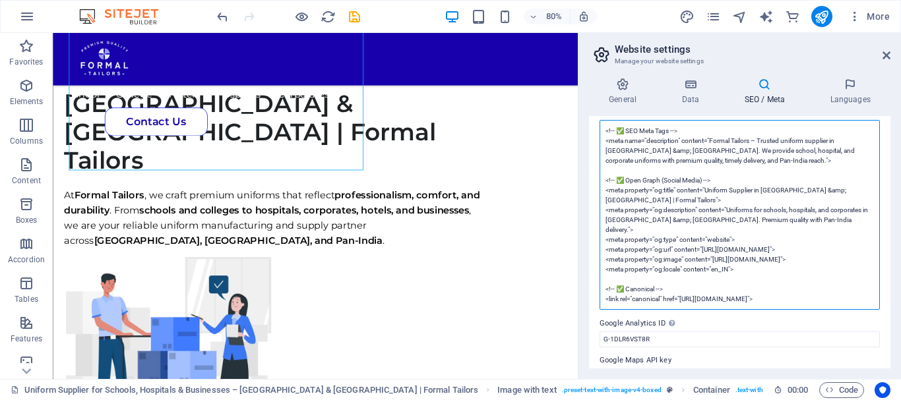
click at [732, 247] on textarea "<!-- ✅ SEO Meta Tags --> <meta name="description" content="Formal Tailors – Tru…" at bounding box center [740, 215] width 280 height 190
click at [743, 243] on textarea "<!-- ✅ SEO Meta Tags --> <meta name="description" content="Formal Tailors – Tru…" at bounding box center [740, 215] width 280 height 190
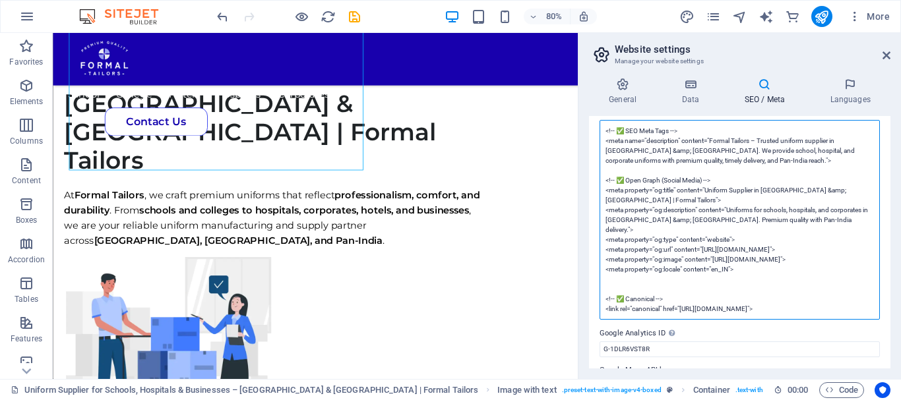
paste textarea "<meta property="og:locale" content="en_IN">"
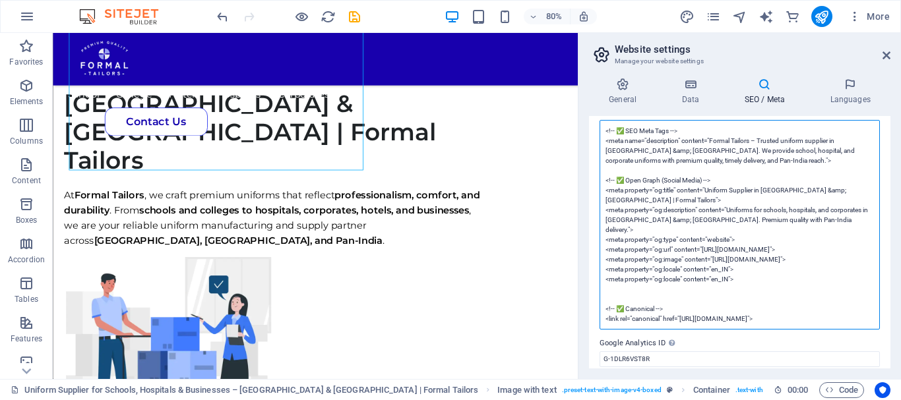
click at [714, 246] on textarea "<!-- ✅ SEO Meta Tags --> <meta name="description" content="Formal Tailors – Tru…" at bounding box center [740, 225] width 280 height 210
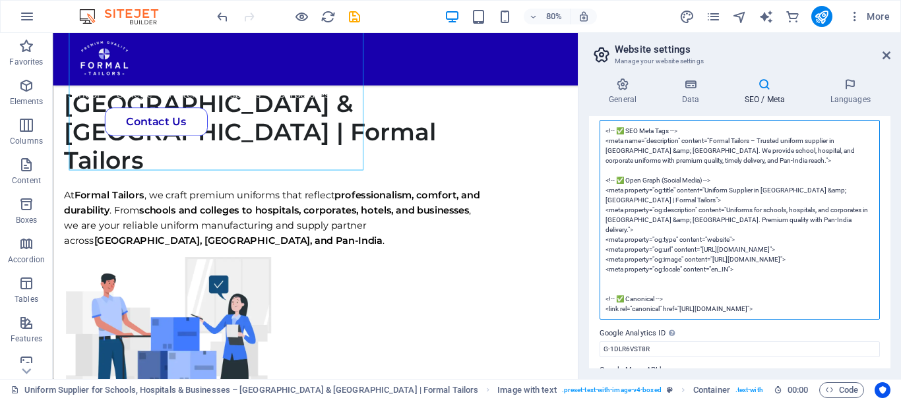
click at [677, 243] on textarea "<!-- ✅ SEO Meta Tags --> <meta name="description" content="Formal Tailors – Tru…" at bounding box center [740, 220] width 280 height 200
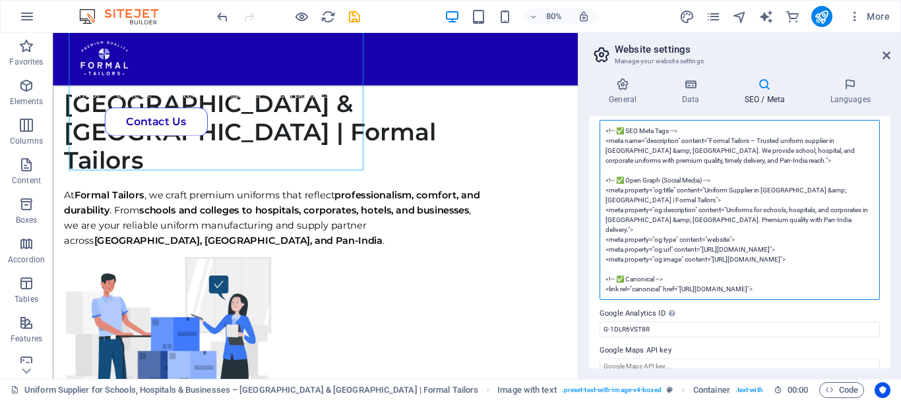
scroll to position [480, 0]
type textarea "<!-- ✅ SEO Meta Tags --> <meta name="description" content="Formal Tailors – Tru…"
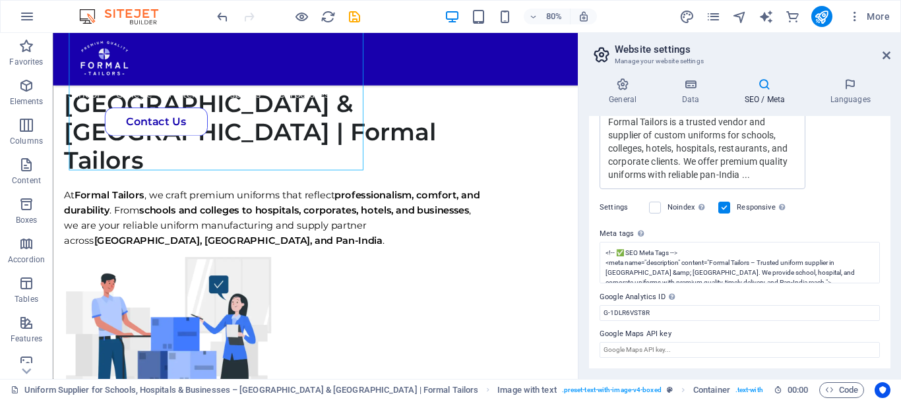
scroll to position [341, 0]
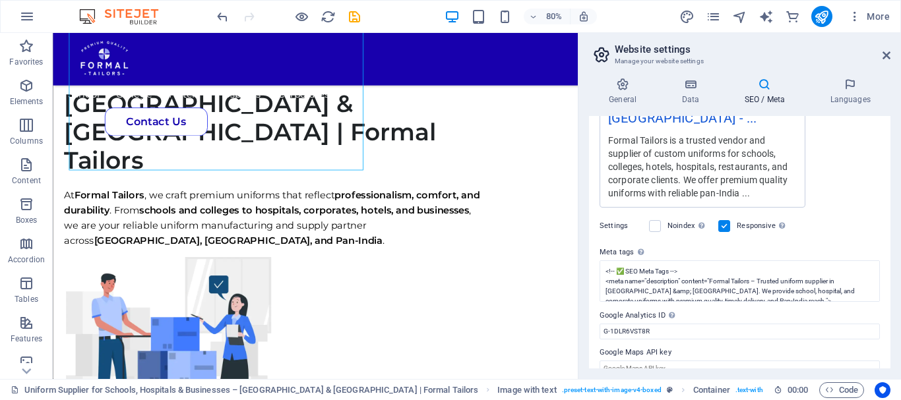
click at [813, 23] on div at bounding box center [821, 16] width 21 height 21
click at [821, 10] on icon "publish" at bounding box center [821, 16] width 15 height 15
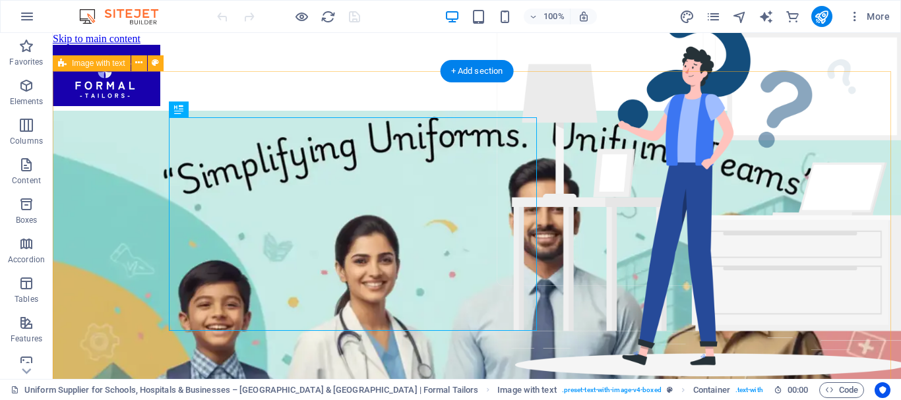
scroll to position [499, 0]
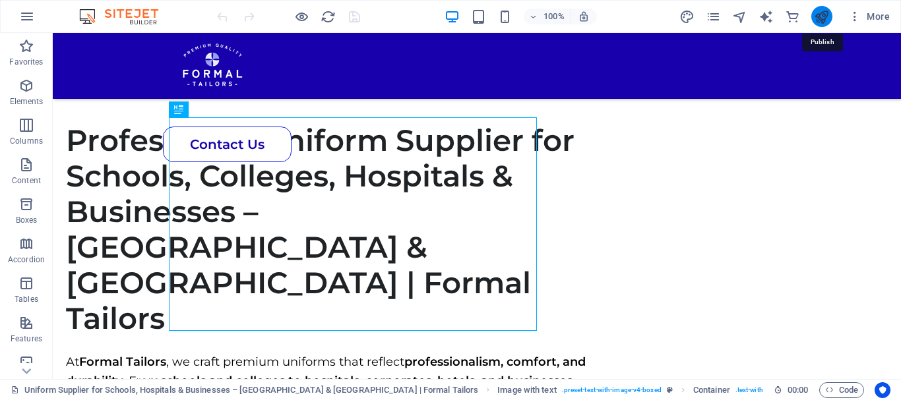
click at [817, 13] on icon "publish" at bounding box center [821, 16] width 15 height 15
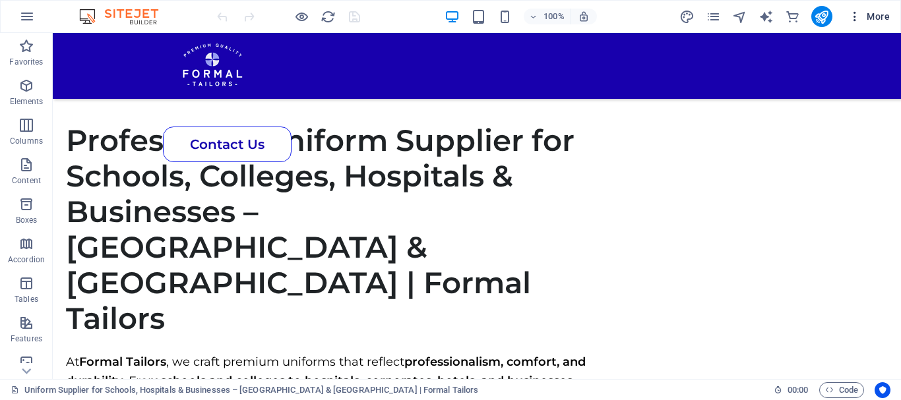
click at [854, 21] on icon "button" at bounding box center [854, 16] width 13 height 13
